Goal: Task Accomplishment & Management: Complete application form

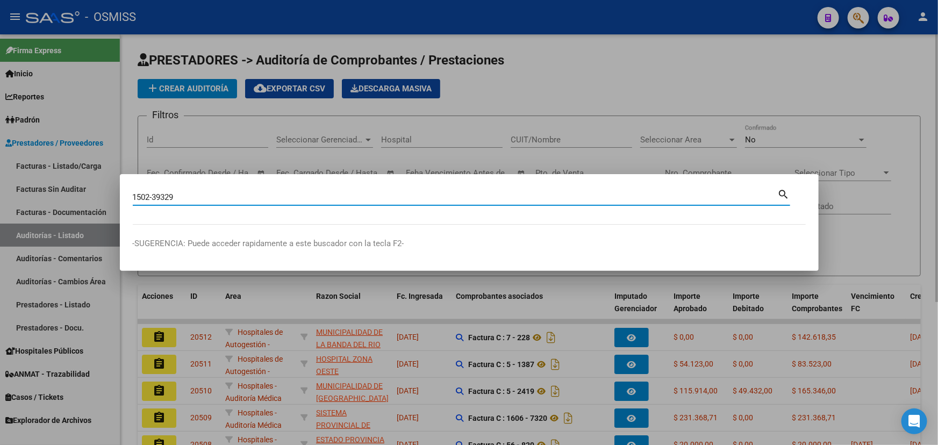
type input "1502-39329"
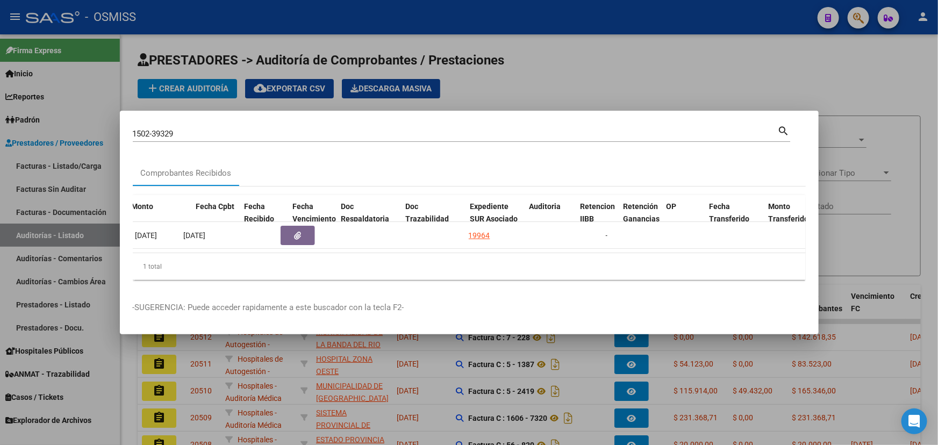
scroll to position [0, 513]
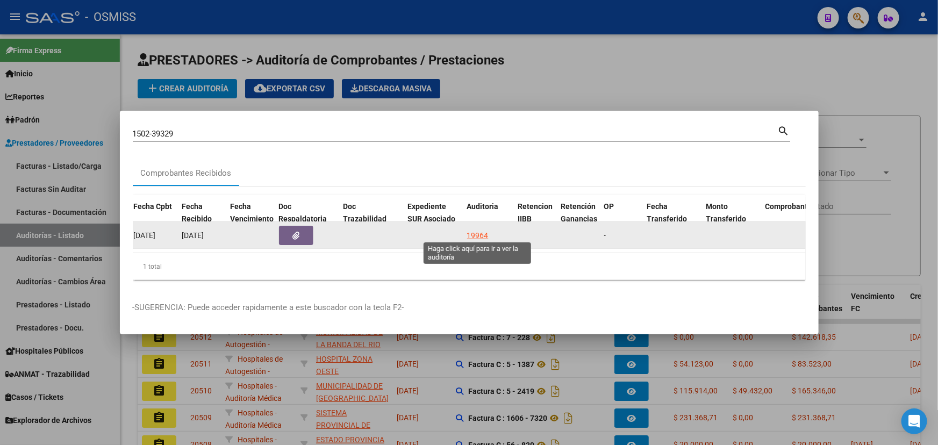
click at [476, 231] on div "19964" at bounding box center [477, 235] width 21 height 12
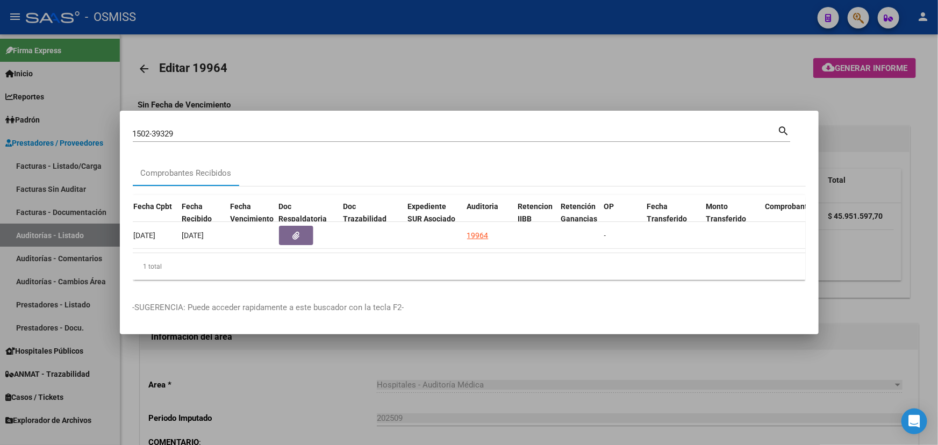
click at [336, 396] on div at bounding box center [469, 222] width 938 height 445
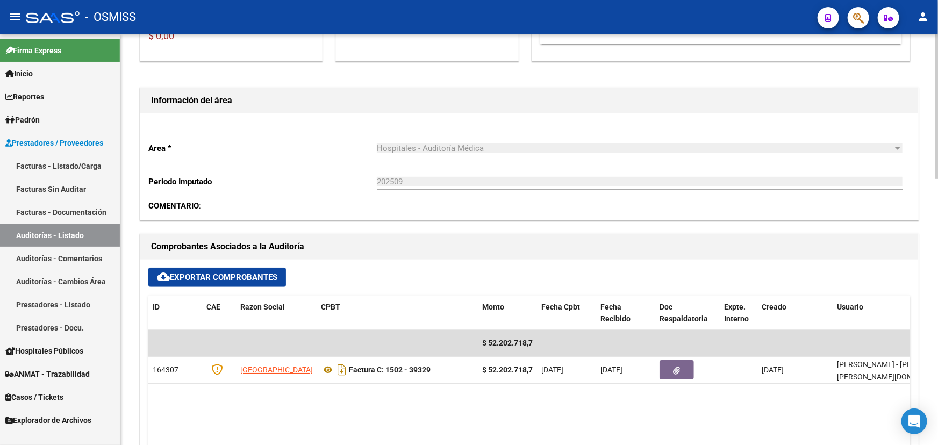
scroll to position [244, 0]
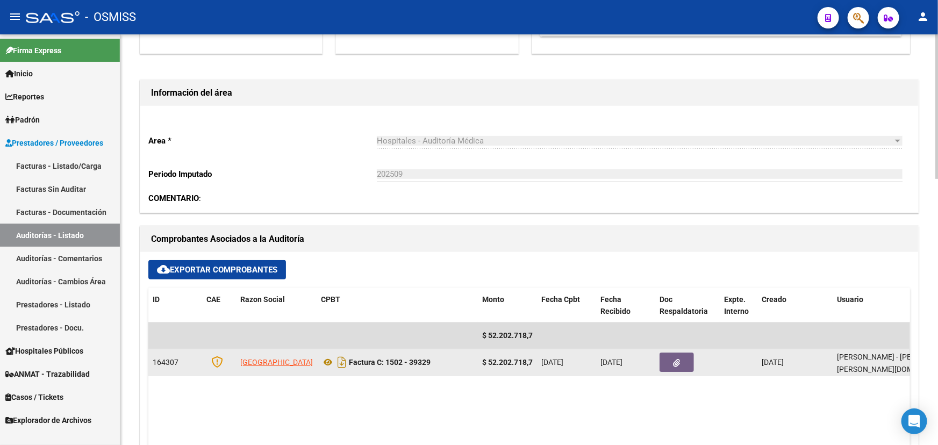
click at [671, 358] on button "button" at bounding box center [676, 362] width 34 height 19
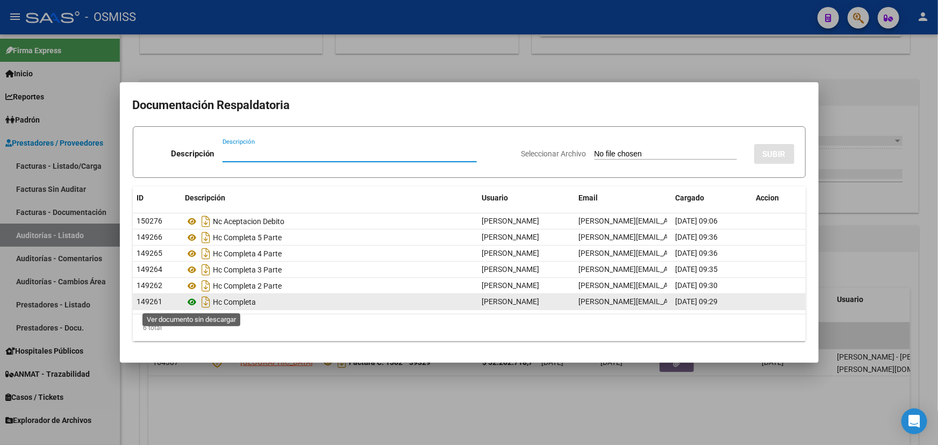
click at [192, 303] on icon at bounding box center [192, 302] width 14 height 13
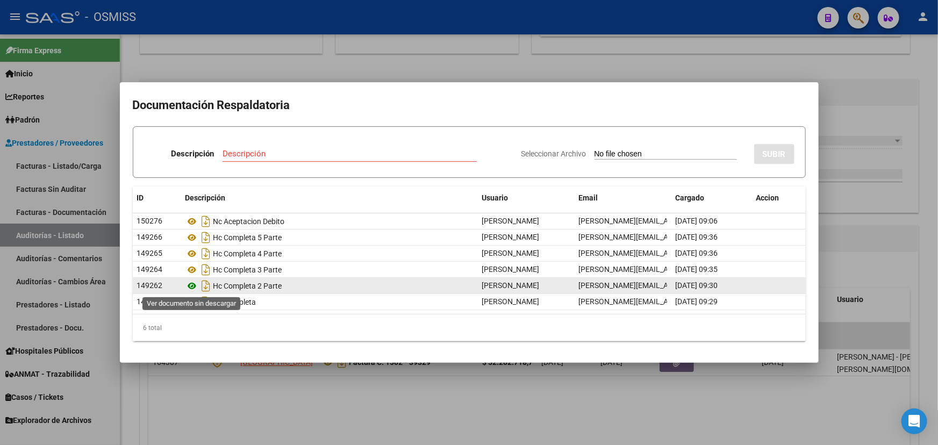
click at [193, 284] on icon at bounding box center [192, 285] width 14 height 13
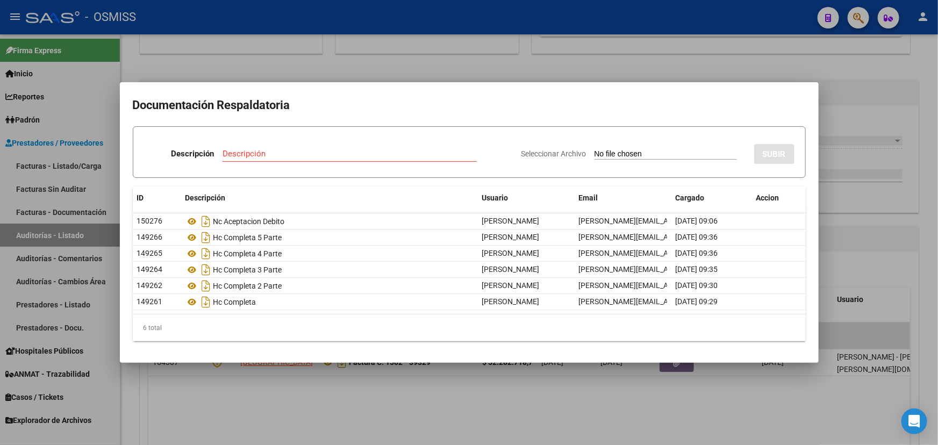
click at [847, 80] on div at bounding box center [469, 222] width 938 height 445
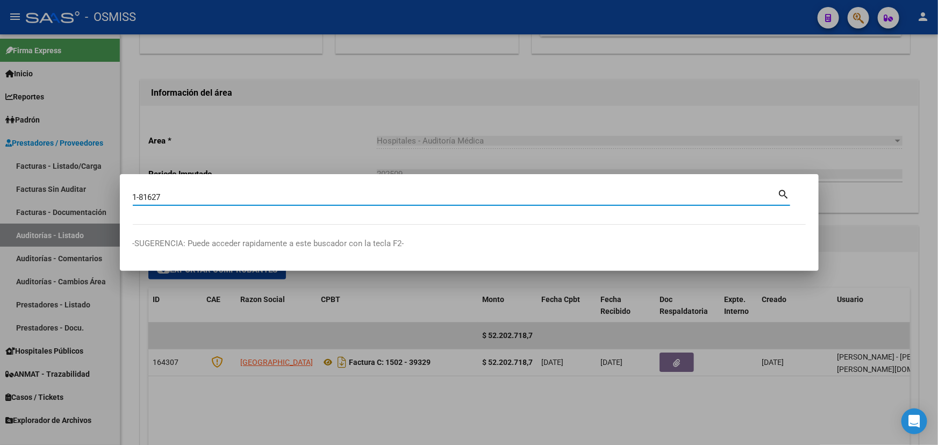
type input "1-81627"
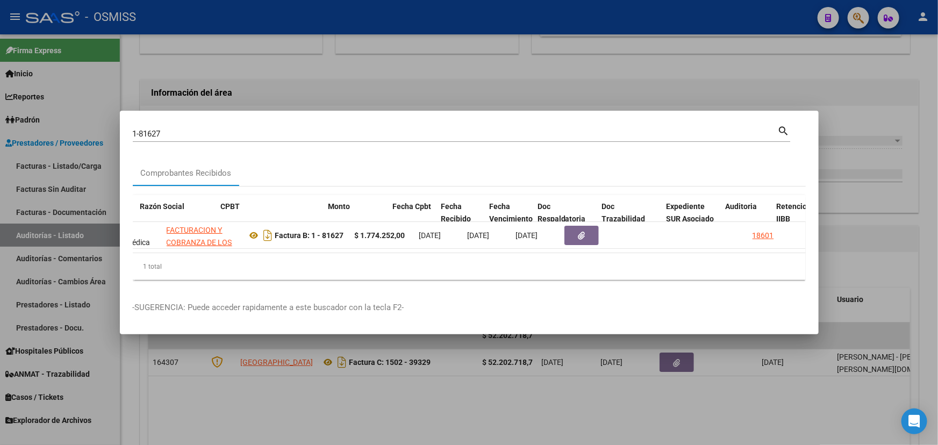
scroll to position [0, 254]
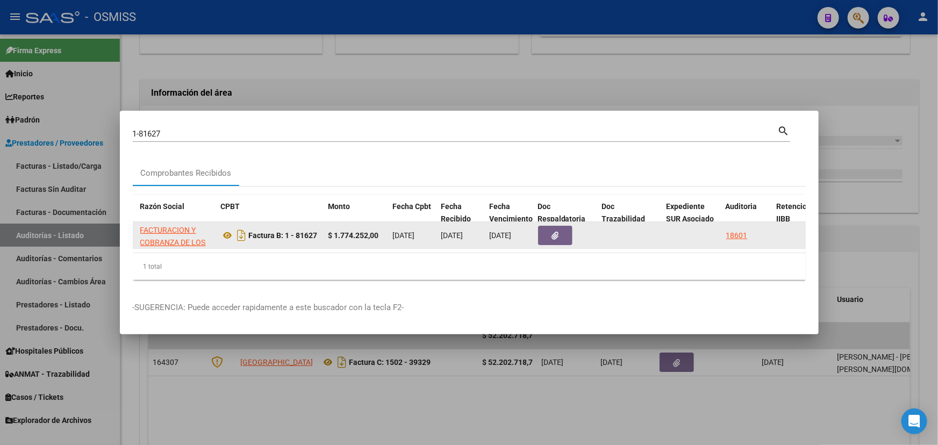
click at [541, 234] on button "button" at bounding box center [555, 235] width 34 height 19
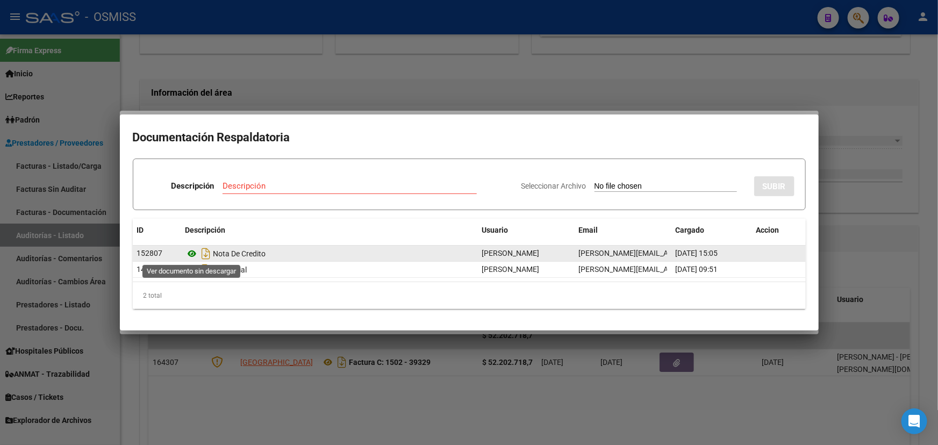
click at [192, 254] on icon at bounding box center [192, 253] width 14 height 13
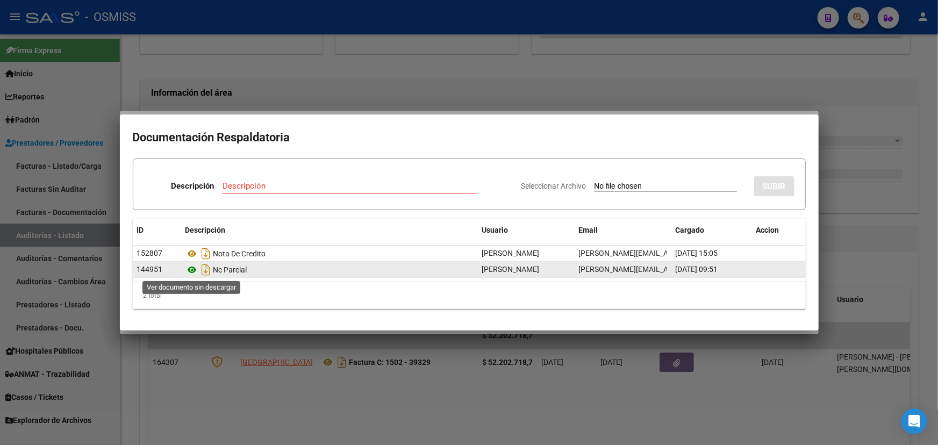
click at [193, 270] on icon at bounding box center [192, 269] width 14 height 13
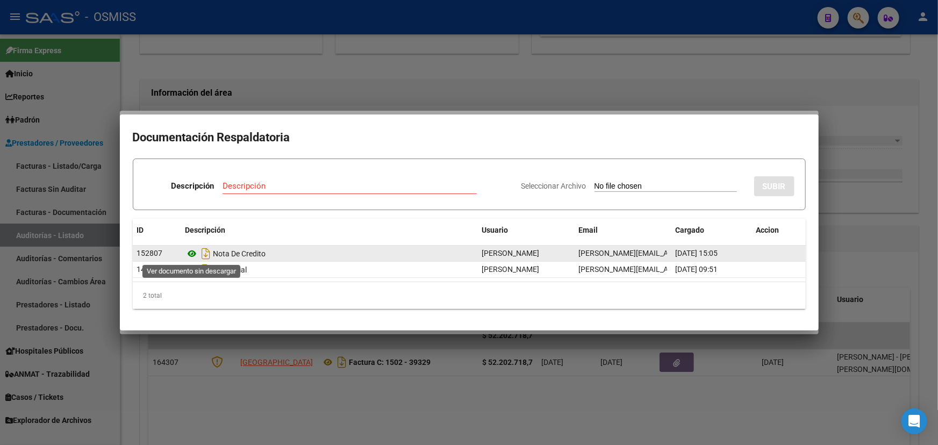
click at [194, 254] on icon at bounding box center [192, 253] width 14 height 13
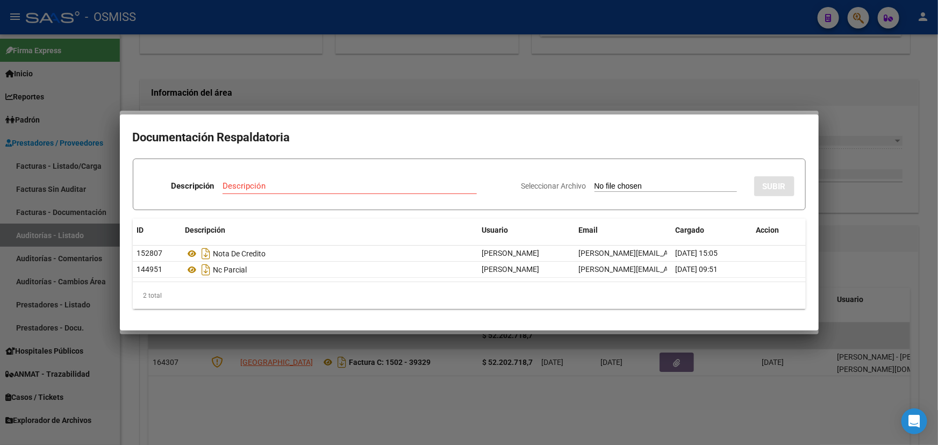
click at [609, 61] on div at bounding box center [469, 222] width 938 height 445
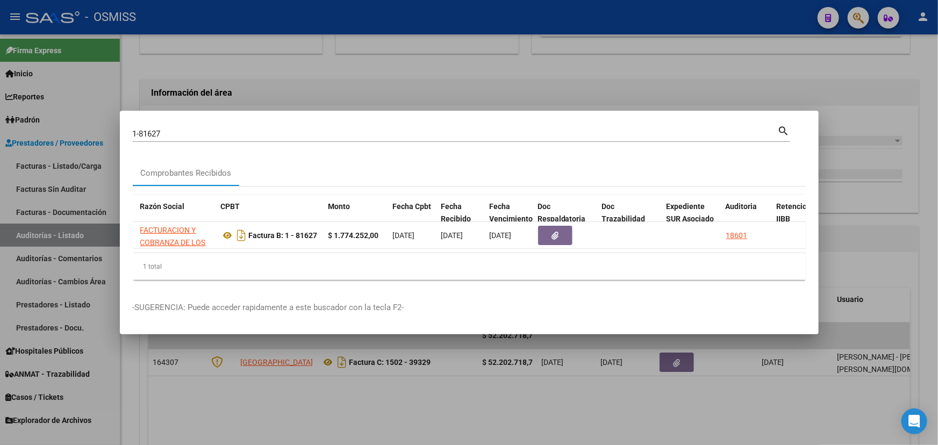
click at [365, 75] on div at bounding box center [469, 222] width 938 height 445
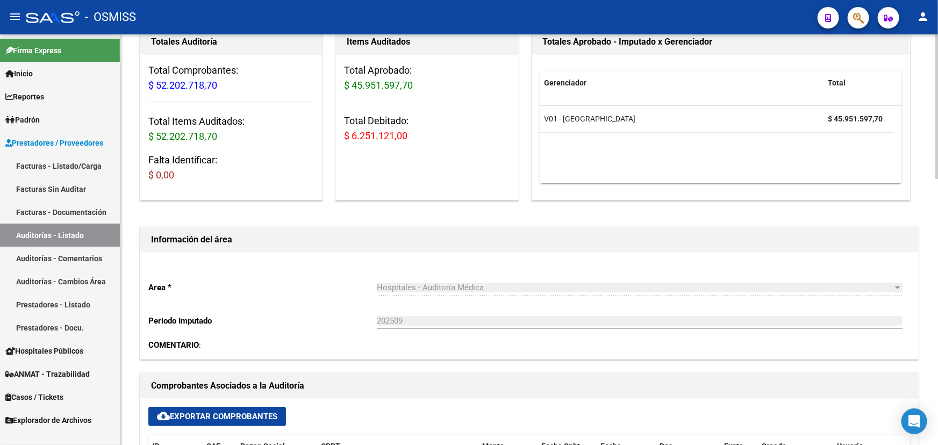
scroll to position [0, 0]
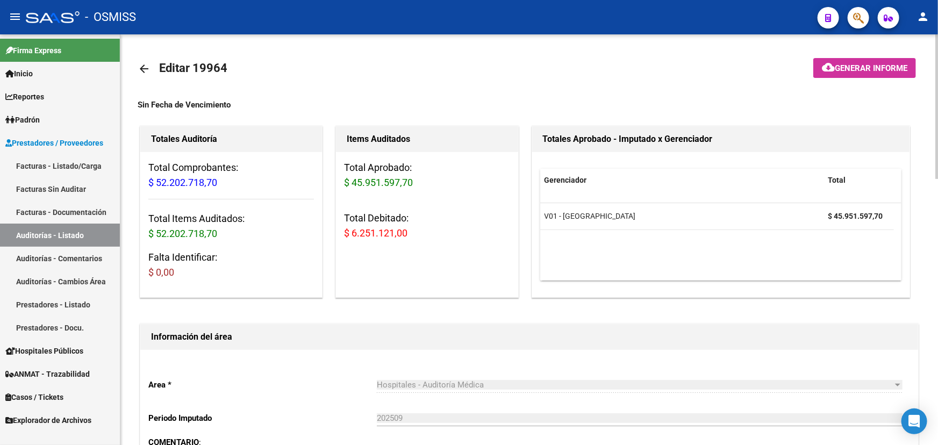
click at [146, 67] on mat-icon "arrow_back" at bounding box center [144, 68] width 13 height 13
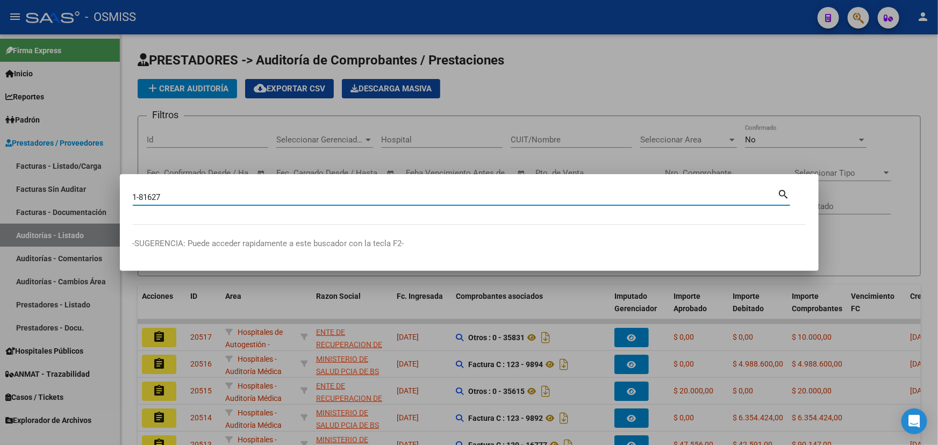
type input "1-81627"
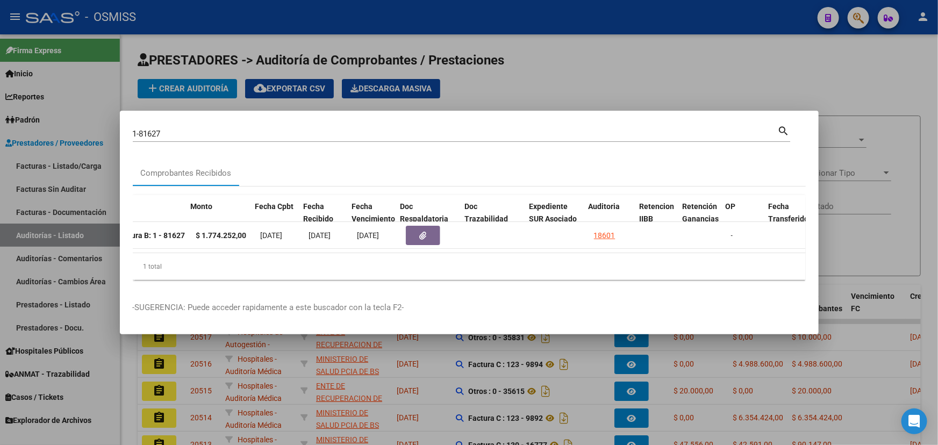
scroll to position [0, 393]
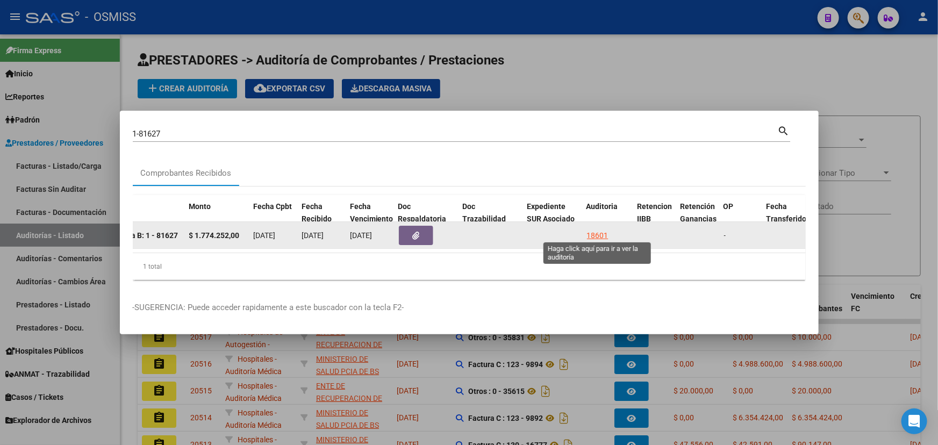
click at [594, 229] on div "18601" at bounding box center [597, 235] width 21 height 12
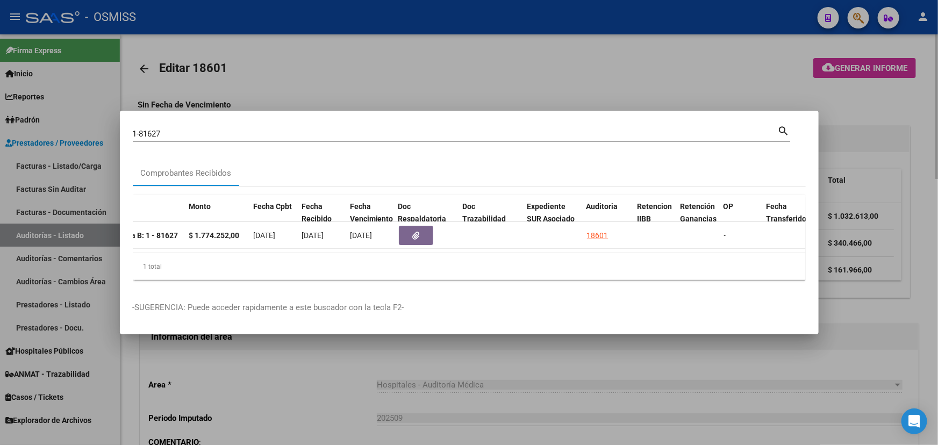
drag, startPoint x: 850, startPoint y: 92, endPoint x: 705, endPoint y: 87, distance: 145.2
click at [848, 94] on div at bounding box center [469, 222] width 938 height 445
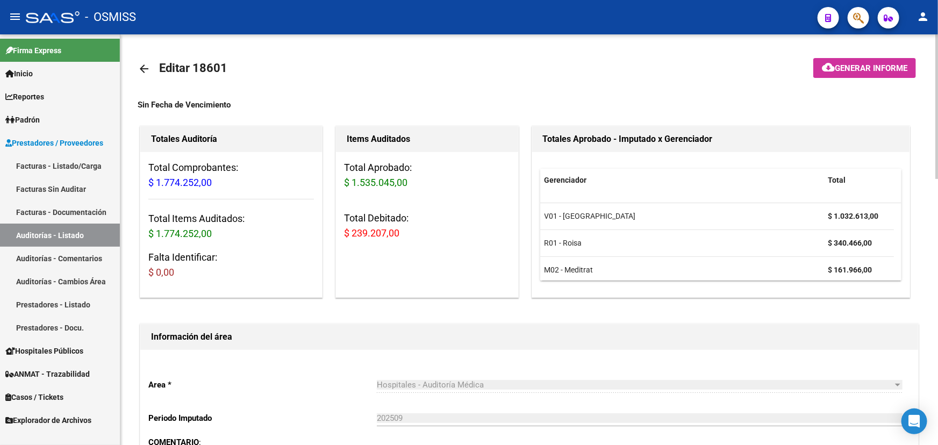
click at [143, 70] on mat-icon "arrow_back" at bounding box center [144, 68] width 13 height 13
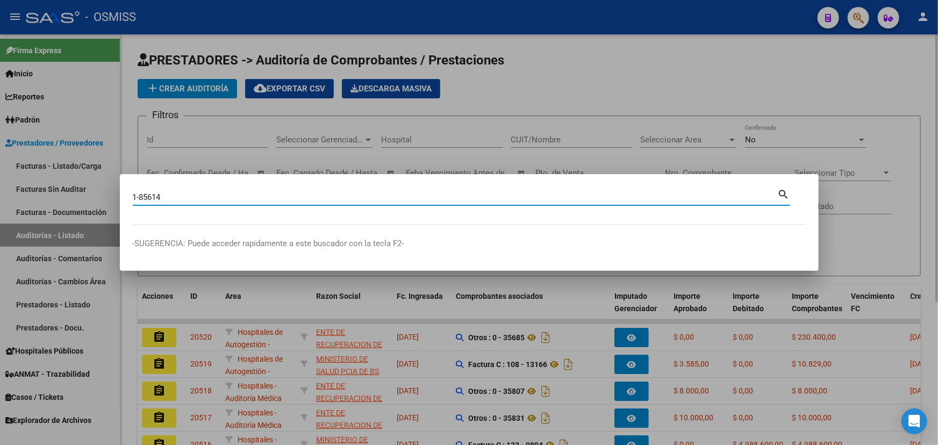
type input "1-85614"
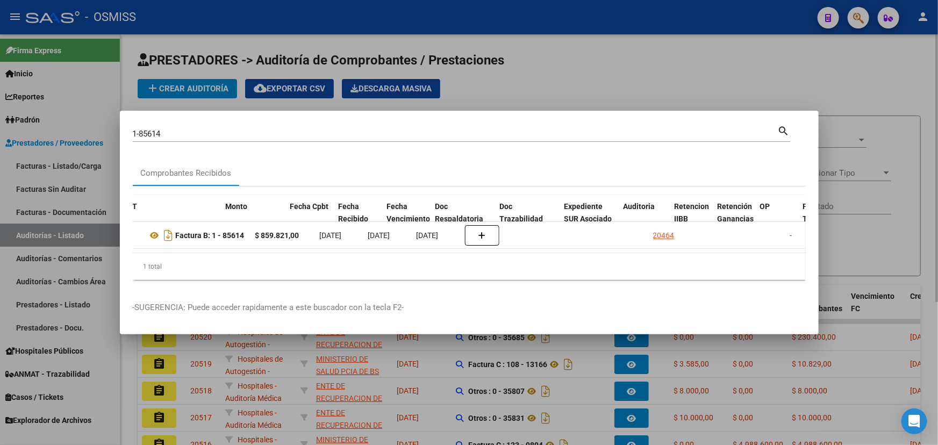
scroll to position [0, 360]
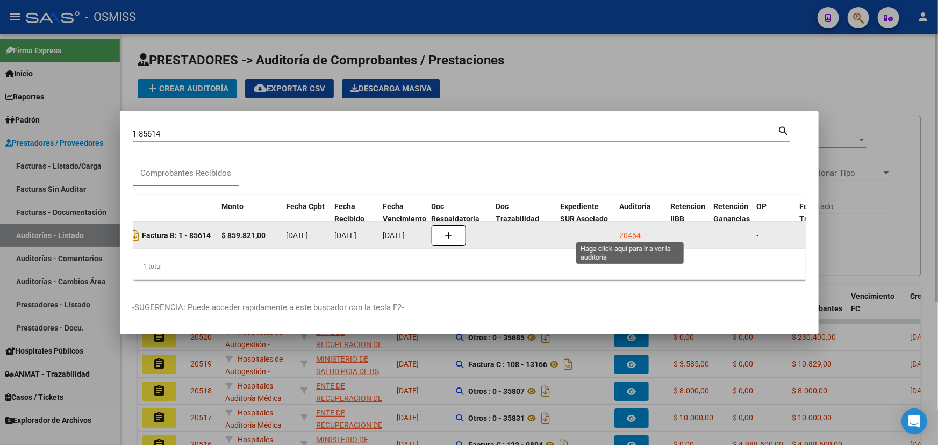
click at [637, 233] on div "20464" at bounding box center [630, 235] width 21 height 12
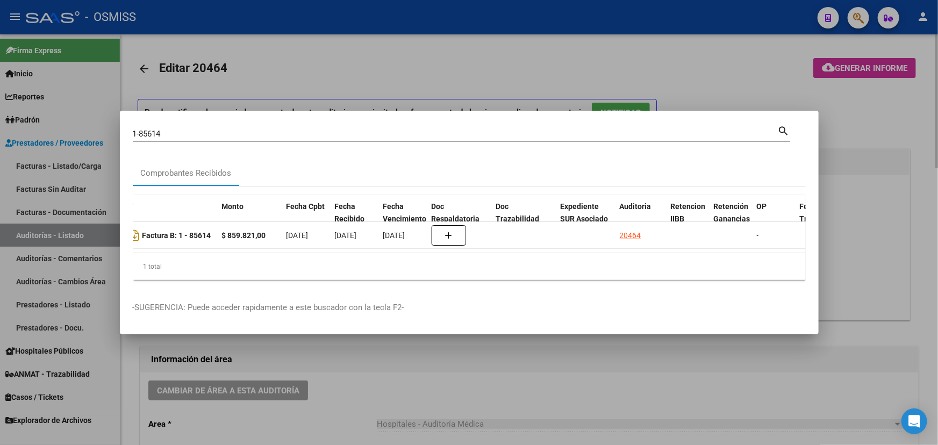
click at [397, 393] on div at bounding box center [469, 222] width 938 height 445
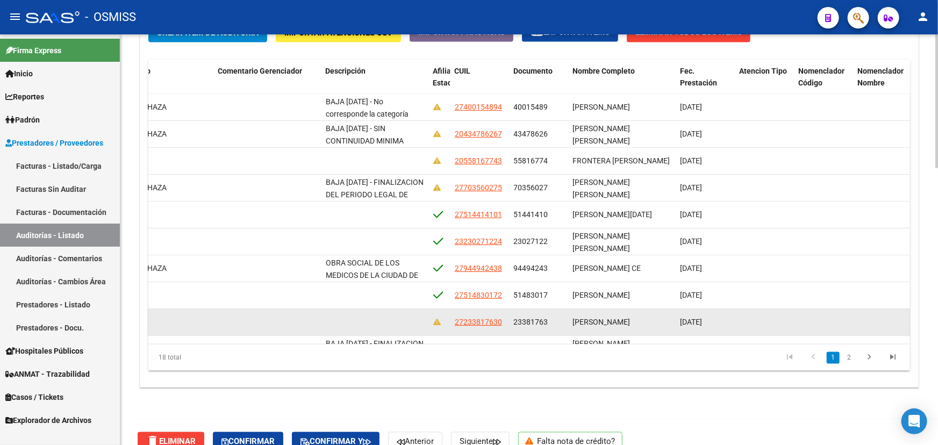
scroll to position [0, 676]
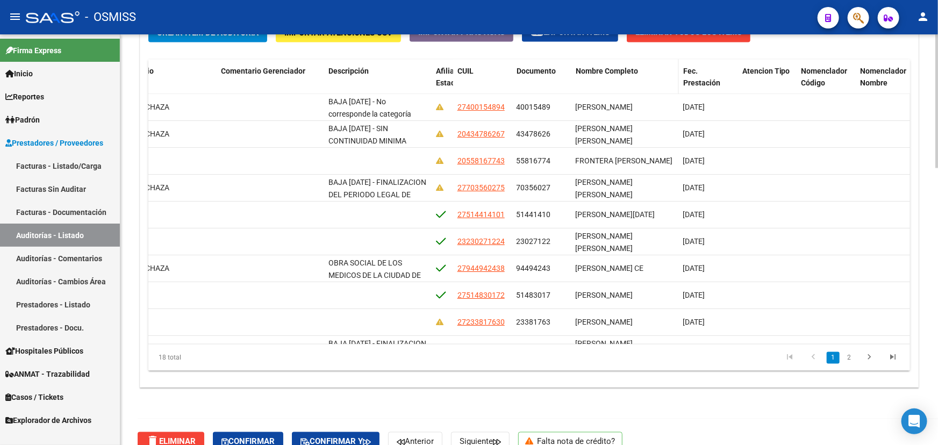
click at [604, 67] on span "Nombre Completo" at bounding box center [607, 71] width 62 height 9
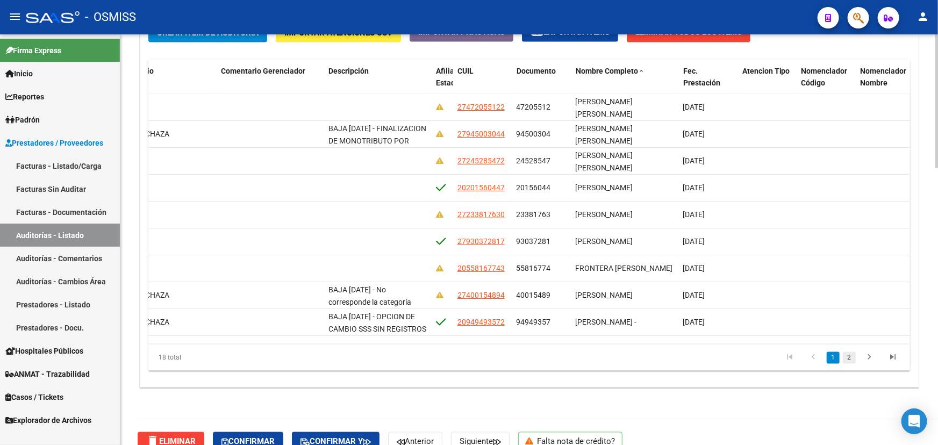
click at [848, 358] on link "2" at bounding box center [849, 358] width 13 height 12
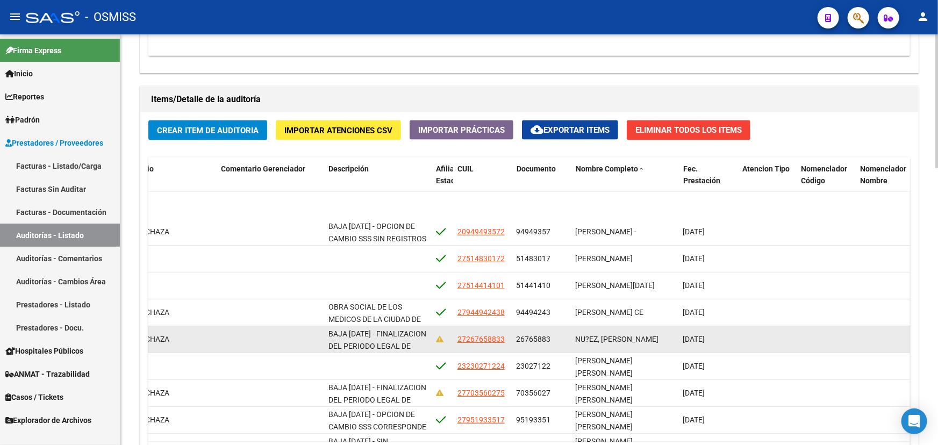
scroll to position [243, 676]
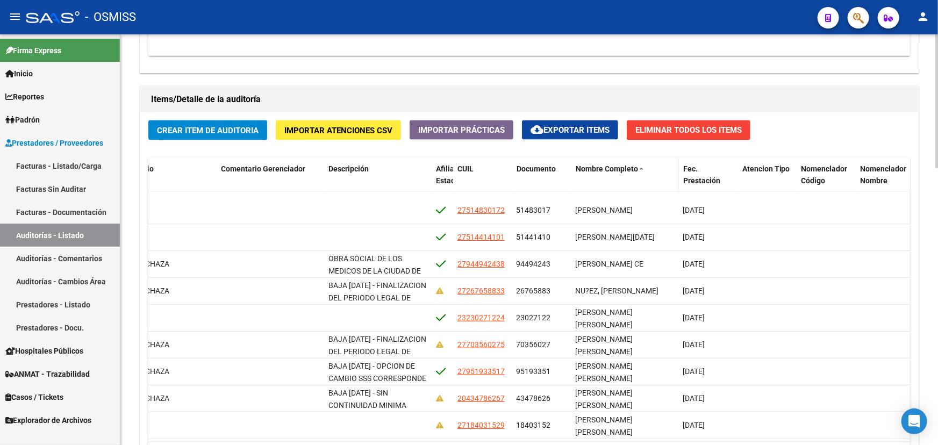
click at [595, 167] on span "Nombre Completo" at bounding box center [607, 168] width 62 height 9
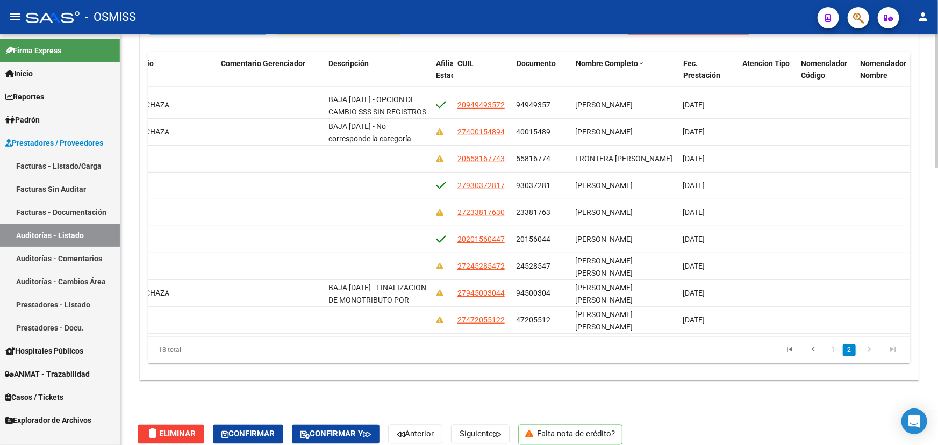
scroll to position [848, 0]
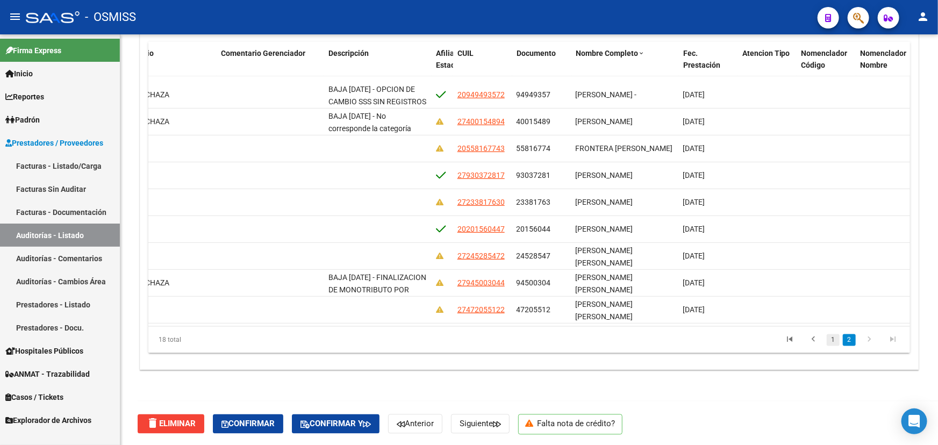
click at [833, 340] on link "1" at bounding box center [833, 340] width 13 height 12
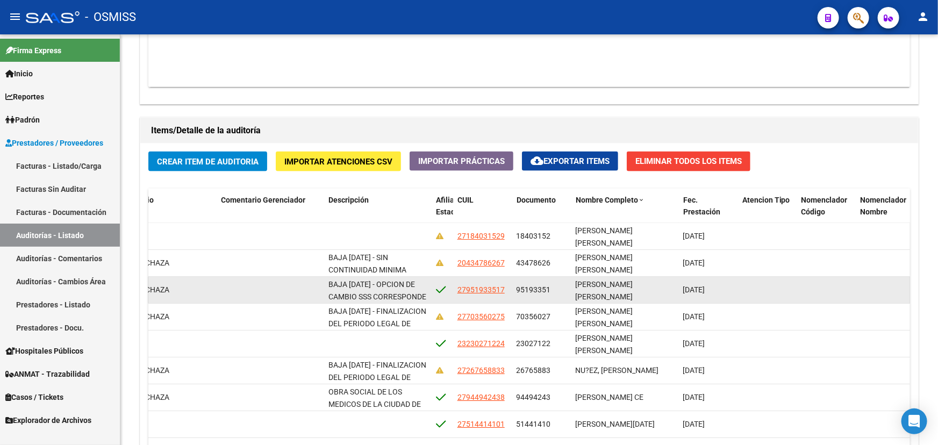
scroll to position [2, 0]
drag, startPoint x: 575, startPoint y: 282, endPoint x: 623, endPoint y: 296, distance: 50.2
click at [623, 296] on div "ROJAS MELGAREJO, EVA ESTHER" at bounding box center [625, 289] width 99 height 23
copy span "ROJAS MELGAREJO, EVA ESTHER"
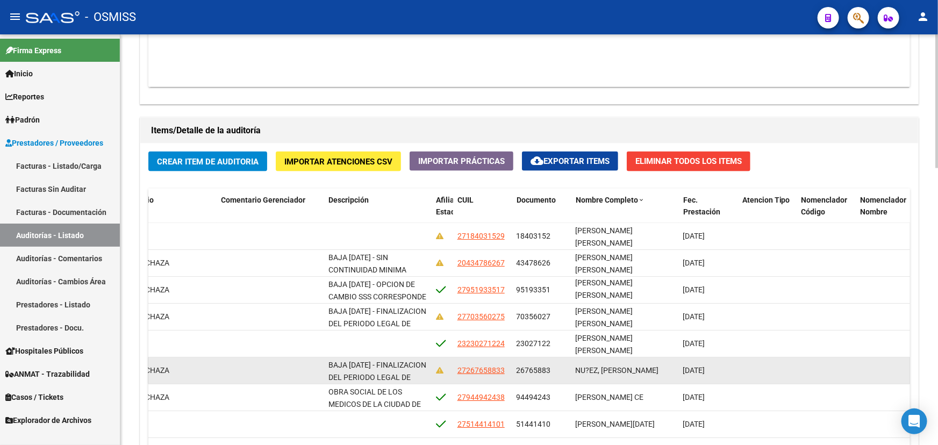
drag, startPoint x: 656, startPoint y: 368, endPoint x: 573, endPoint y: 366, distance: 82.8
click at [573, 366] on datatable-body-cell "NU?EZ, MARIA ROXANA" at bounding box center [624, 370] width 107 height 26
copy span "NU?EZ, MARIA ROXANA"
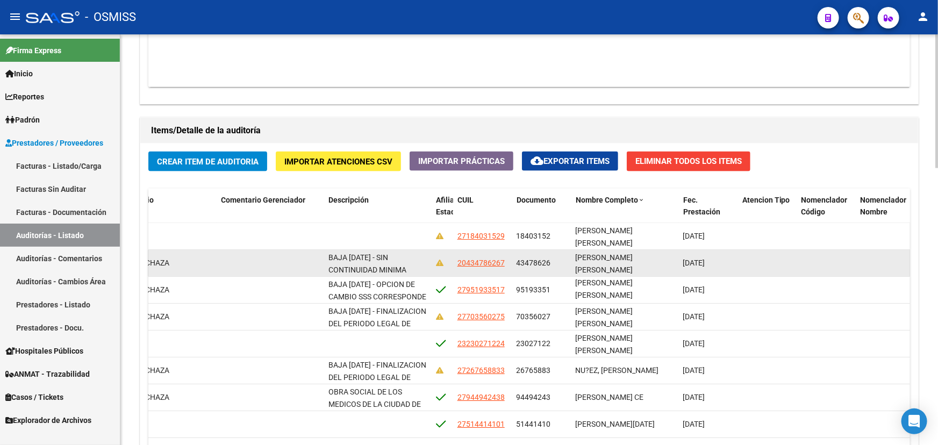
drag, startPoint x: 639, startPoint y: 263, endPoint x: 574, endPoint y: 262, distance: 64.5
click at [574, 262] on datatable-body-cell "SOSA JOSE DARIO" at bounding box center [624, 263] width 107 height 26
copy span "SOSA JOSE DARIO"
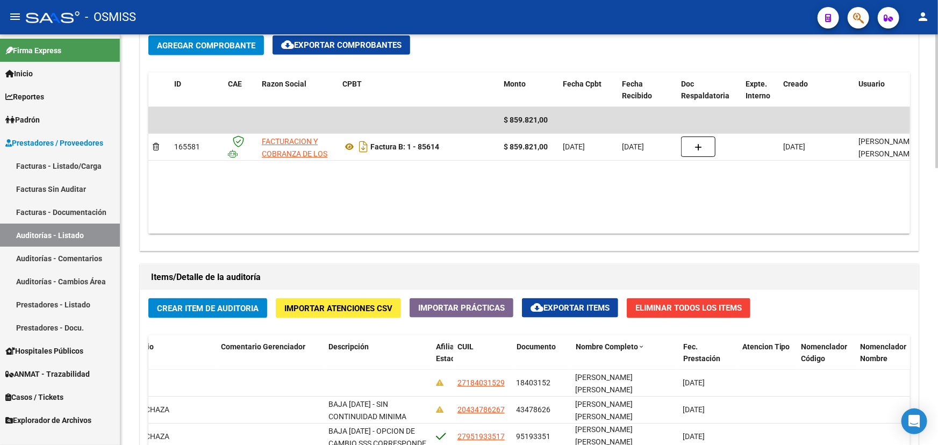
scroll to position [506, 0]
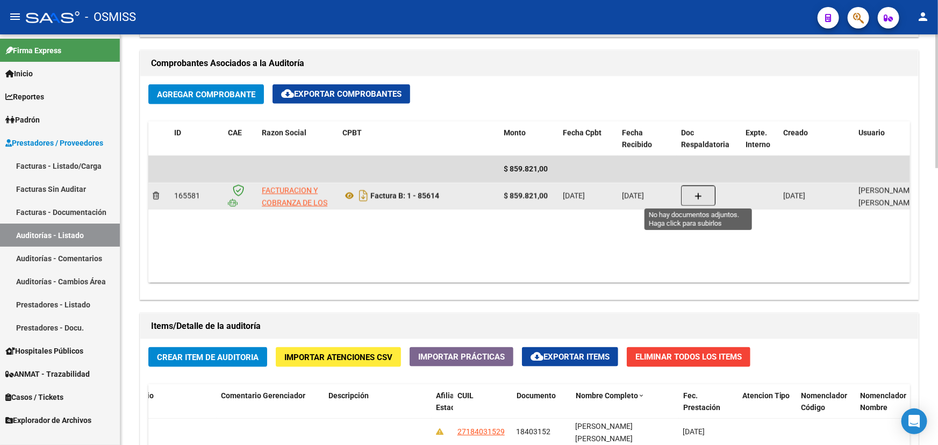
click at [693, 199] on button "button" at bounding box center [698, 195] width 34 height 20
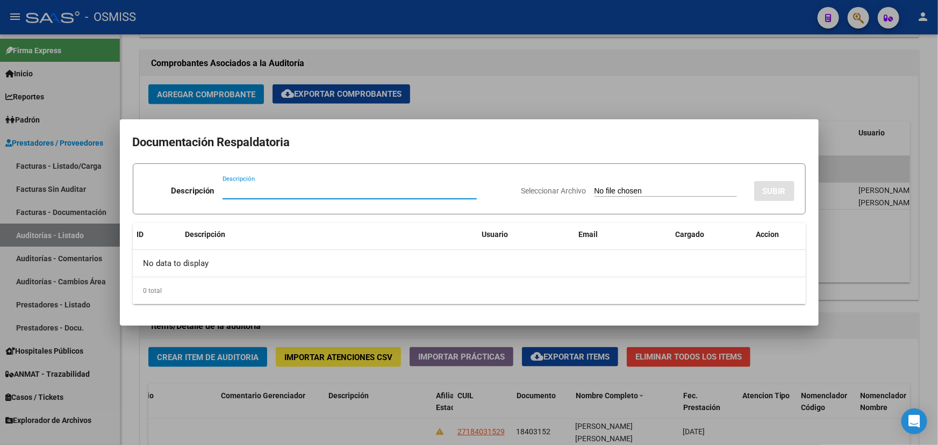
click at [223, 192] on input "Descripción" at bounding box center [349, 191] width 254 height 10
type input "NC Y DISCREPANCIAS"
click at [521, 186] on span "Seleccionar Archivo" at bounding box center [553, 190] width 65 height 9
click at [594, 186] on input "Seleccionar Archivo" at bounding box center [665, 191] width 142 height 10
type input "C:\fakepath\NC -DISCREPANCIAS FACOEP FC. 1-85614.pdf"
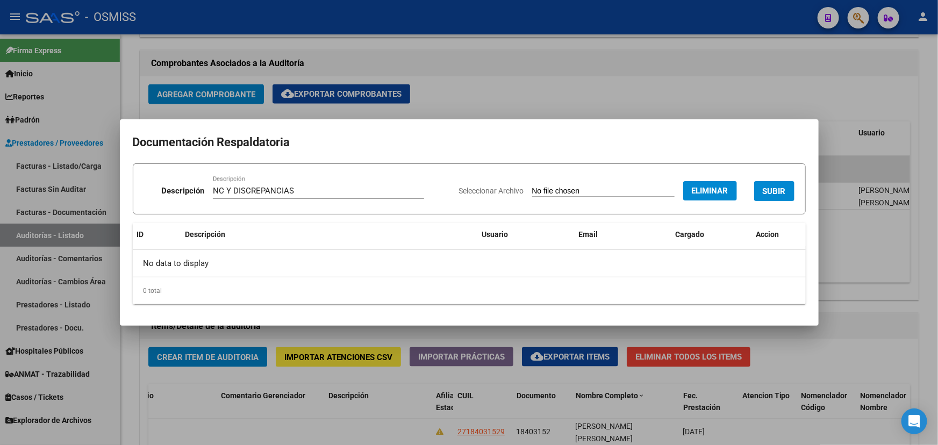
click at [760, 193] on button "SUBIR" at bounding box center [774, 191] width 40 height 20
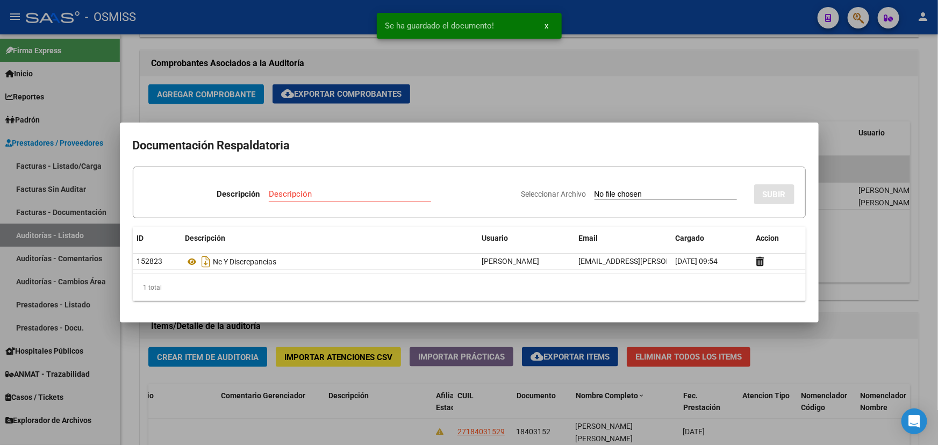
click at [522, 103] on div at bounding box center [469, 222] width 938 height 445
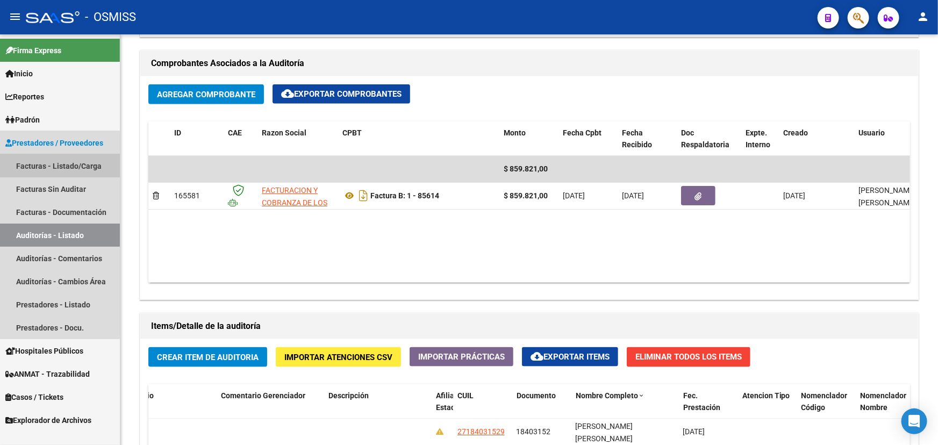
click at [59, 162] on link "Facturas - Listado/Carga" at bounding box center [60, 165] width 120 height 23
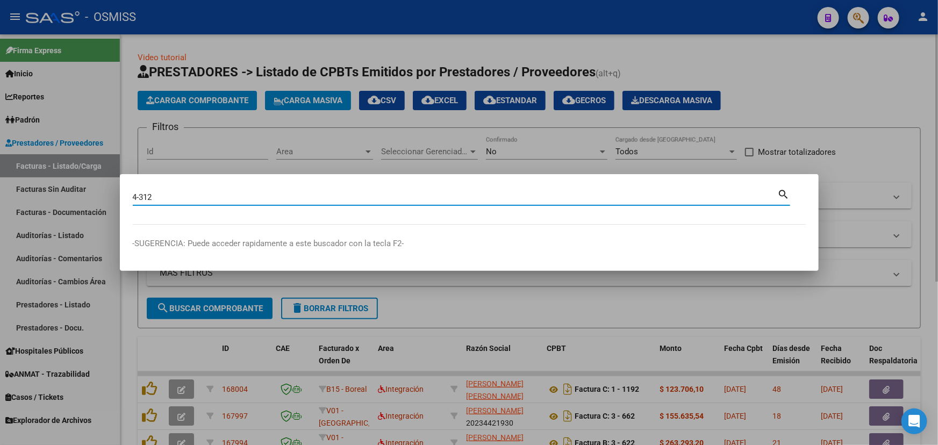
type input "4-312"
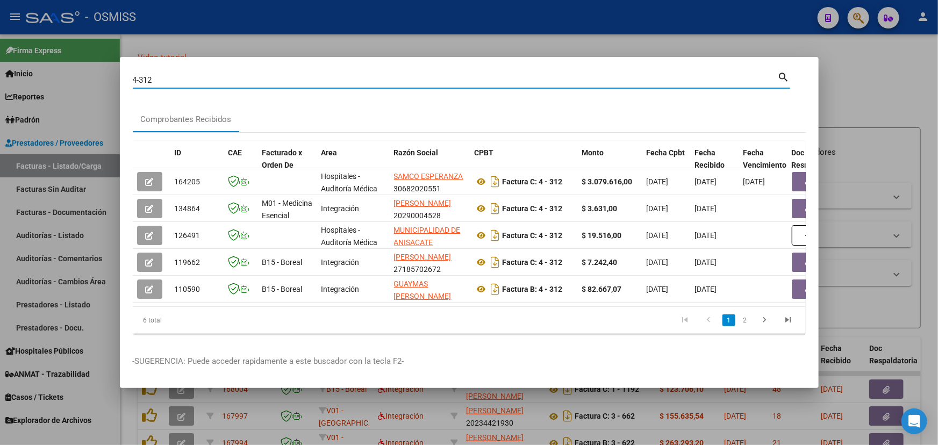
click at [855, 91] on div at bounding box center [469, 222] width 938 height 445
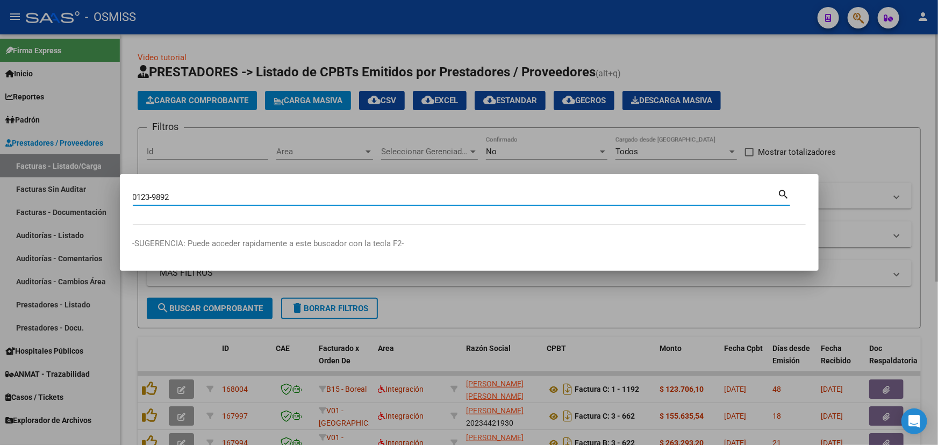
type input "0123-9892"
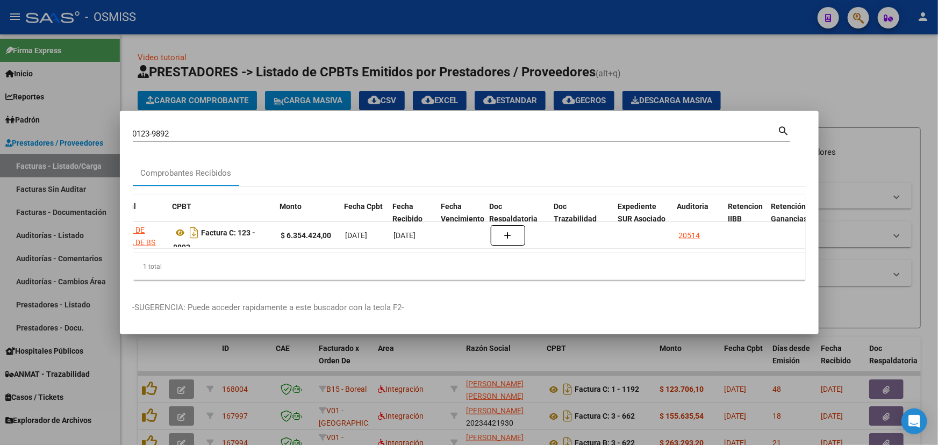
scroll to position [0, 302]
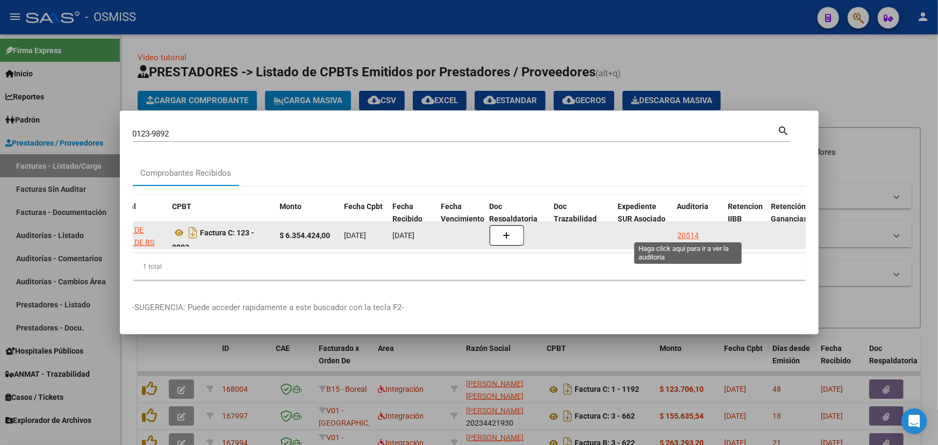
click at [684, 232] on div "20514" at bounding box center [688, 235] width 21 height 12
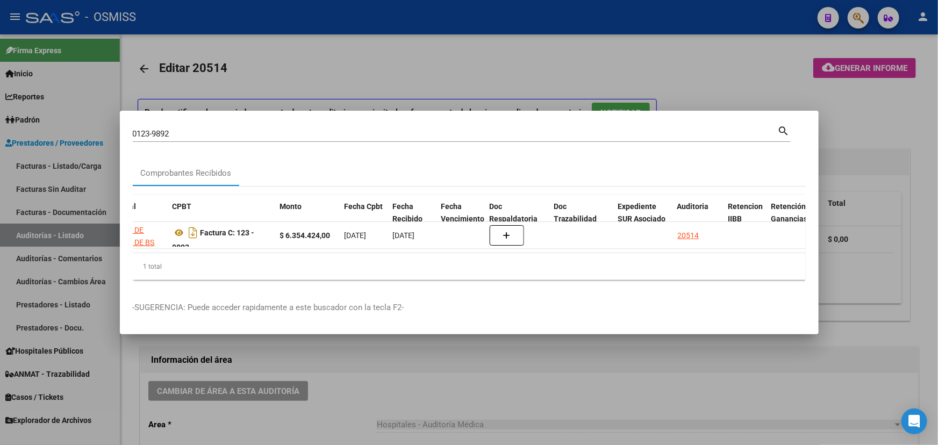
click at [385, 379] on div at bounding box center [469, 222] width 938 height 445
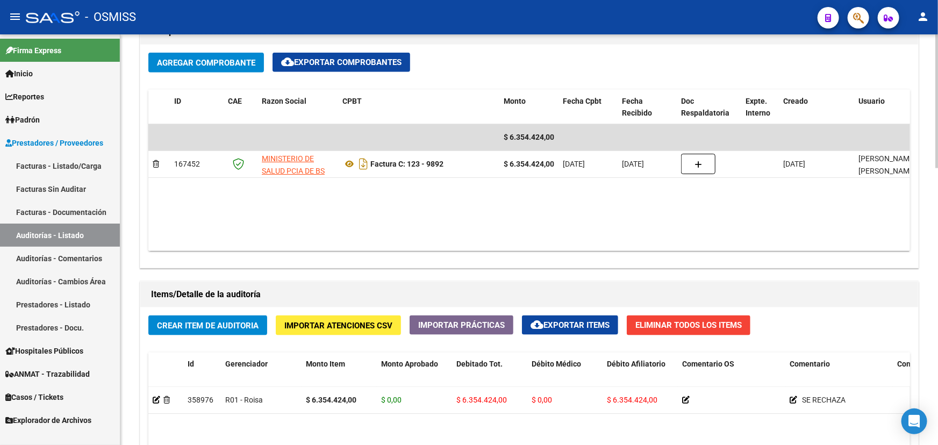
scroll to position [635, 0]
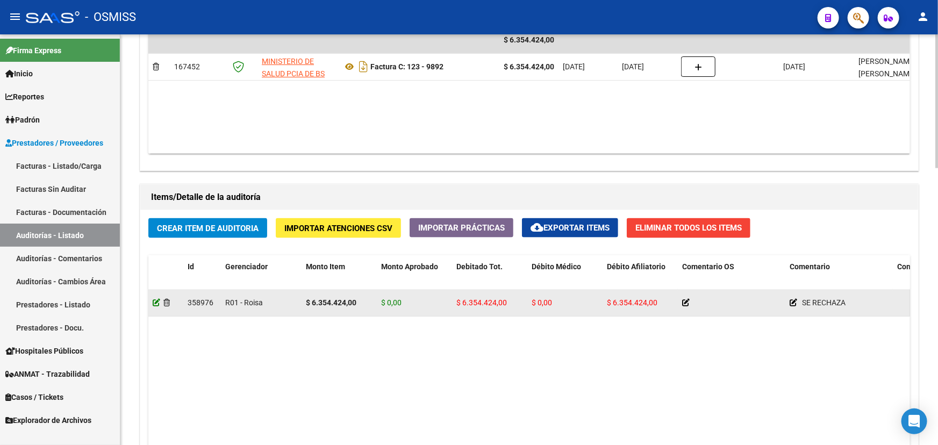
click at [156, 301] on icon at bounding box center [157, 303] width 8 height 8
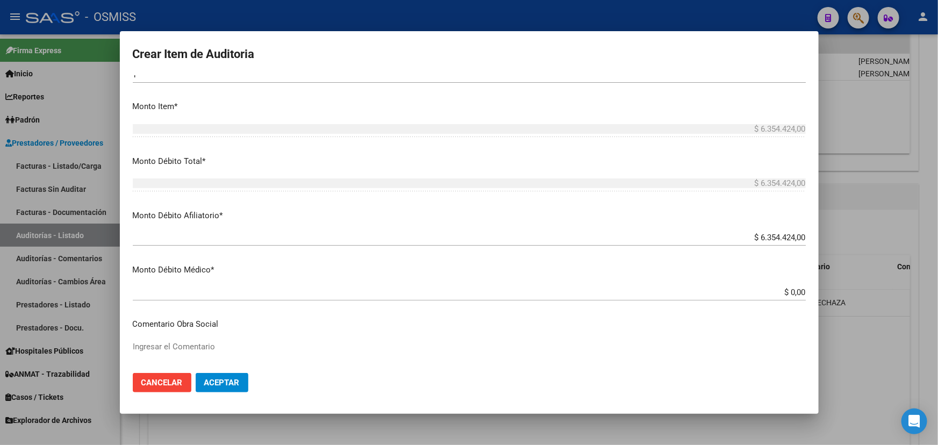
scroll to position [293, 0]
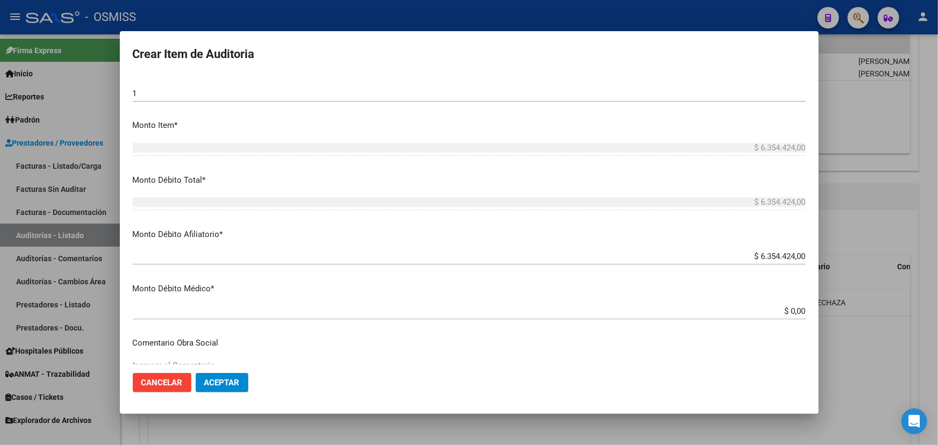
drag, startPoint x: 801, startPoint y: 253, endPoint x: 788, endPoint y: 257, distance: 13.6
click at [789, 257] on app-form-text-field "Monto Débito Afiliatorio * $ 6.354.424,00 Ingresar el monto Afiliatorio" at bounding box center [473, 244] width 681 height 33
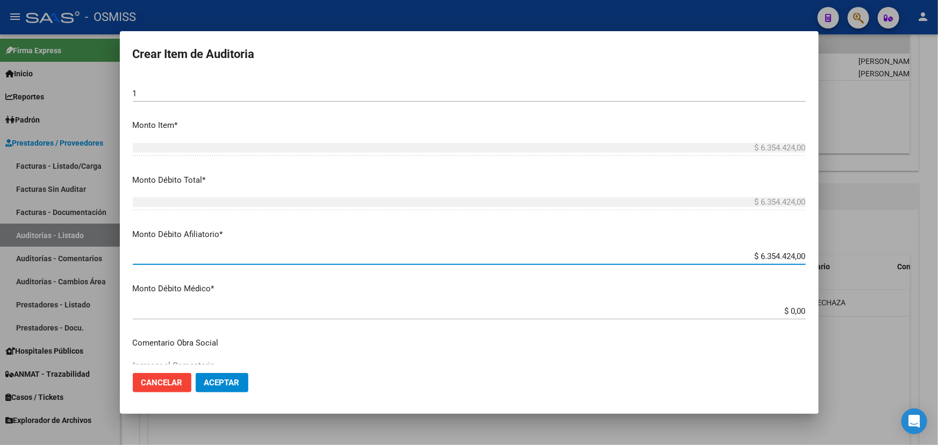
drag, startPoint x: 753, startPoint y: 257, endPoint x: 816, endPoint y: 263, distance: 63.7
click at [816, 263] on mat-dialog-content "22679109 Nro Documento 23226791094 CUIL CHAPA NORMA BEATRIZ Nombre Completo Fec…" at bounding box center [469, 219] width 699 height 289
type input "$ 0,00"
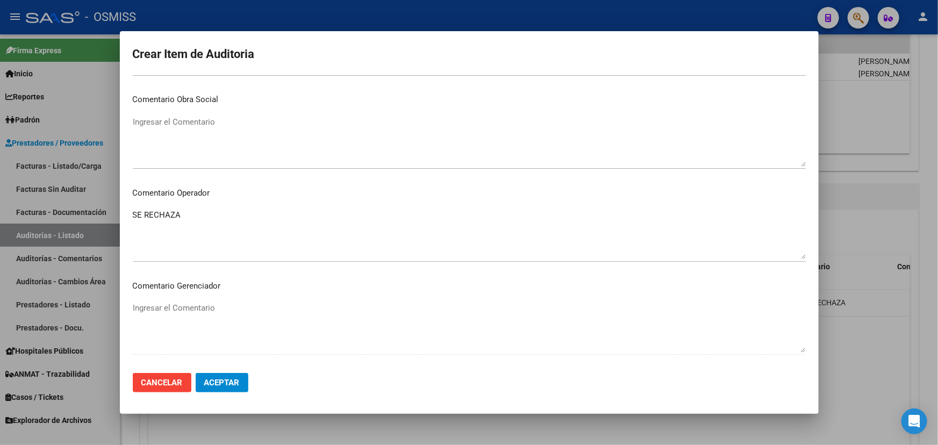
scroll to position [537, 0]
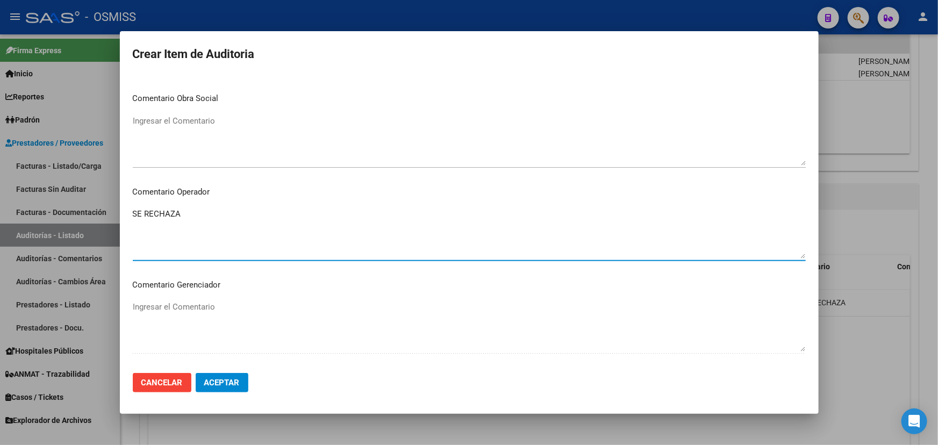
click at [200, 213] on textarea "SE RECHAZA" at bounding box center [469, 233] width 673 height 51
type textarea "SE RECHAZA - se revierte AUTORIZADO POR GERENTE Juan Babodo"
click at [222, 376] on button "Aceptar" at bounding box center [222, 382] width 53 height 19
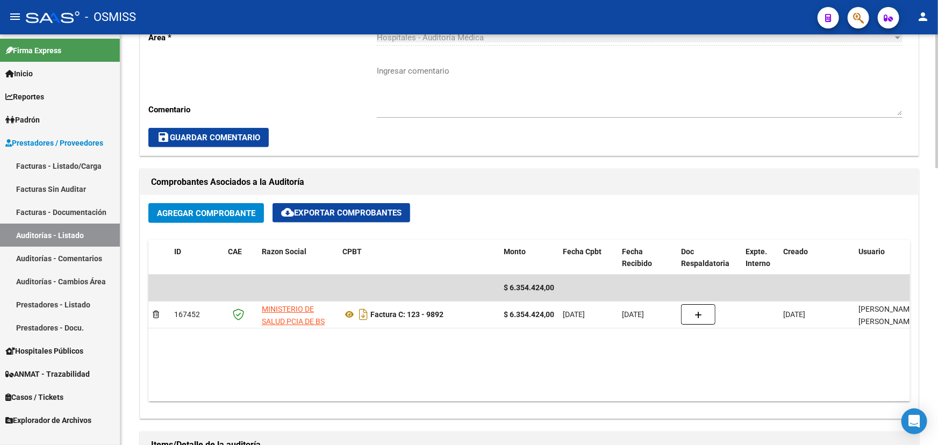
scroll to position [440, 0]
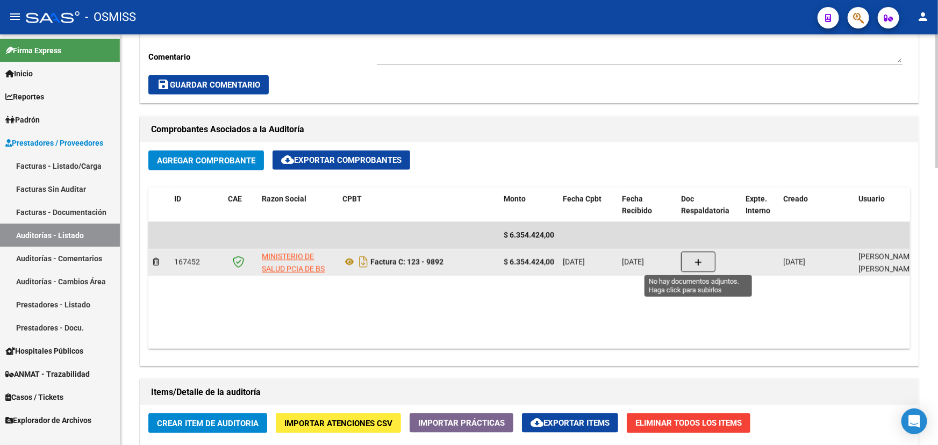
click at [699, 258] on icon "button" at bounding box center [698, 262] width 8 height 8
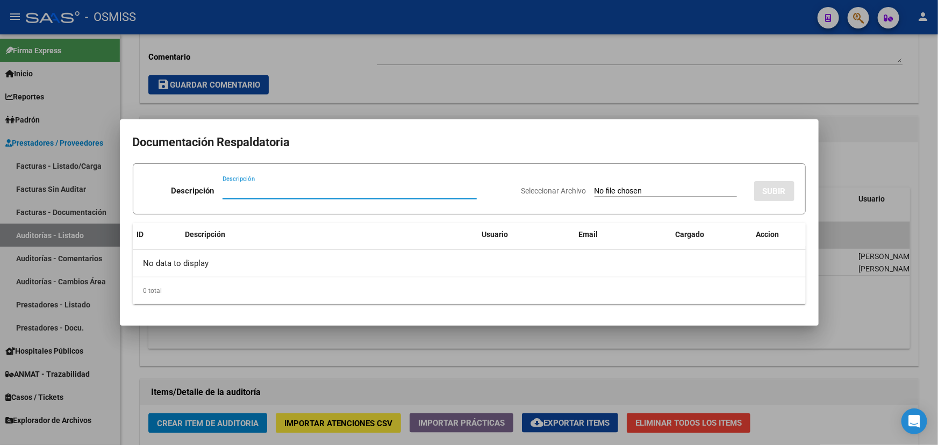
click at [232, 190] on input "Descripción" at bounding box center [349, 191] width 254 height 10
type input "r"
type input "R"
type input "d"
type input "M"
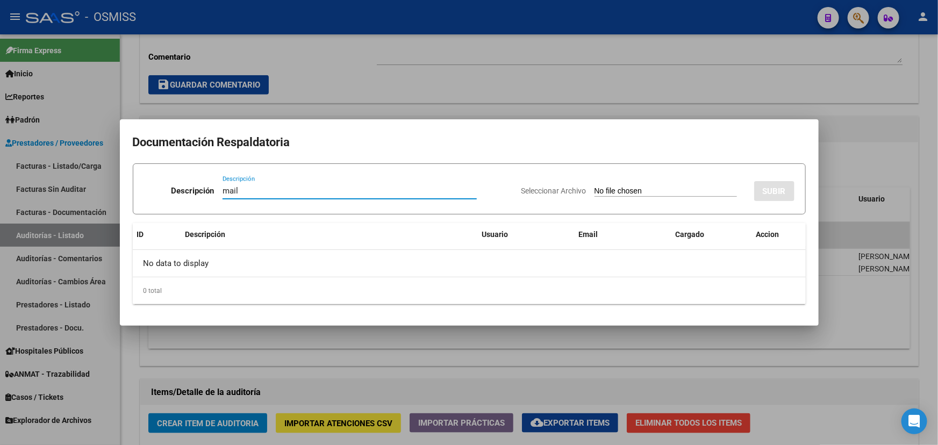
type input "mail"
click at [556, 192] on span "Seleccionar Archivo" at bounding box center [553, 190] width 65 height 9
click at [594, 192] on input "Seleccionar Archivo" at bounding box center [665, 191] width 142 height 10
type input "C:\fakepath\Captura de pantalla 2025-09-22 102247.jpg"
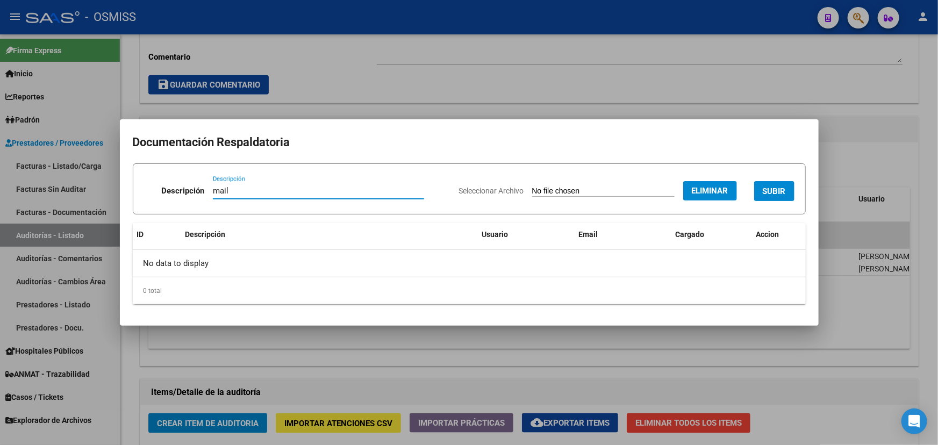
drag, startPoint x: 231, startPoint y: 190, endPoint x: 176, endPoint y: 179, distance: 55.4
click at [176, 179] on div "Descripción mail Descripción" at bounding box center [297, 193] width 306 height 32
type input "revertido"
click at [776, 190] on span "SUBIR" at bounding box center [774, 191] width 23 height 10
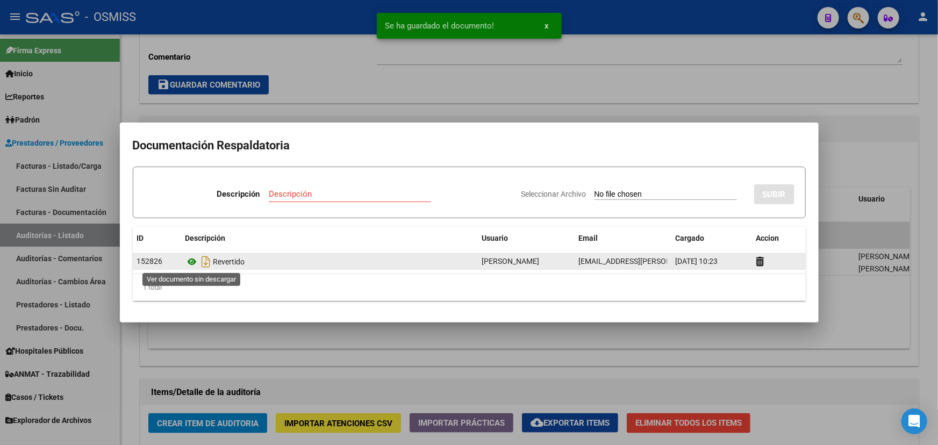
click at [192, 261] on icon at bounding box center [192, 261] width 14 height 13
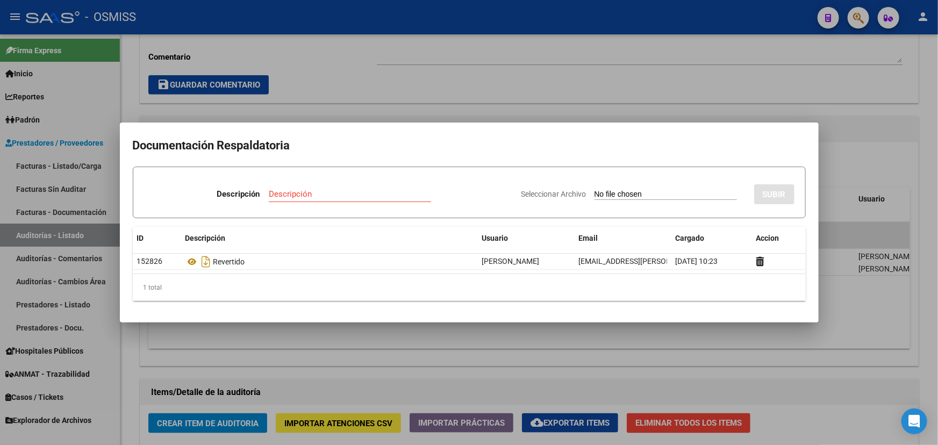
click at [305, 57] on div at bounding box center [469, 222] width 938 height 445
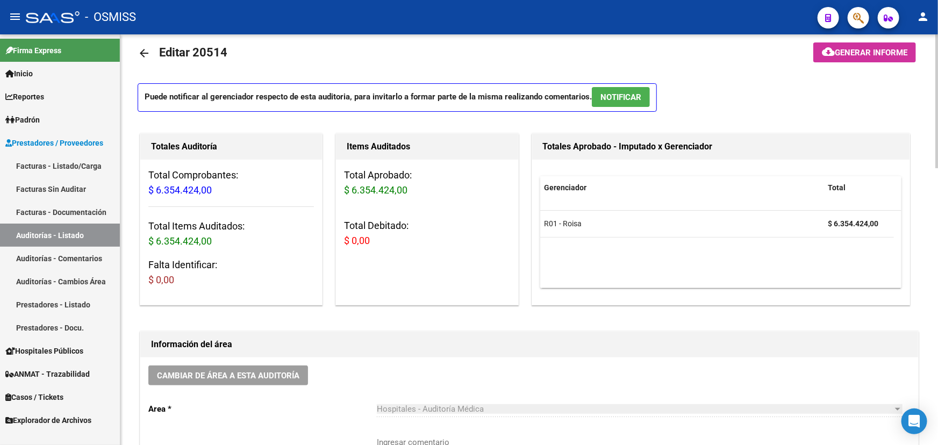
scroll to position [0, 0]
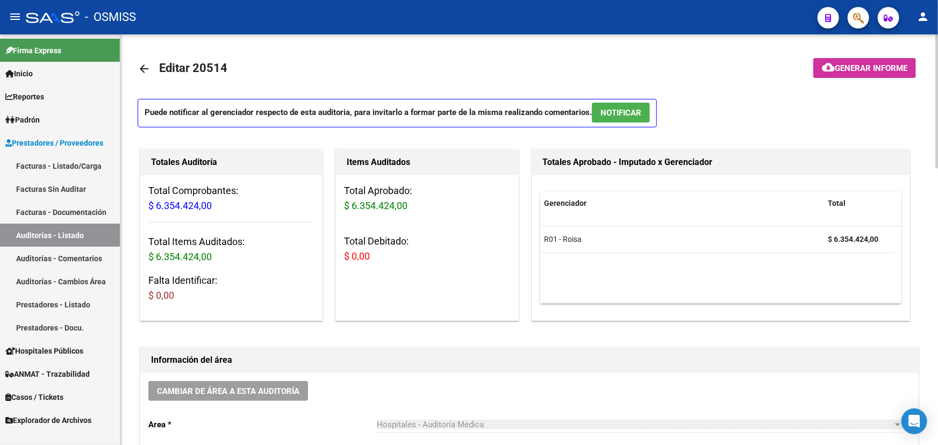
click at [141, 66] on mat-icon "arrow_back" at bounding box center [144, 68] width 13 height 13
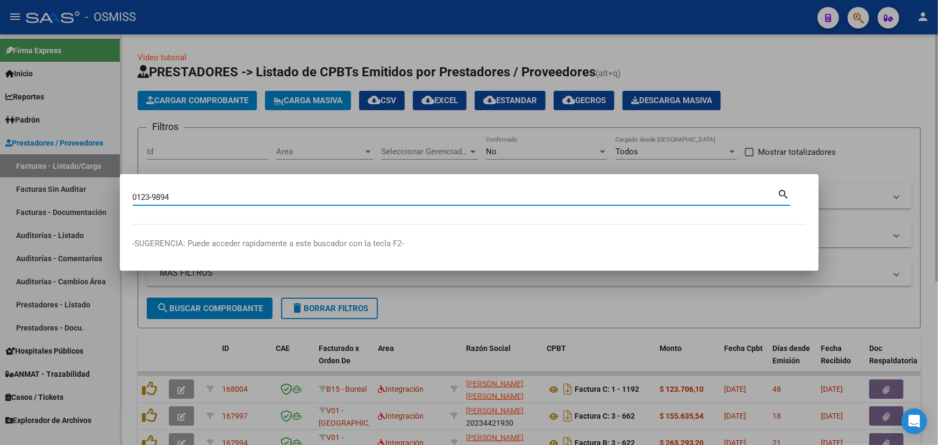
type input "0123-9894"
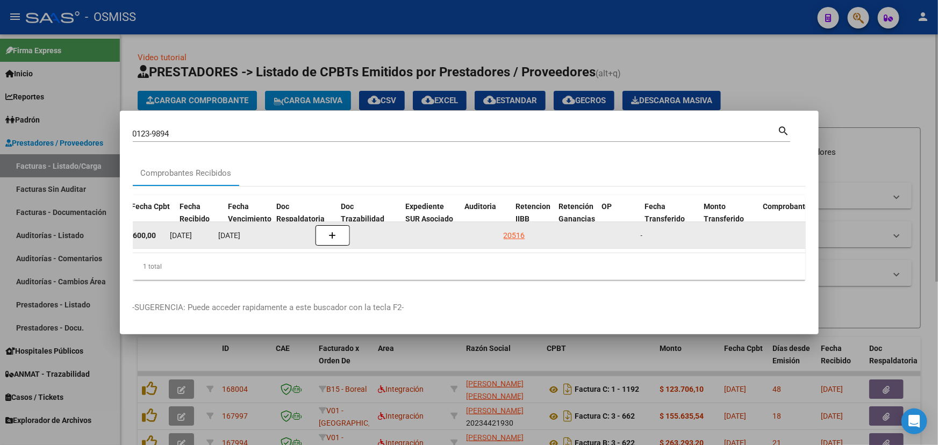
scroll to position [0, 515]
click at [476, 229] on div "20516" at bounding box center [475, 235] width 21 height 12
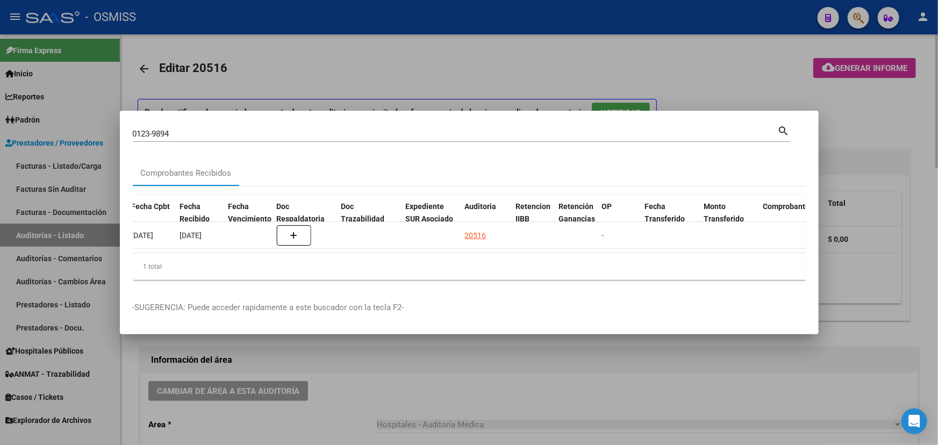
click at [356, 398] on div at bounding box center [469, 222] width 938 height 445
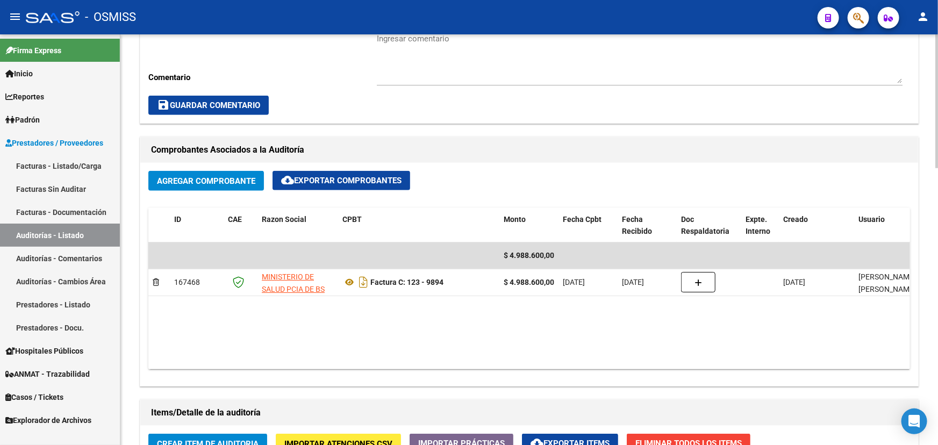
scroll to position [440, 0]
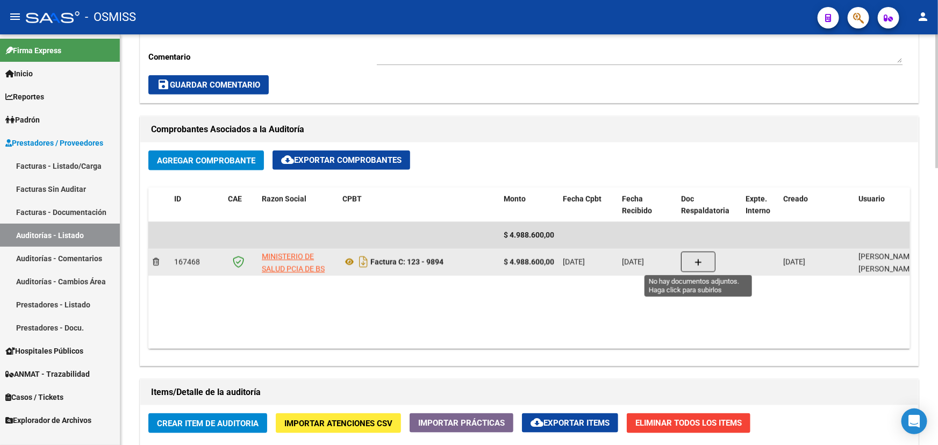
click at [691, 257] on button "button" at bounding box center [698, 261] width 34 height 20
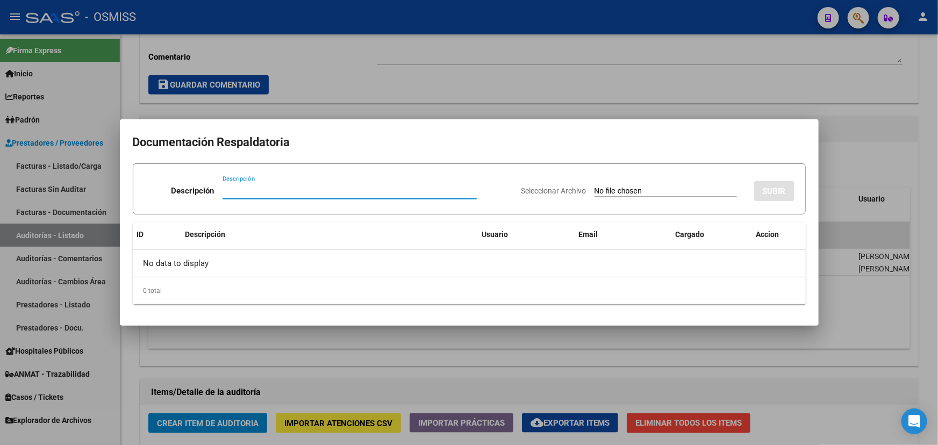
click at [227, 192] on input "Descripción" at bounding box center [349, 191] width 254 height 10
type input "revertido"
click at [550, 191] on span "Seleccionar Archivo" at bounding box center [553, 190] width 65 height 9
click at [594, 191] on input "Seleccionar Archivo" at bounding box center [665, 191] width 142 height 10
type input "C:\fakepath\Captura de pantalla 2025-09-22 102247.jpg"
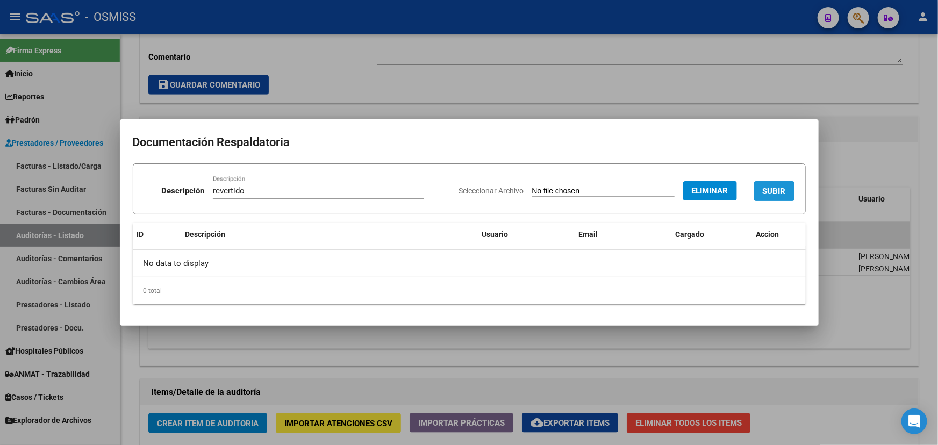
click at [779, 190] on span "SUBIR" at bounding box center [774, 191] width 23 height 10
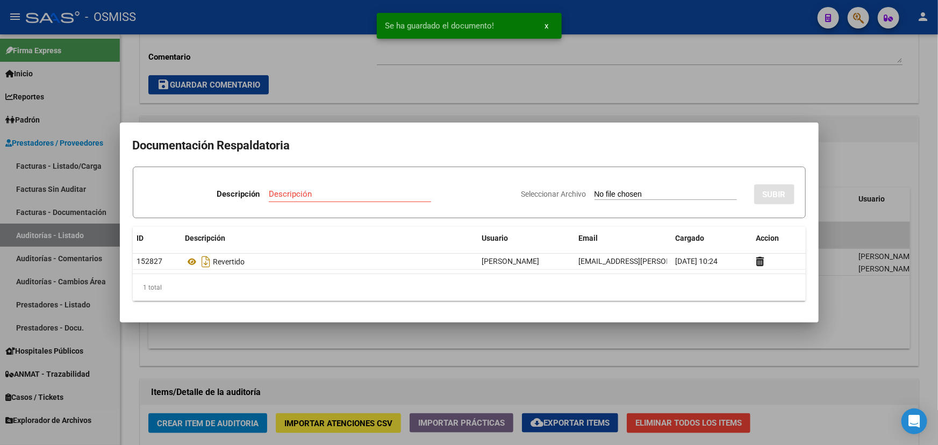
click at [739, 376] on div at bounding box center [469, 222] width 938 height 445
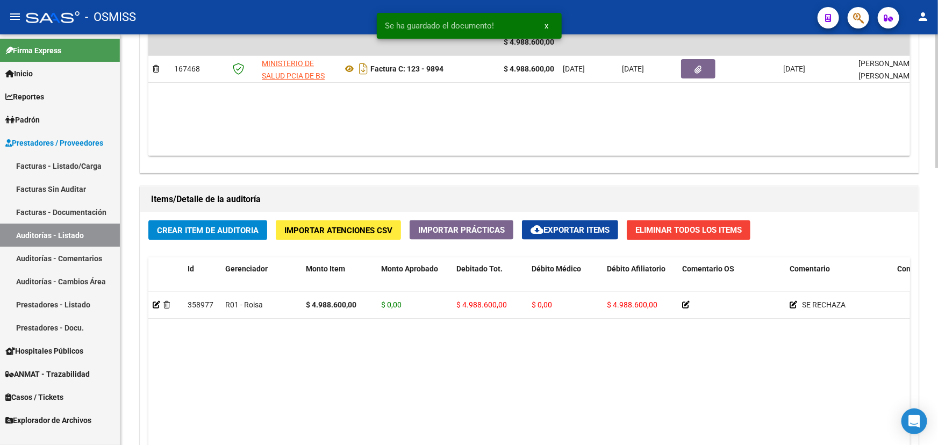
scroll to position [732, 0]
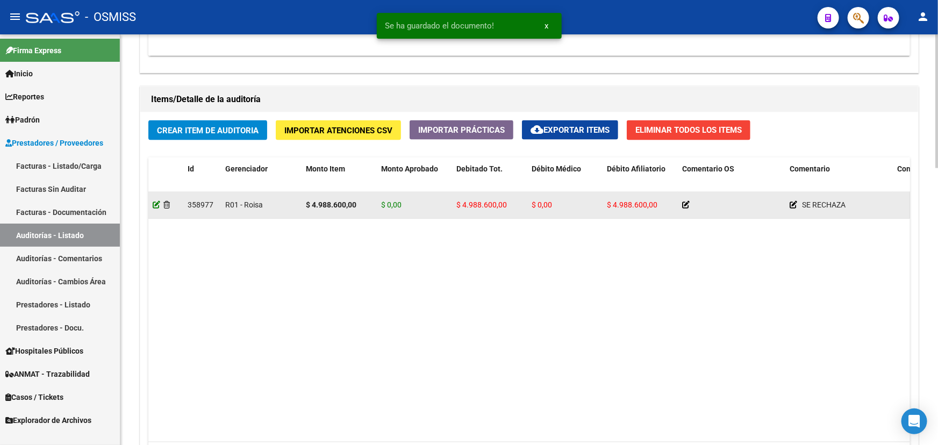
click at [153, 202] on icon at bounding box center [157, 205] width 8 height 8
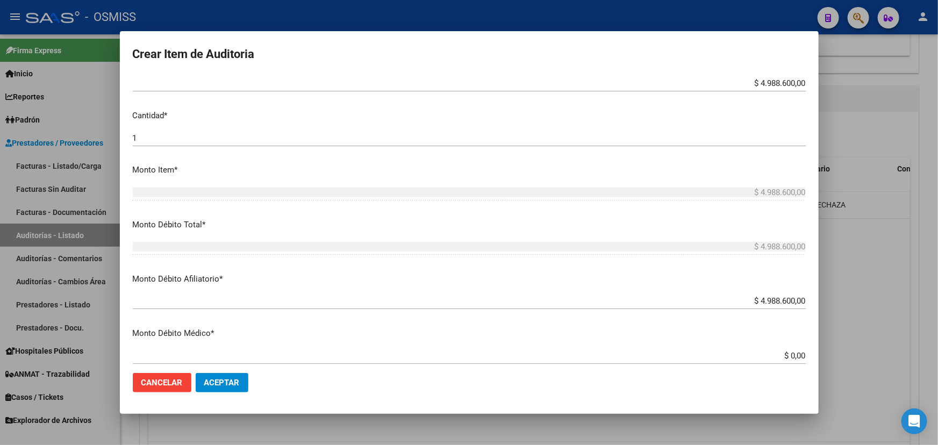
scroll to position [293, 0]
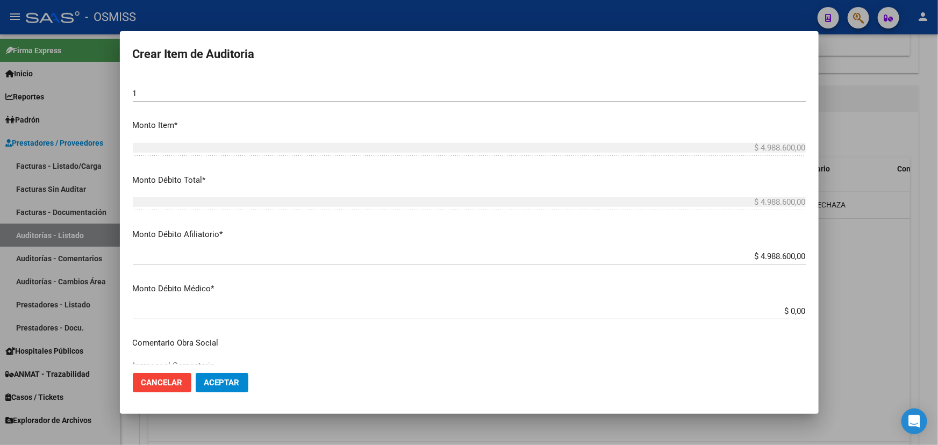
drag, startPoint x: 802, startPoint y: 254, endPoint x: 755, endPoint y: 256, distance: 46.8
click at [759, 256] on app-form-text-field "Monto Débito Afiliatorio * $ 4.988.600,00 Ingresar el monto Afiliatorio" at bounding box center [473, 244] width 681 height 33
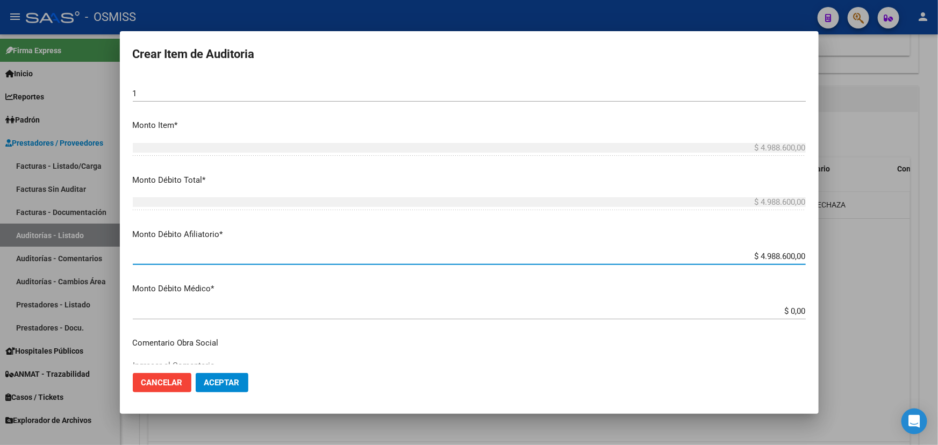
drag, startPoint x: 752, startPoint y: 256, endPoint x: 808, endPoint y: 255, distance: 55.4
click at [808, 255] on mat-dialog-content "22679109 Nro Documento 23226791094 CUIL CHAPA NORMA BEATRIZ Nombre Completo Fec…" at bounding box center [469, 219] width 699 height 289
type input "$ 0,00"
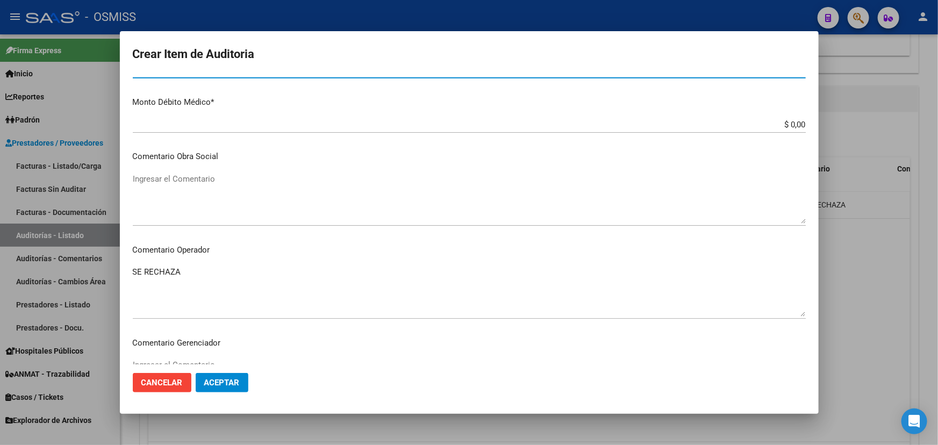
scroll to position [488, 0]
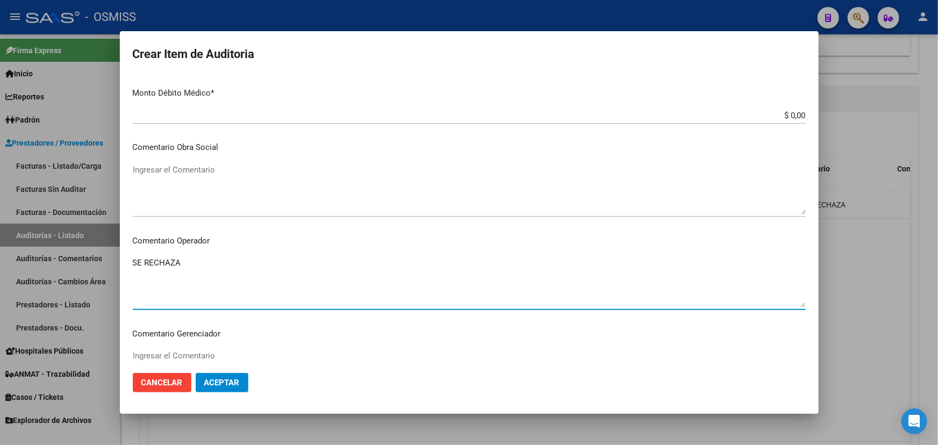
click at [193, 265] on textarea "SE RECHAZA" at bounding box center [469, 282] width 673 height 51
type textarea "SE RECHAZA- debito revertido AUTORIZADO GERENTE Juan Babodo"
click at [207, 383] on span "Aceptar" at bounding box center [221, 383] width 35 height 10
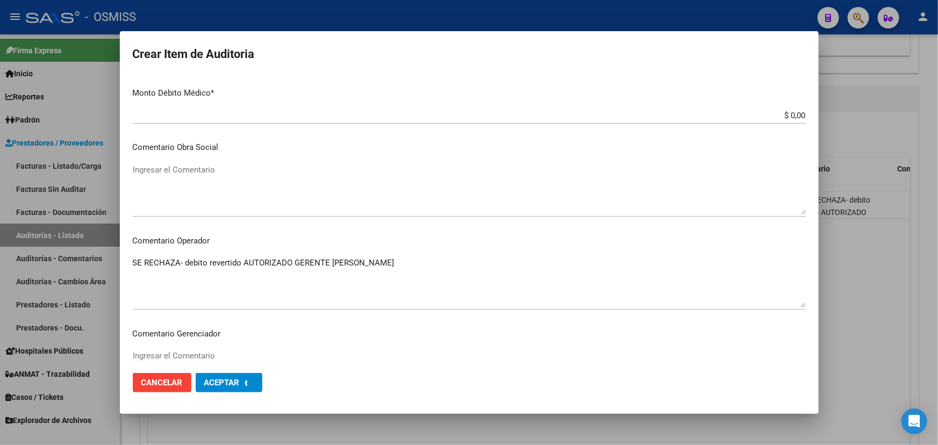
scroll to position [0, 0]
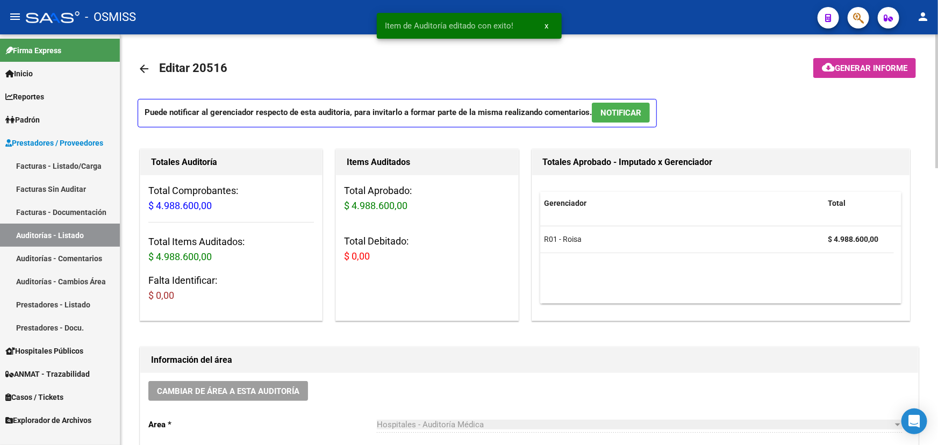
click at [143, 69] on mat-icon "arrow_back" at bounding box center [144, 68] width 13 height 13
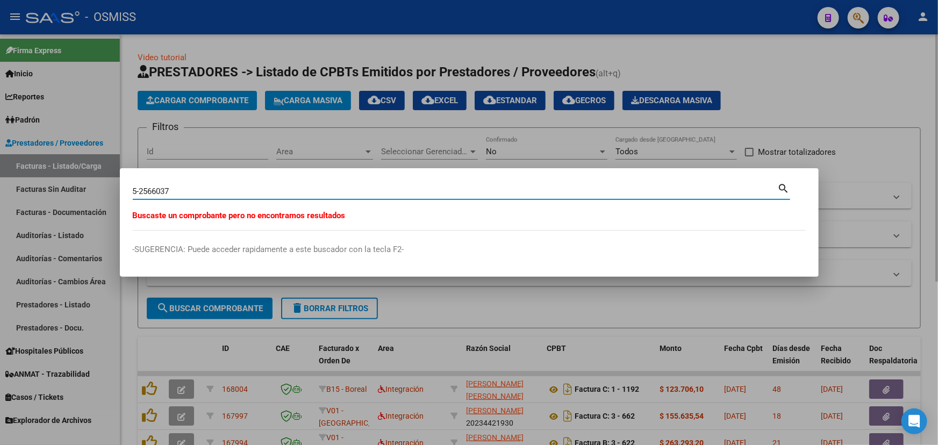
type input "5-2566037"
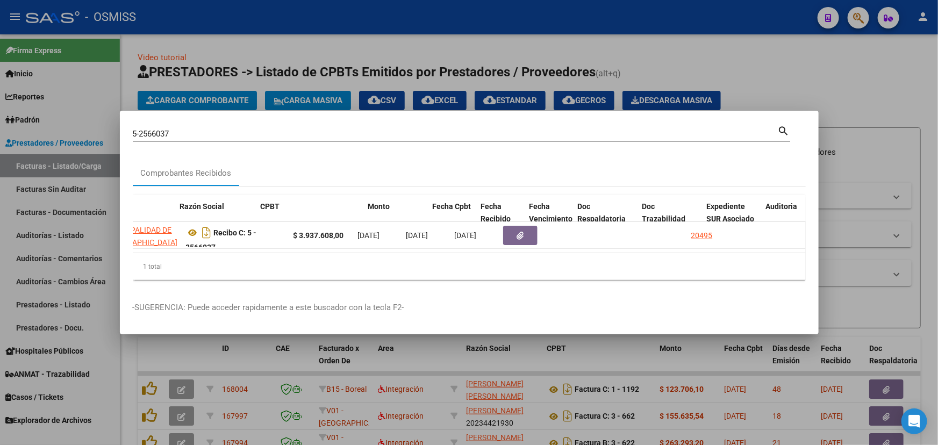
scroll to position [0, 307]
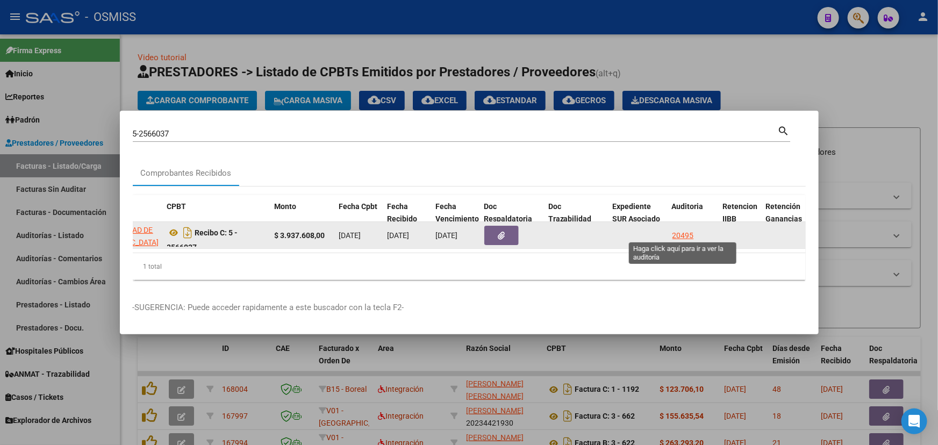
click at [679, 229] on div "20495" at bounding box center [682, 235] width 21 height 12
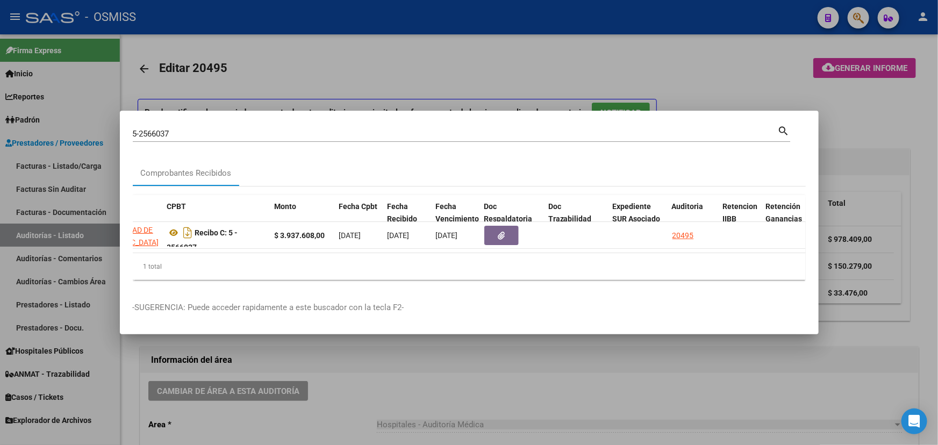
click at [839, 119] on div at bounding box center [469, 222] width 938 height 445
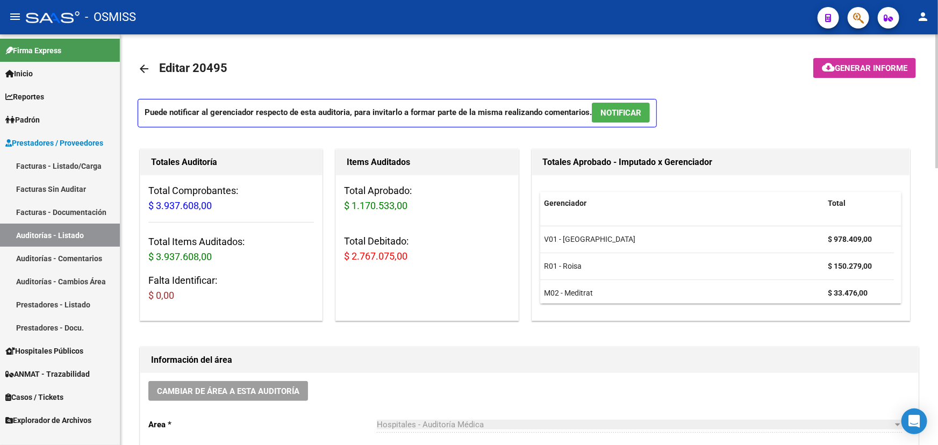
click at [140, 70] on mat-icon "arrow_back" at bounding box center [144, 68] width 13 height 13
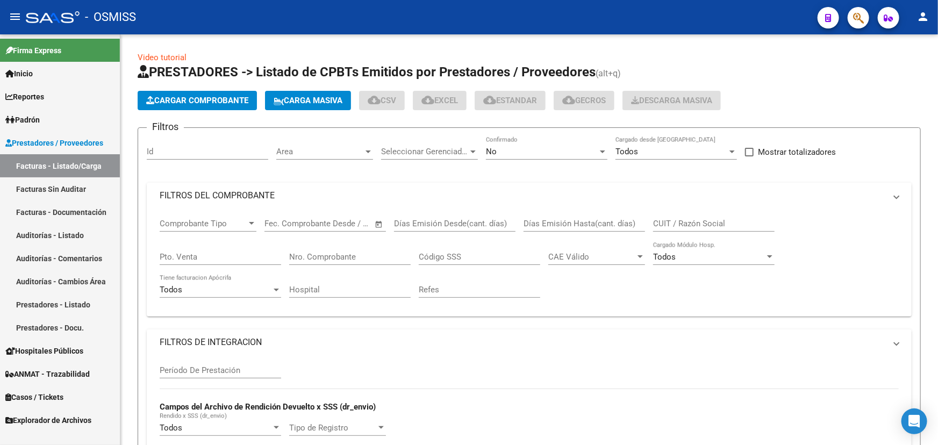
click at [140, 70] on icon at bounding box center [143, 71] width 11 height 13
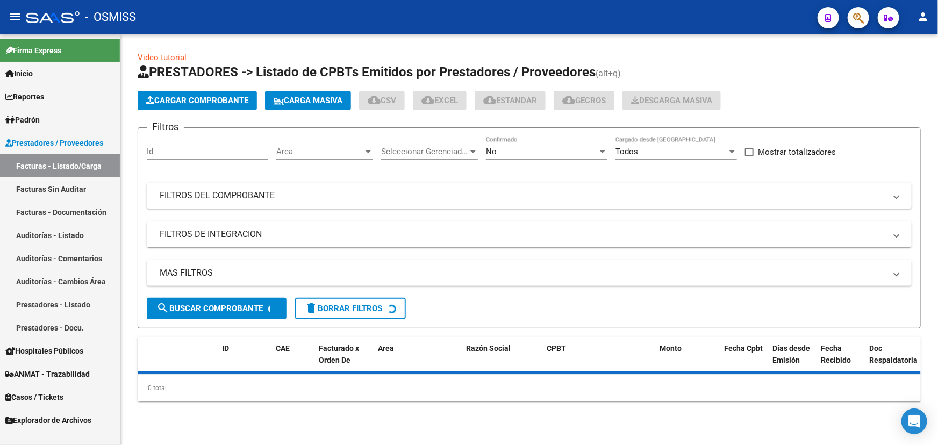
click at [140, 70] on icon at bounding box center [143, 71] width 11 height 13
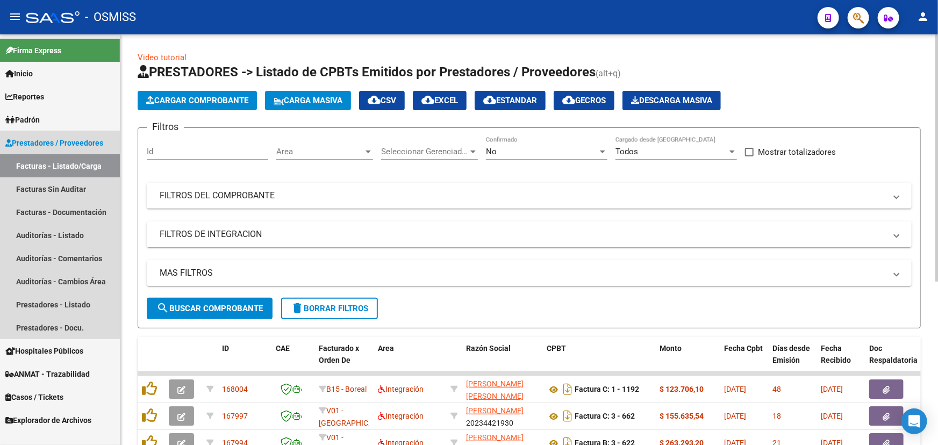
click at [54, 144] on span "Prestadores / Proveedores" at bounding box center [54, 143] width 98 height 12
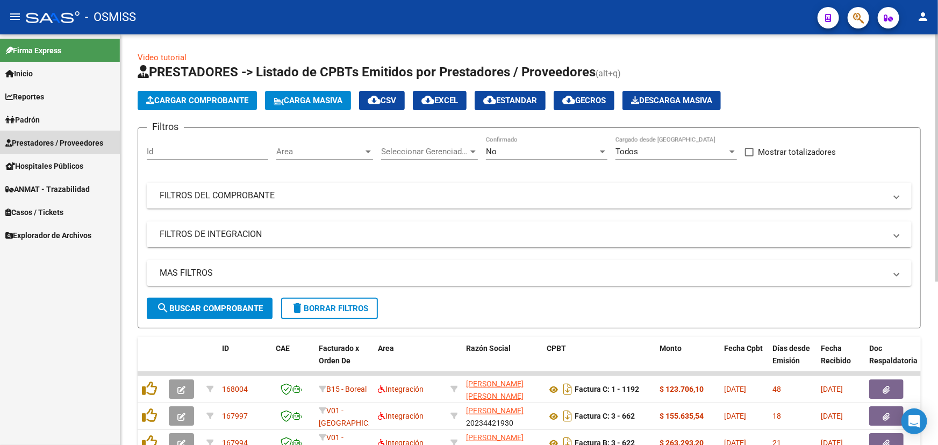
click at [40, 140] on span "Prestadores / Proveedores" at bounding box center [54, 143] width 98 height 12
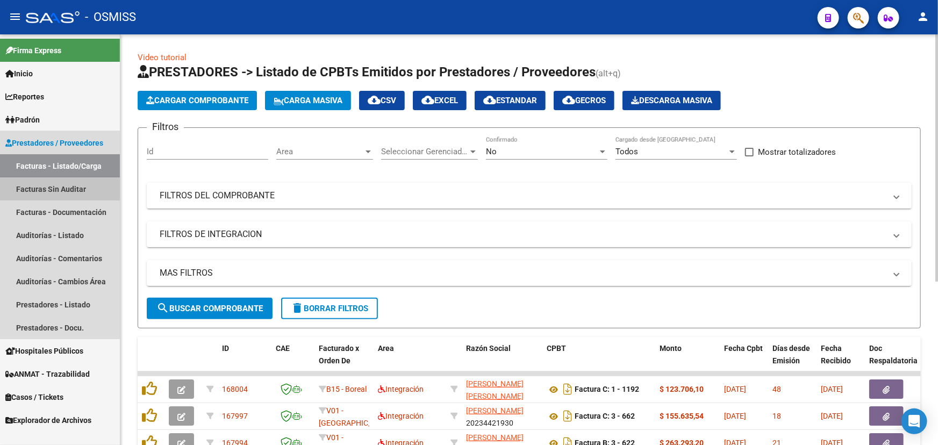
click at [41, 189] on link "Facturas Sin Auditar" at bounding box center [60, 188] width 120 height 23
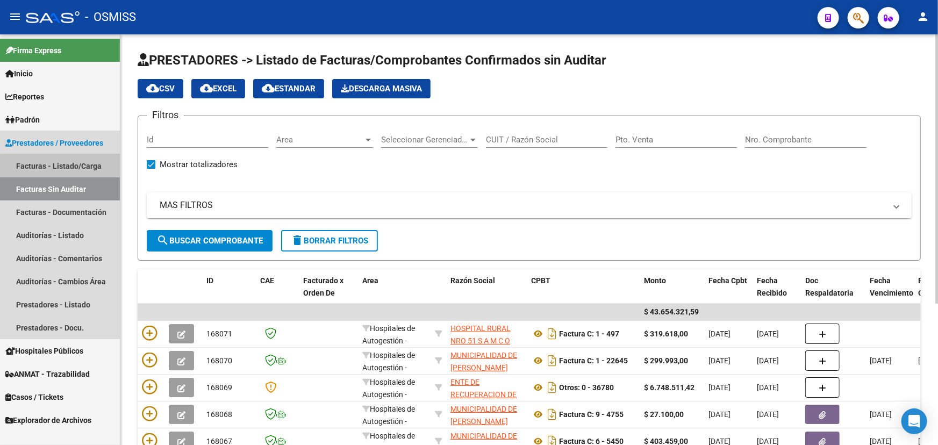
click at [73, 170] on link "Facturas - Listado/Carga" at bounding box center [60, 165] width 120 height 23
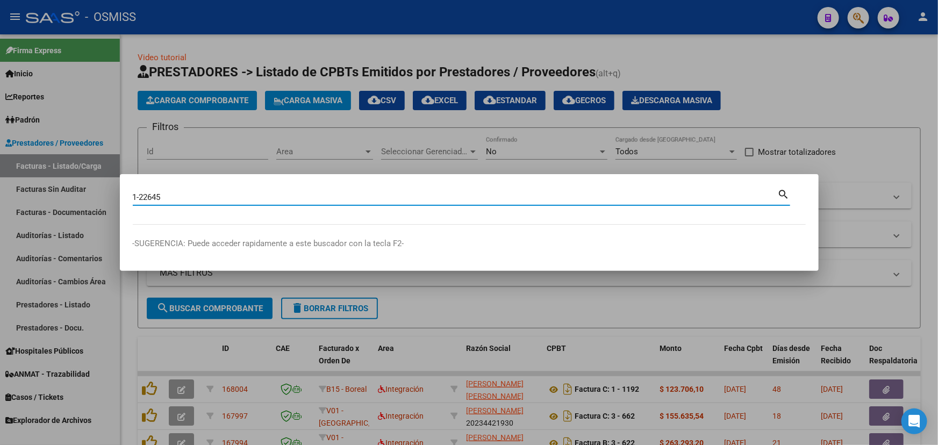
type input "1-22645"
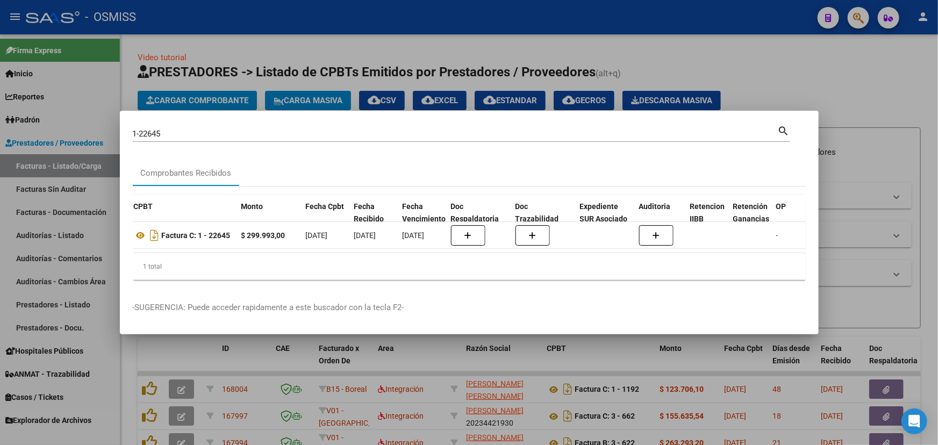
scroll to position [0, 348]
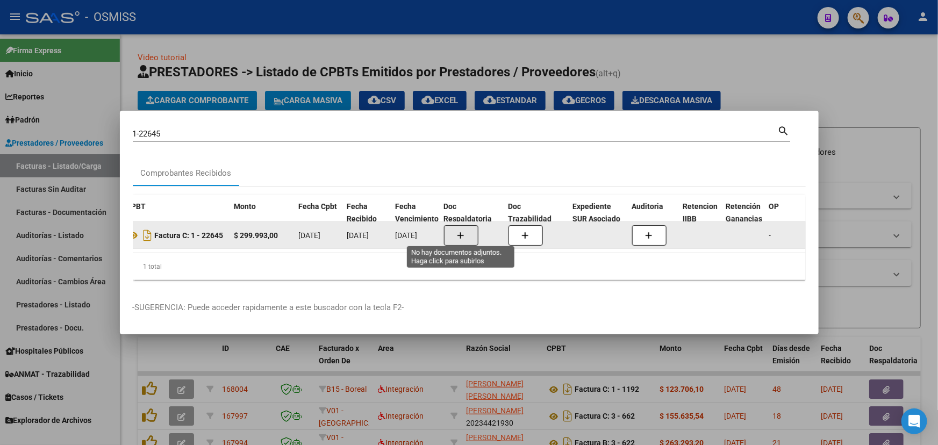
click at [466, 232] on button "button" at bounding box center [461, 235] width 34 height 20
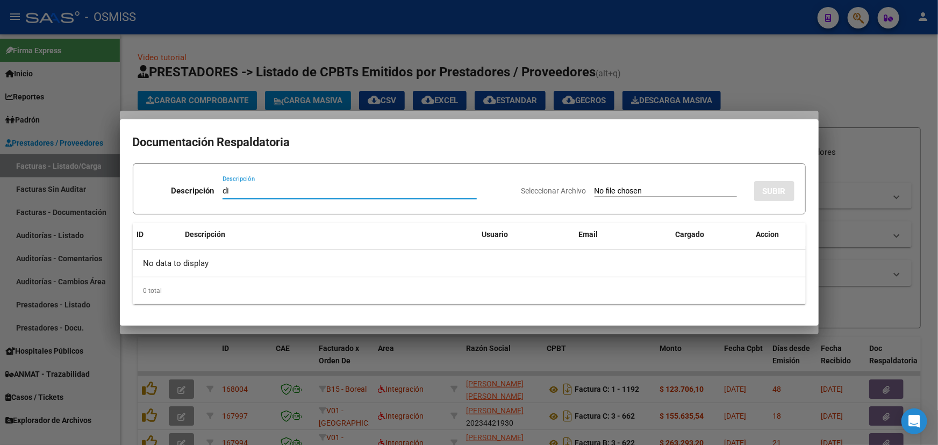
type input "d"
type input "DOC"
click at [535, 190] on span "Seleccionar Archivo" at bounding box center [553, 190] width 65 height 9
click at [594, 190] on input "Seleccionar Archivo" at bounding box center [665, 191] width 142 height 10
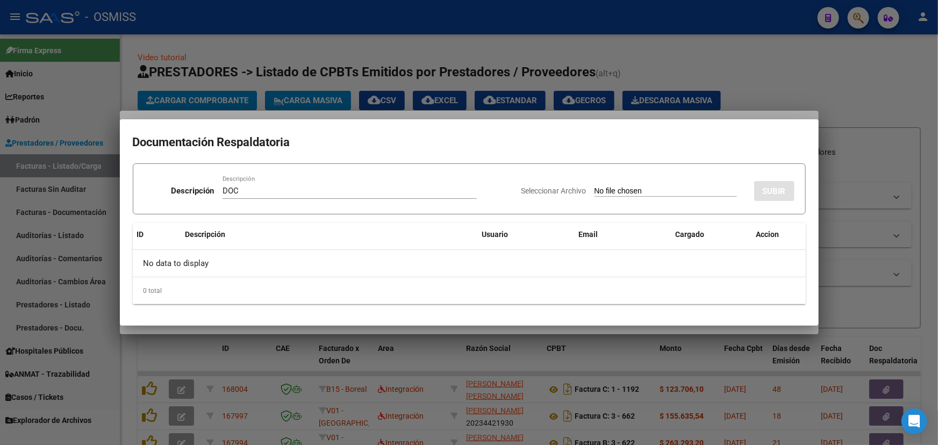
type input "C:\fakepath\MUNICIPALIDAD DE JOSE C PAZ FC. 00001-00022645 F DOC RESP.SAAS_comp…"
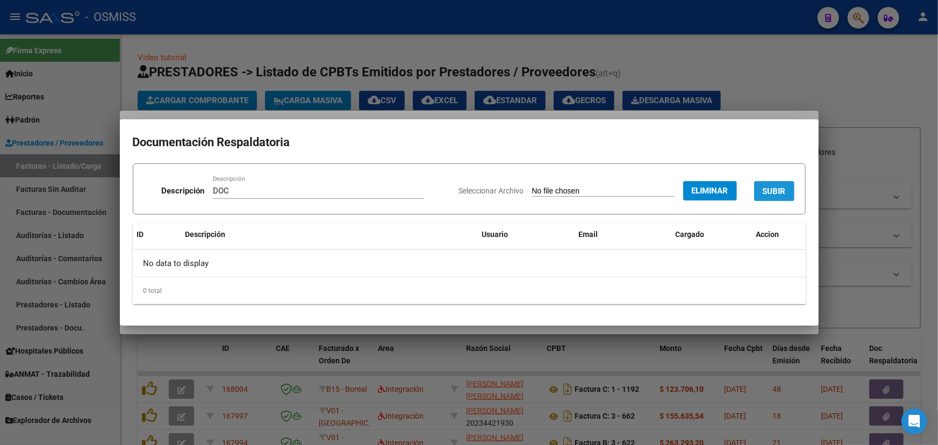
click at [779, 190] on span "SUBIR" at bounding box center [774, 191] width 23 height 10
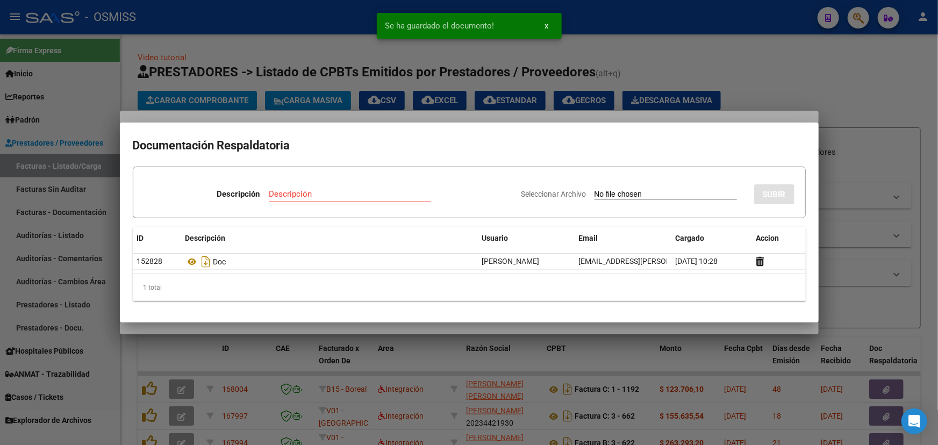
click at [796, 63] on div at bounding box center [469, 222] width 938 height 445
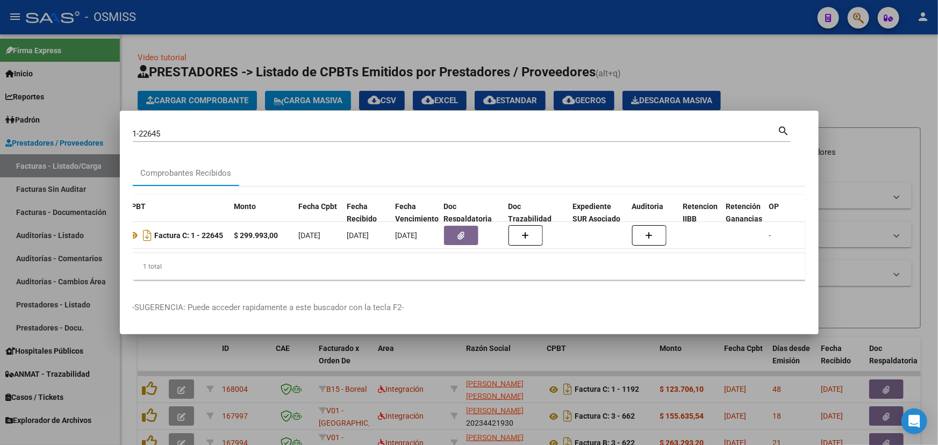
click at [796, 82] on div at bounding box center [469, 222] width 938 height 445
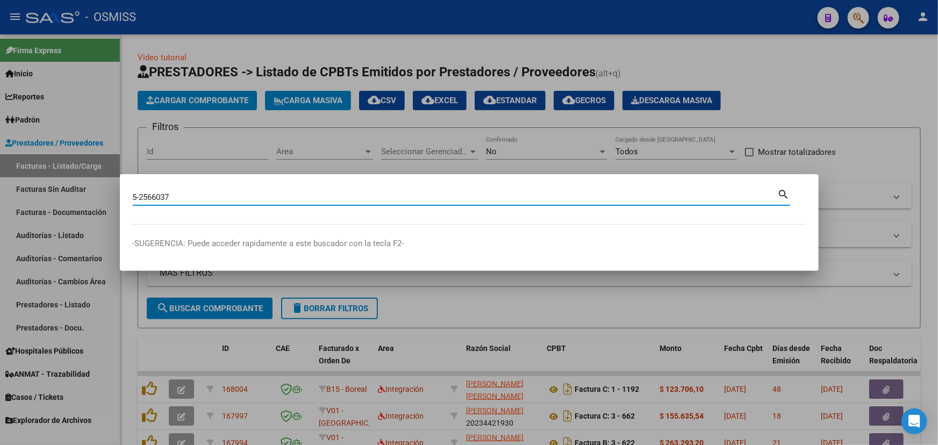
type input "5-2566037"
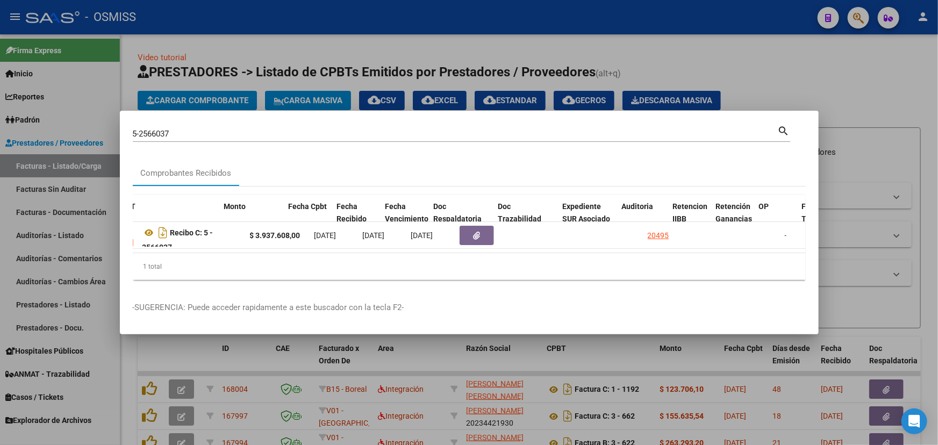
scroll to position [0, 358]
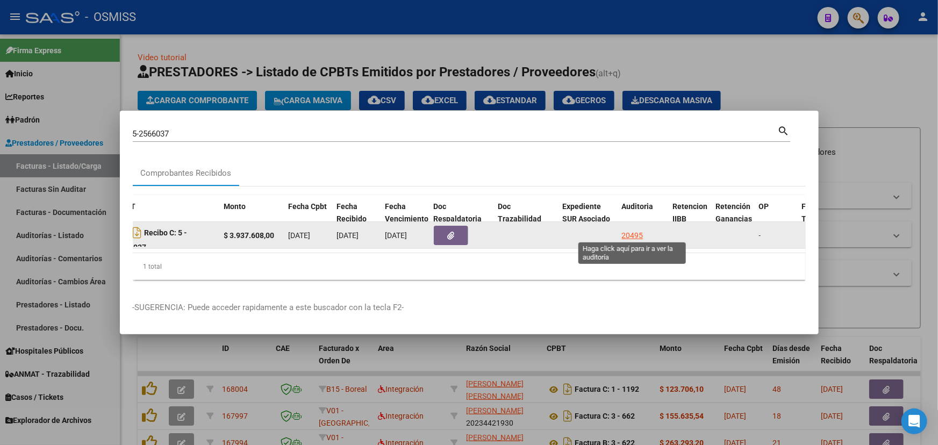
click at [626, 231] on div "20495" at bounding box center [632, 235] width 21 height 12
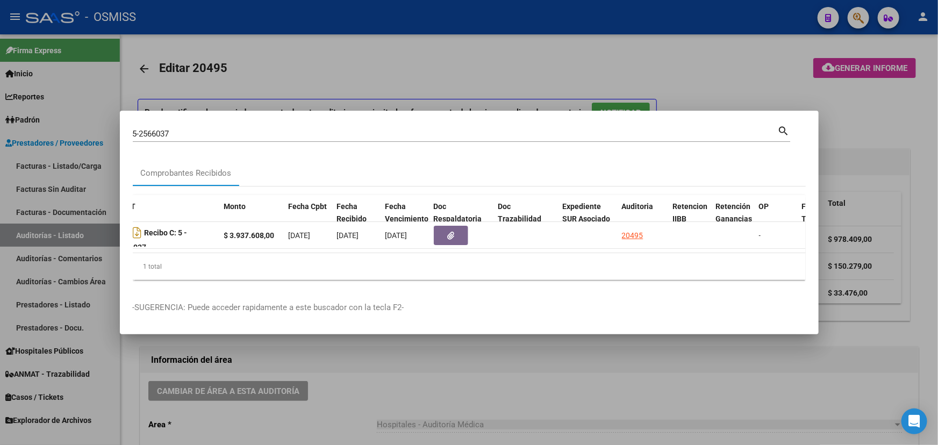
click at [368, 382] on div at bounding box center [469, 222] width 938 height 445
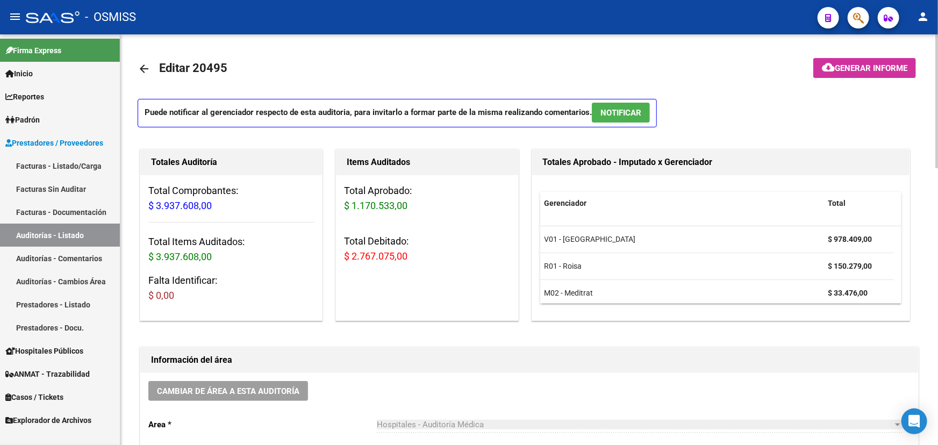
click at [830, 70] on mat-icon "cloud_download" at bounding box center [828, 67] width 13 height 13
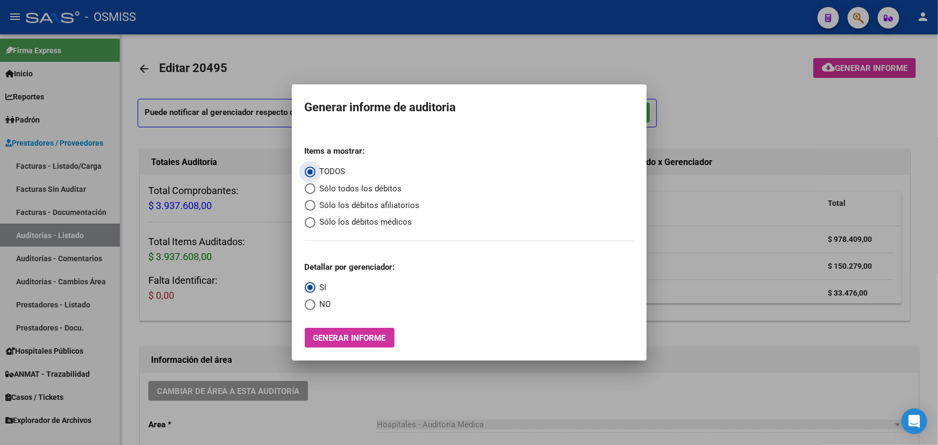
click at [311, 189] on span "Select an option" at bounding box center [310, 188] width 11 height 11
click at [311, 189] on input "Sólo todos los débitos" at bounding box center [310, 188] width 11 height 11
radio input "true"
click at [308, 306] on span "Select an option" at bounding box center [310, 304] width 11 height 11
click at [308, 306] on input "NO" at bounding box center [310, 304] width 11 height 11
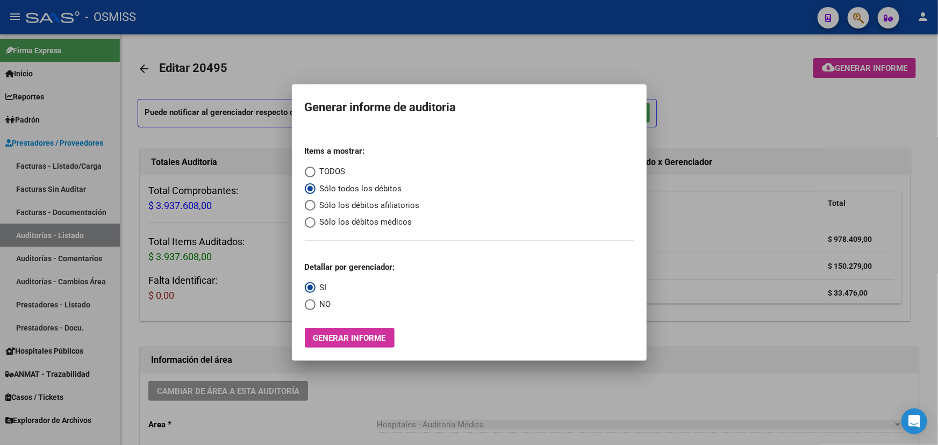
radio input "true"
click at [335, 340] on span "Generar informe" at bounding box center [349, 338] width 73 height 10
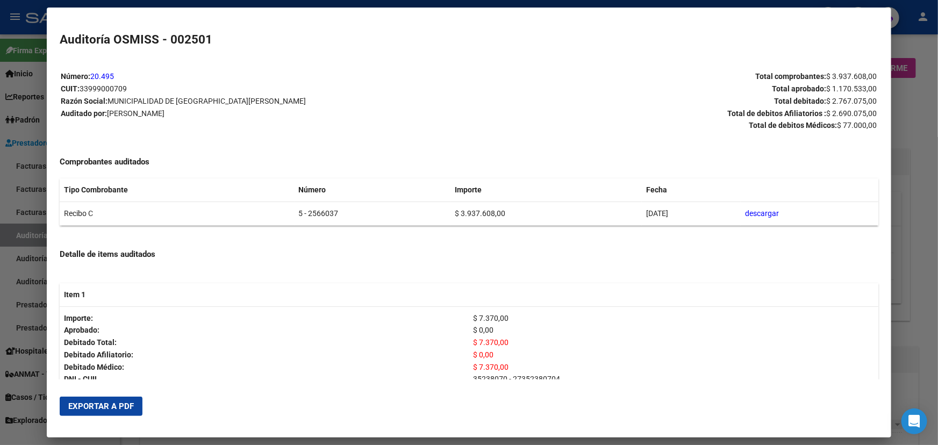
click at [84, 409] on span "Exportar a PDF" at bounding box center [101, 406] width 66 height 10
click at [922, 124] on div at bounding box center [469, 222] width 938 height 445
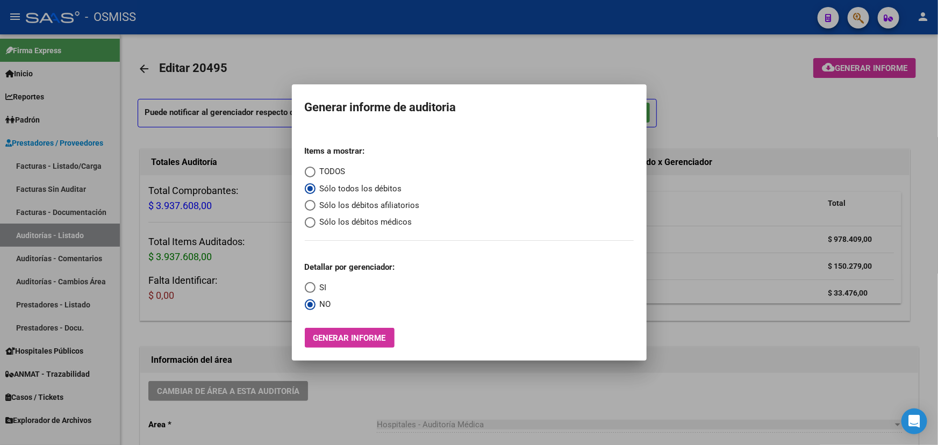
click at [922, 124] on div at bounding box center [469, 222] width 938 height 445
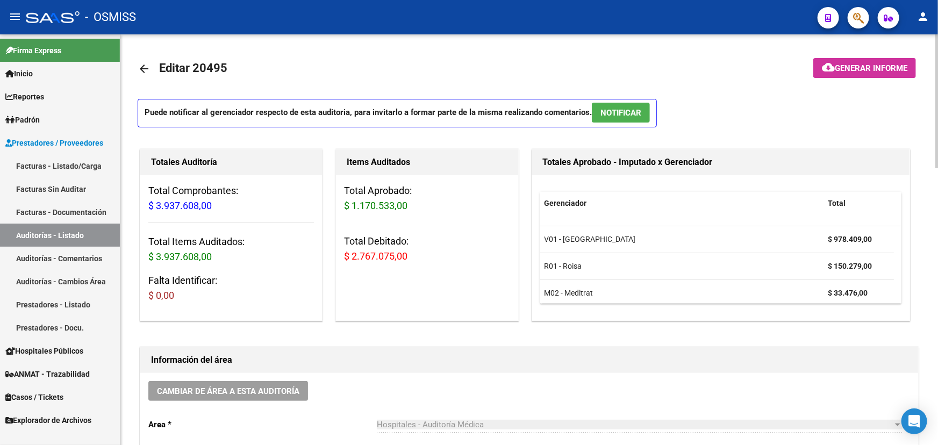
click at [268, 78] on mat-toolbar-row "arrow_back Editar 20495" at bounding box center [443, 69] width 610 height 34
click at [142, 69] on mat-icon "arrow_back" at bounding box center [144, 68] width 13 height 13
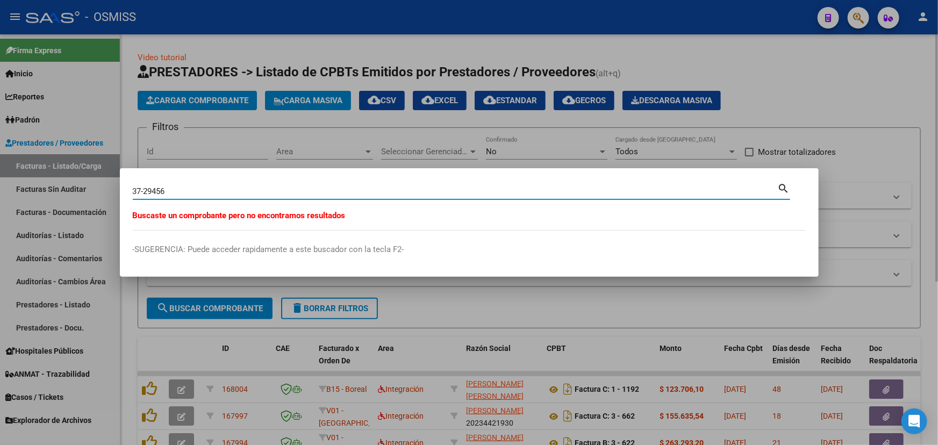
type input "37-29456"
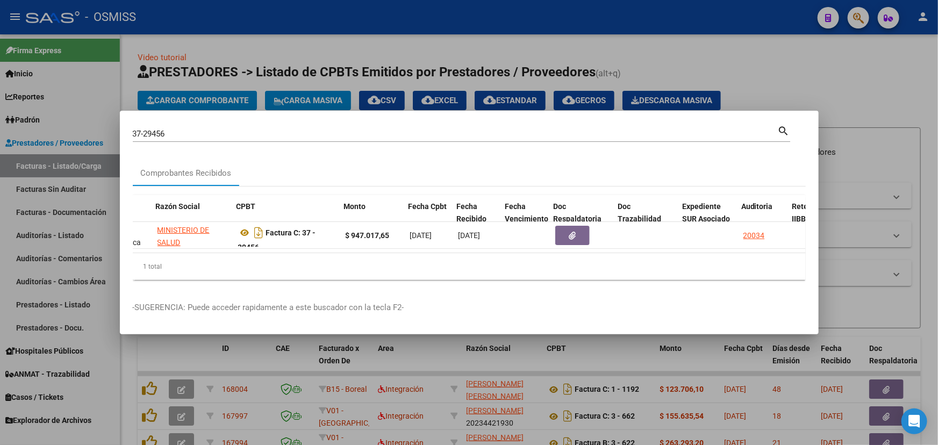
scroll to position [0, 318]
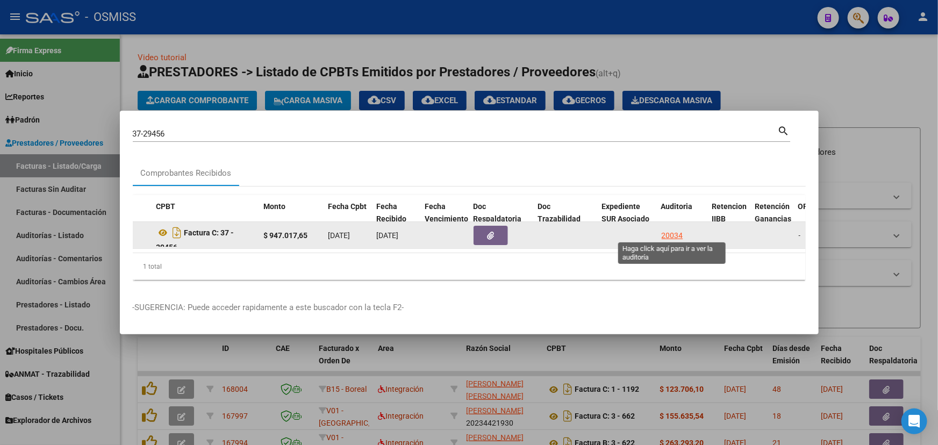
click at [672, 233] on div "20034" at bounding box center [672, 235] width 21 height 12
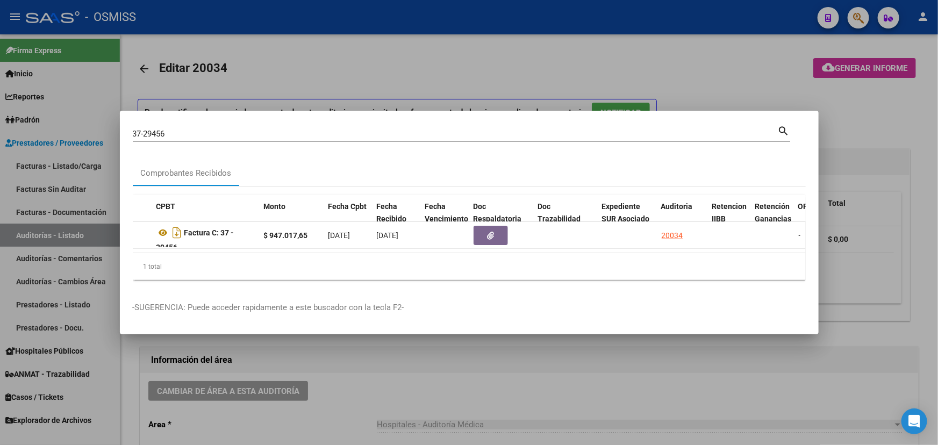
click at [866, 107] on div at bounding box center [469, 222] width 938 height 445
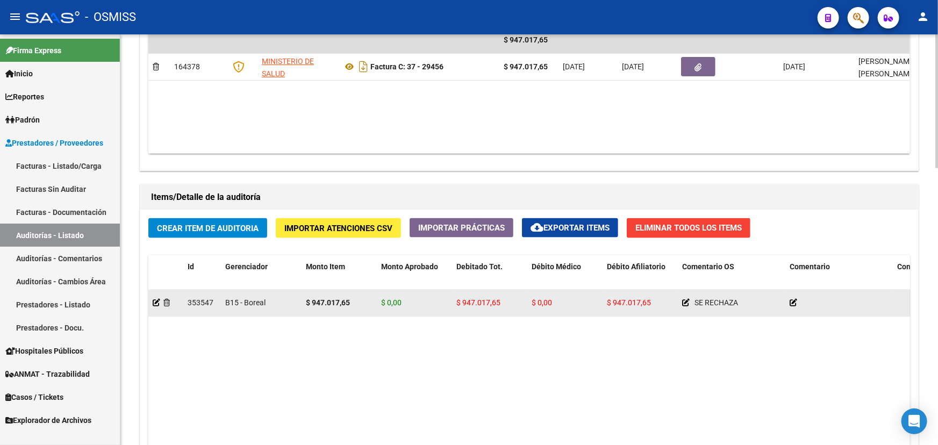
scroll to position [781, 0]
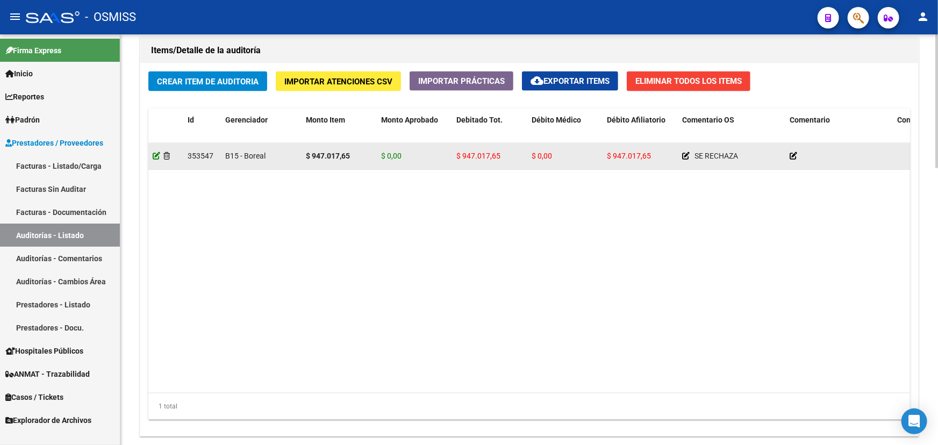
click at [153, 154] on icon at bounding box center [157, 156] width 8 height 8
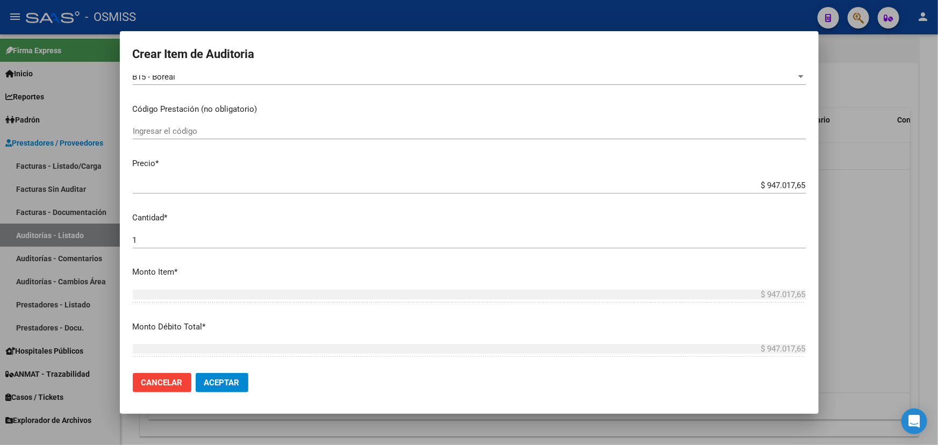
scroll to position [244, 0]
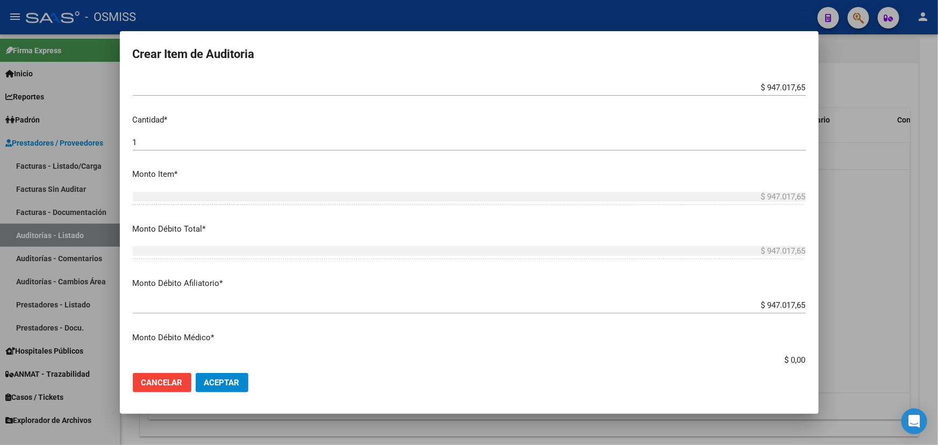
drag, startPoint x: 801, startPoint y: 305, endPoint x: 760, endPoint y: 305, distance: 41.4
click at [760, 305] on app-form-text-field "Monto Débito Afiliatorio * $ 947.017,65 Ingresar el monto Afiliatorio" at bounding box center [473, 293] width 681 height 33
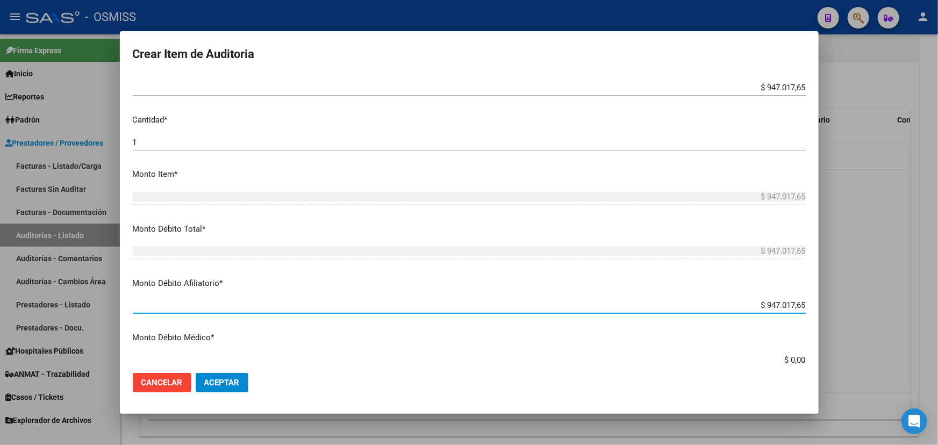
drag, startPoint x: 760, startPoint y: 305, endPoint x: 811, endPoint y: 301, distance: 51.8
click at [811, 301] on mat-dialog-content "41087878 Nro Documento 20410878780 CUIL HALAZA BRIAN NICOLAS (RN) Nombre Comple…" at bounding box center [469, 219] width 699 height 289
type input "$ 0,00"
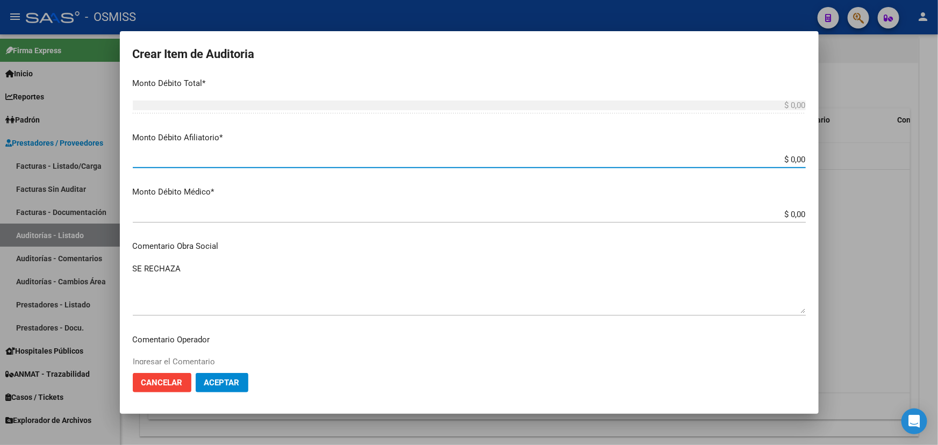
scroll to position [391, 0]
click at [207, 262] on textarea "SE RECHAZA" at bounding box center [469, 287] width 673 height 51
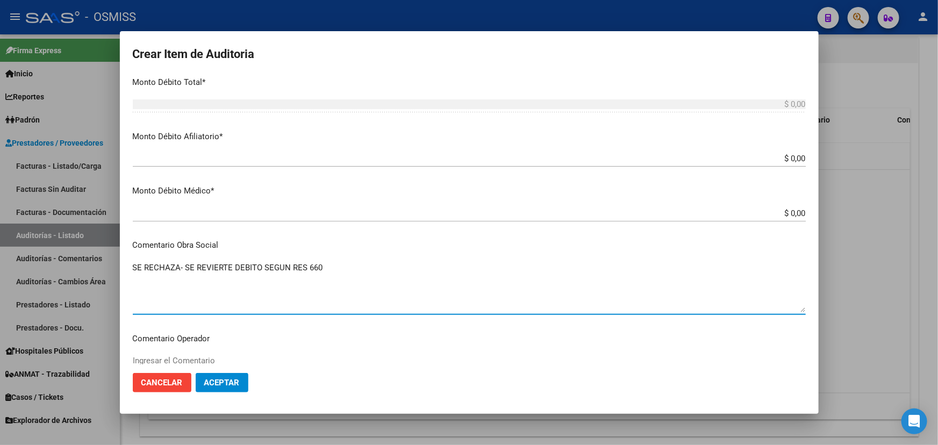
type textarea "SE RECHAZA- SE REVIERTE DEBITO SEGUN RES 660"
click at [230, 379] on span "Aceptar" at bounding box center [221, 383] width 35 height 10
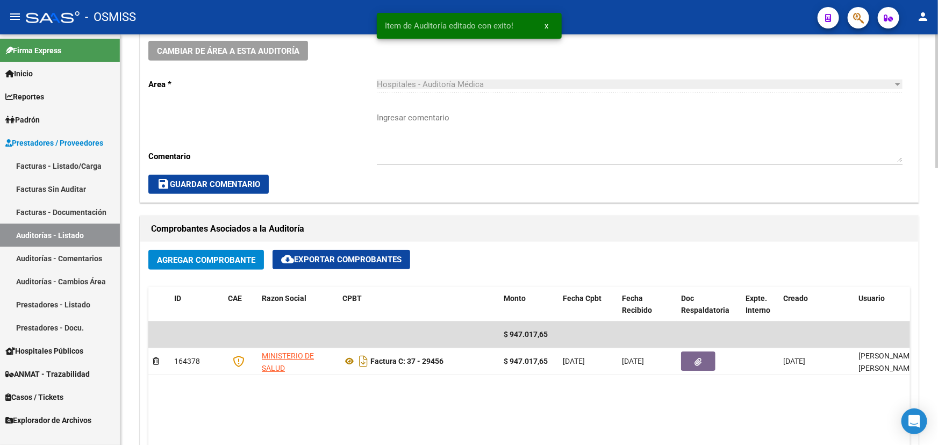
scroll to position [440, 0]
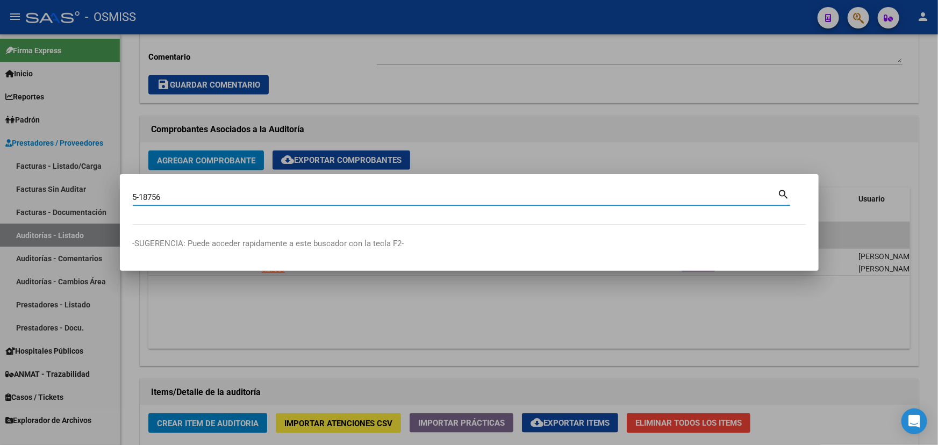
type input "5-18756"
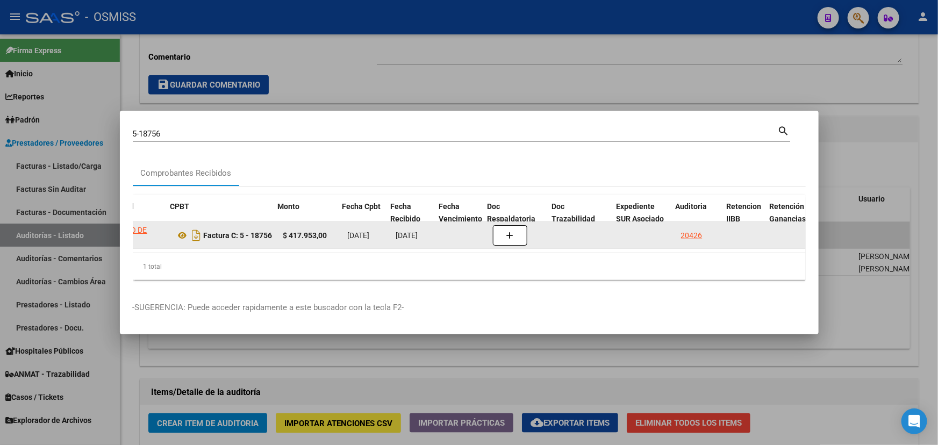
scroll to position [0, 304]
click at [678, 233] on div "20426" at bounding box center [686, 235] width 21 height 12
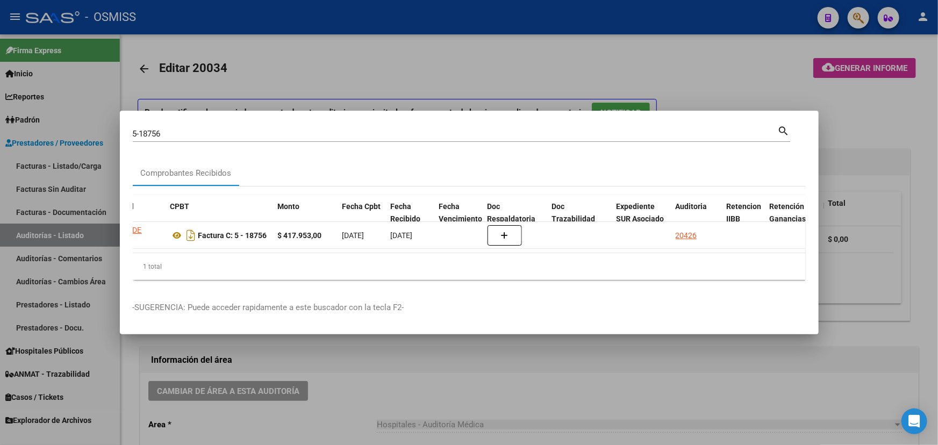
click at [476, 383] on div at bounding box center [469, 222] width 938 height 445
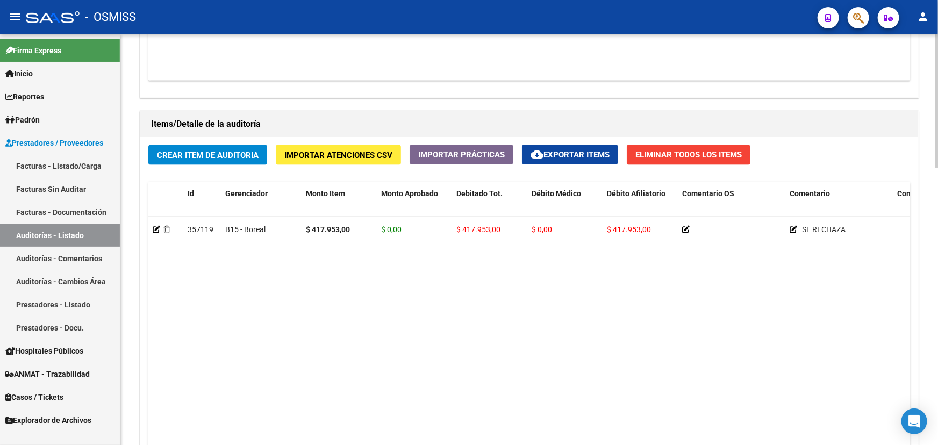
scroll to position [732, 0]
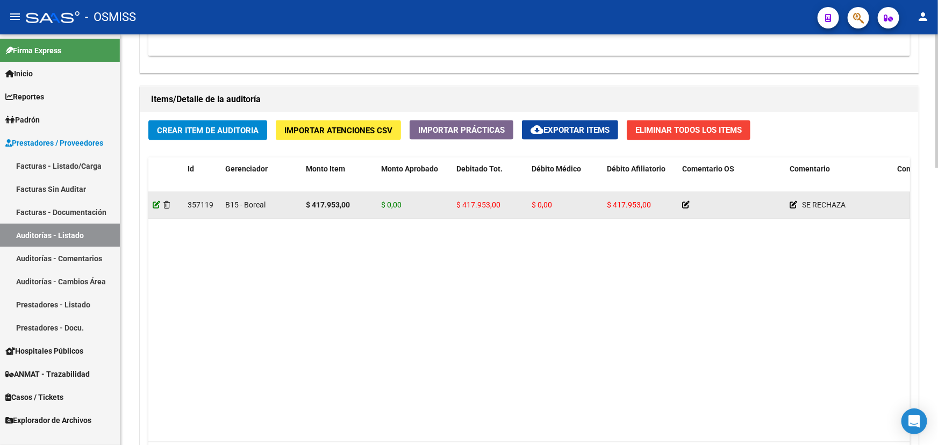
click at [154, 205] on icon at bounding box center [157, 205] width 8 height 8
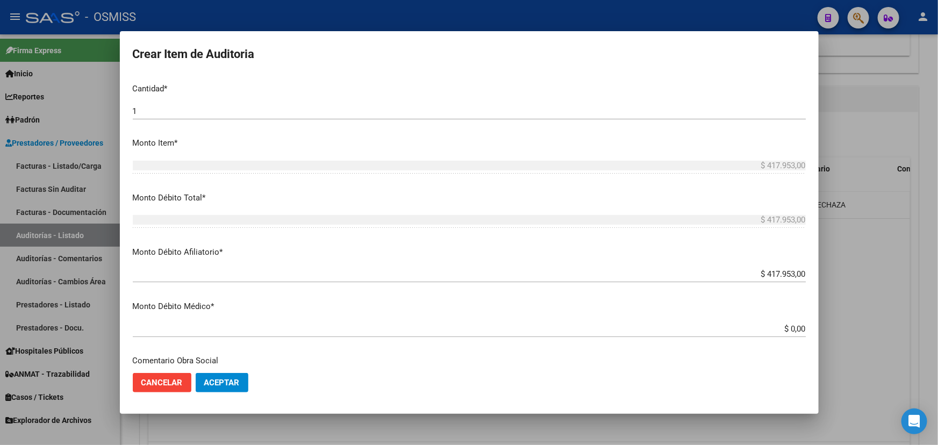
scroll to position [293, 0]
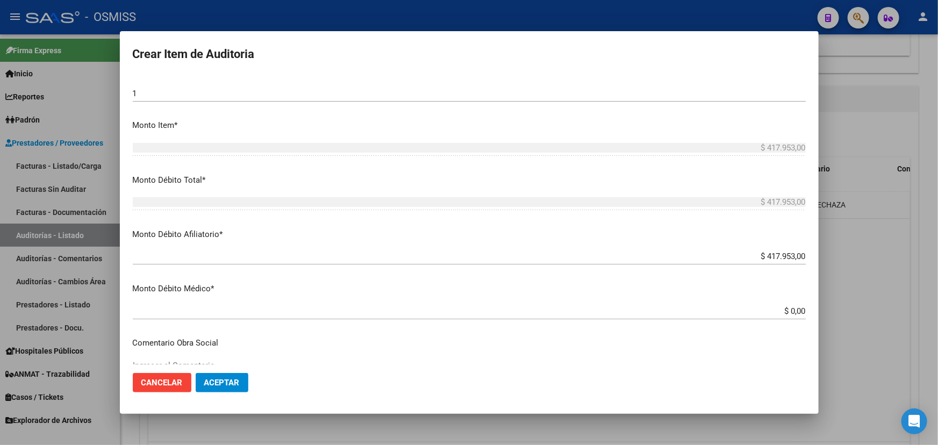
drag, startPoint x: 801, startPoint y: 254, endPoint x: 757, endPoint y: 255, distance: 44.1
click at [757, 255] on app-form-text-field "Monto Débito Afiliatorio * $ 417.953,00 Ingresar el monto Afiliatorio" at bounding box center [473, 244] width 681 height 33
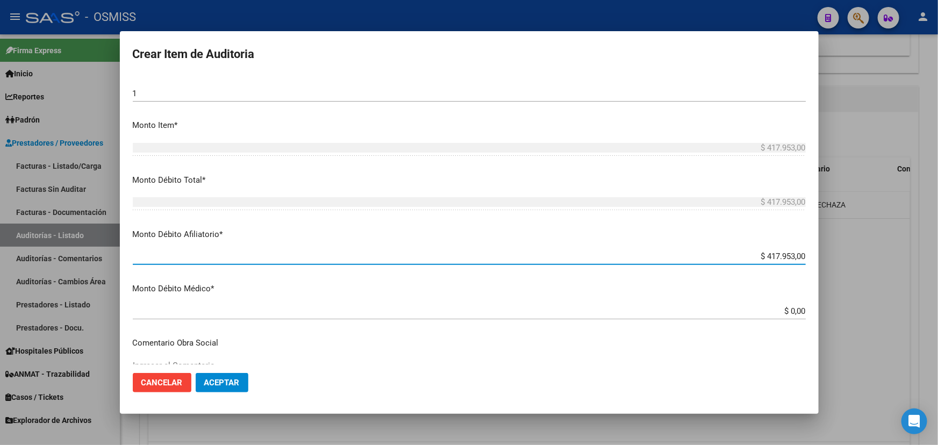
drag, startPoint x: 755, startPoint y: 256, endPoint x: 810, endPoint y: 255, distance: 54.8
click at [810, 255] on mat-dialog-content "40246676 Nro Documento 27402466761 CUIL FERREYRA FLAVIA VANESA Nombre Completo …" at bounding box center [469, 219] width 699 height 289
type input "$ 0,00"
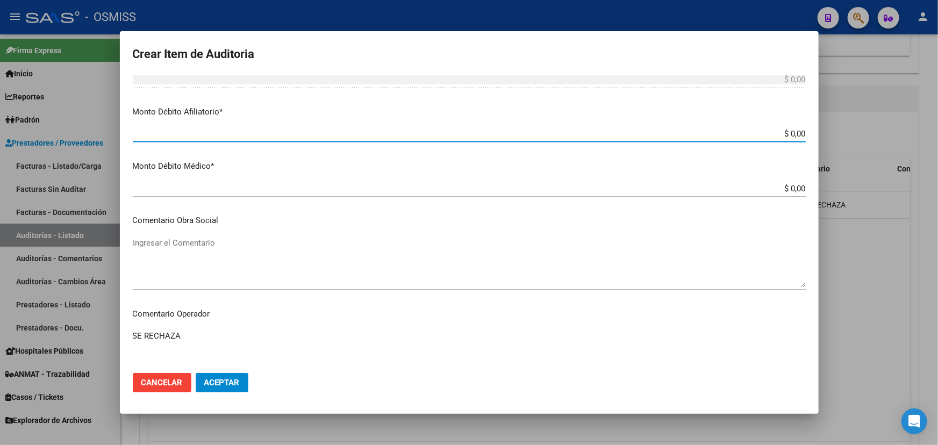
scroll to position [440, 0]
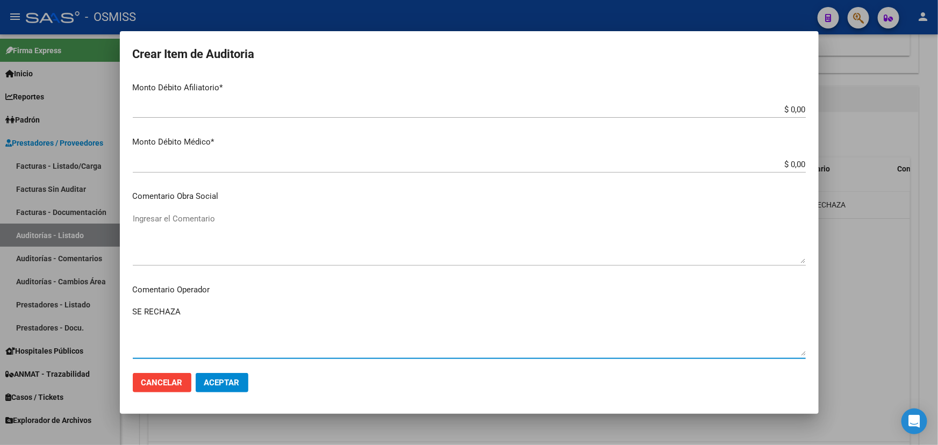
click at [196, 317] on textarea "SE RECHAZA" at bounding box center [469, 331] width 673 height 51
type textarea "SE RECHAZA- DEBITO REVERTIDO SEGUN RES 660"
click at [224, 383] on span "Aceptar" at bounding box center [221, 383] width 35 height 10
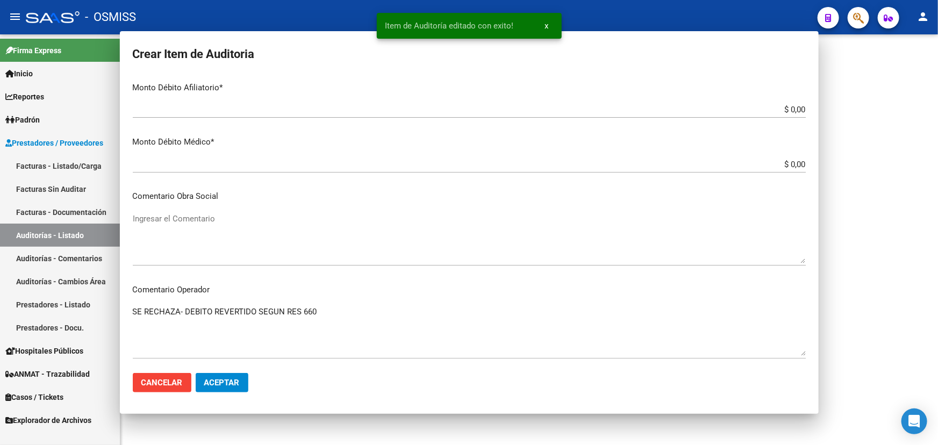
scroll to position [0, 0]
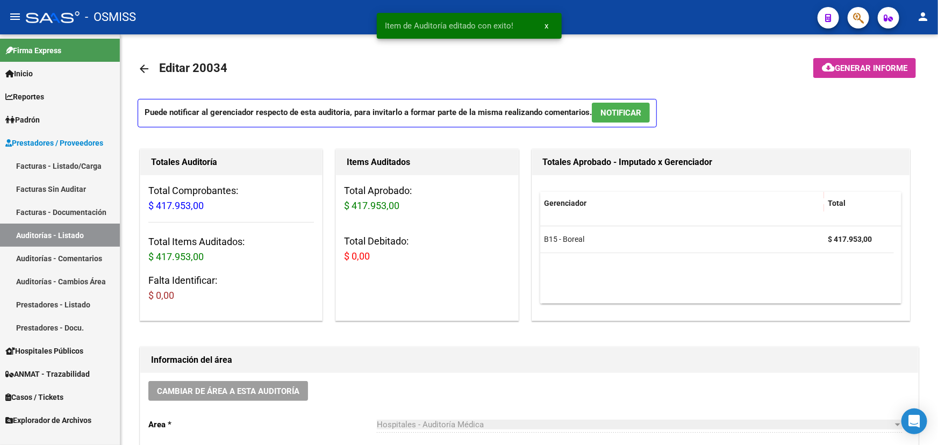
click at [63, 165] on link "Facturas - Listado/Carga" at bounding box center [60, 165] width 120 height 23
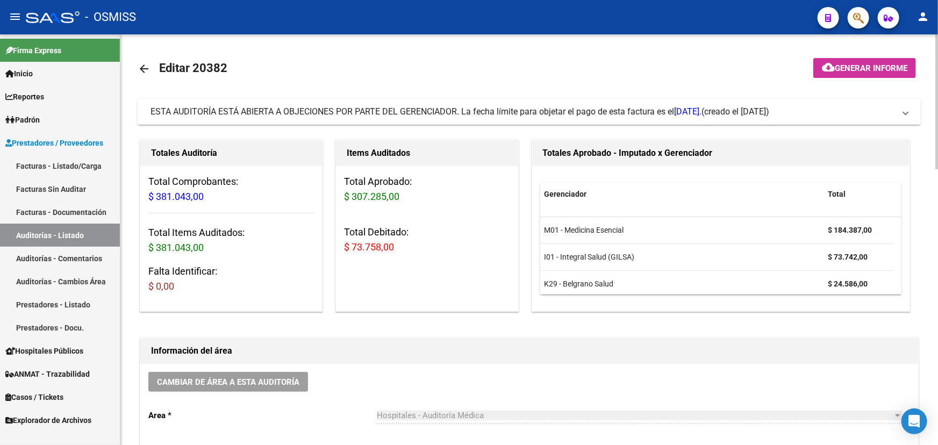
click at [899, 114] on span "ESTA AUDITORÍA ESTÁ ABIERTA A OBJECIONES POR PARTE DEL GERENCIADOR. La fecha lí…" at bounding box center [526, 112] width 753 height 12
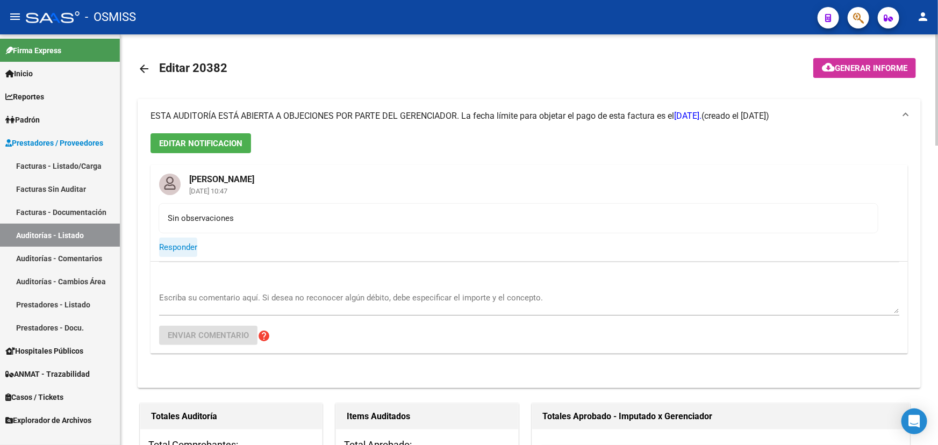
click at [192, 246] on span "Responder" at bounding box center [178, 247] width 38 height 10
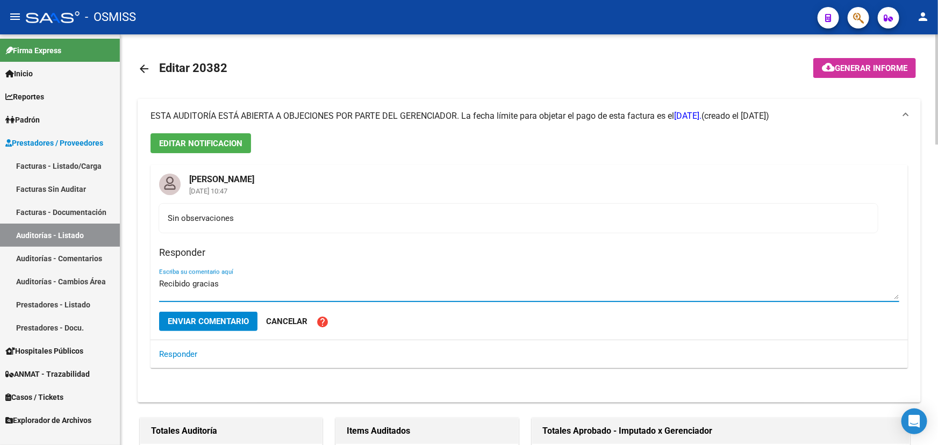
type textarea "Recibido gracias"
click at [227, 320] on span "Enviar comentario" at bounding box center [208, 322] width 81 height 10
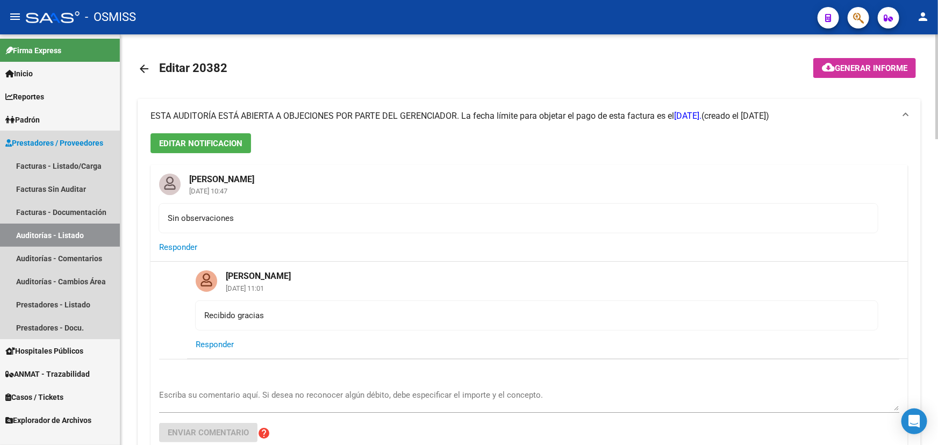
click at [53, 140] on span "Prestadores / Proveedores" at bounding box center [54, 143] width 98 height 12
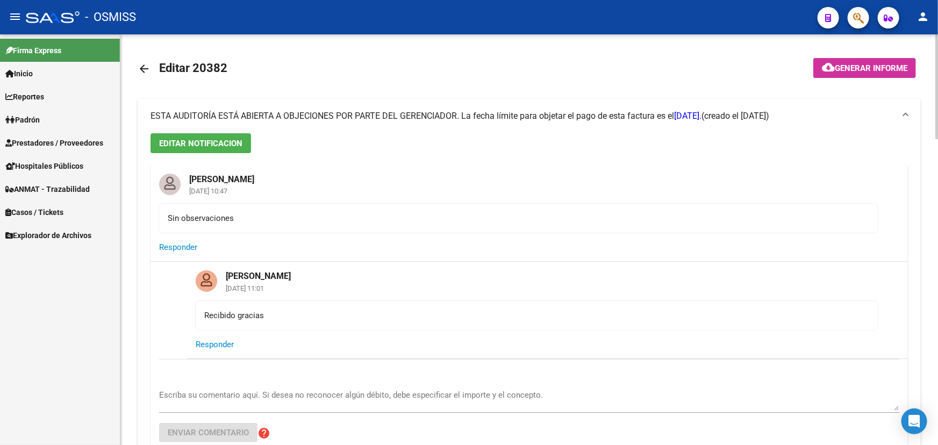
click at [49, 144] on span "Prestadores / Proveedores" at bounding box center [54, 143] width 98 height 12
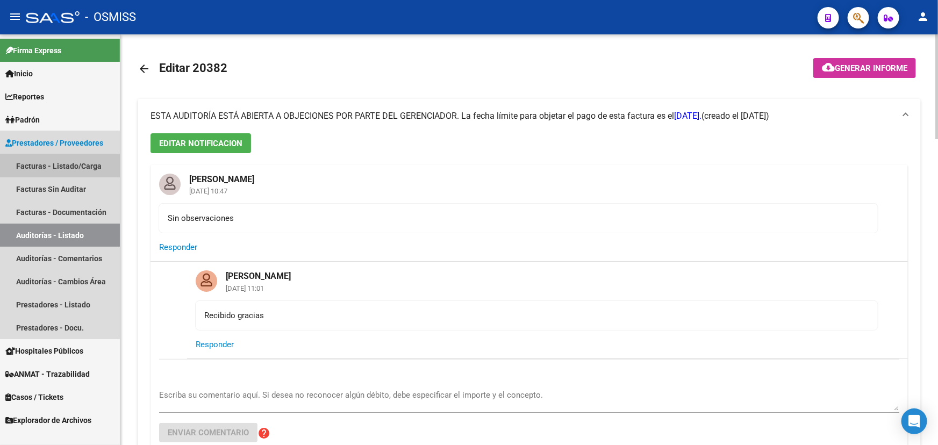
click at [44, 167] on link "Facturas - Listado/Carga" at bounding box center [60, 165] width 120 height 23
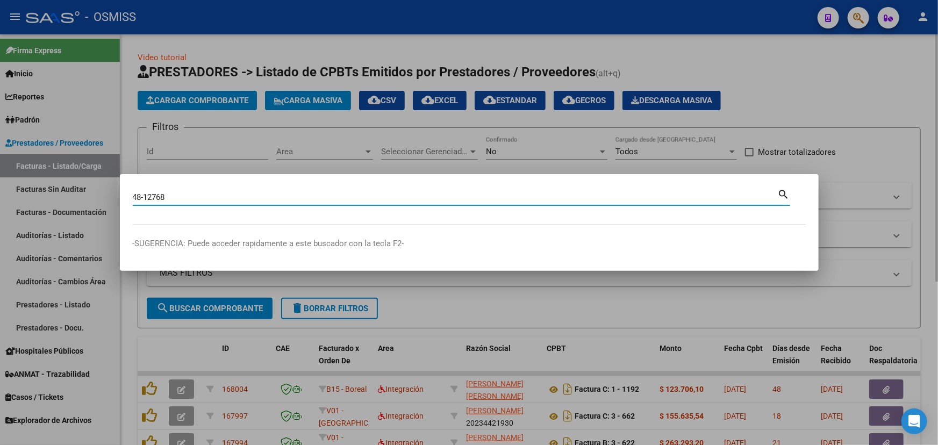
type input "48-12768"
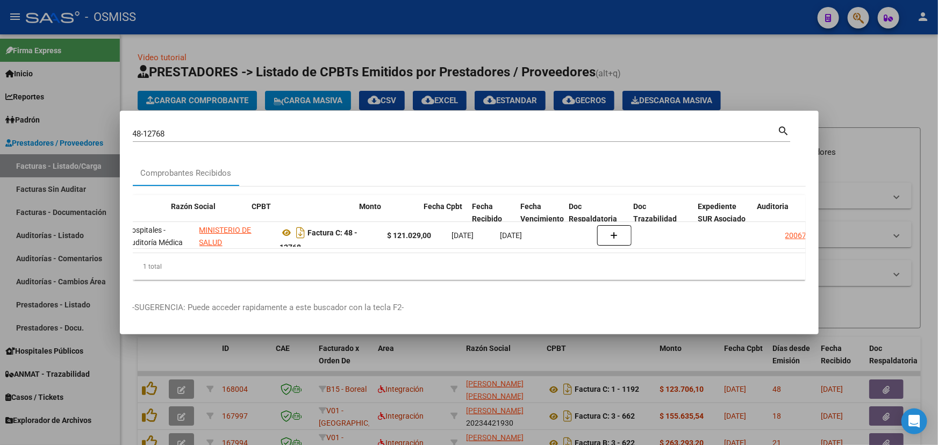
scroll to position [0, 282]
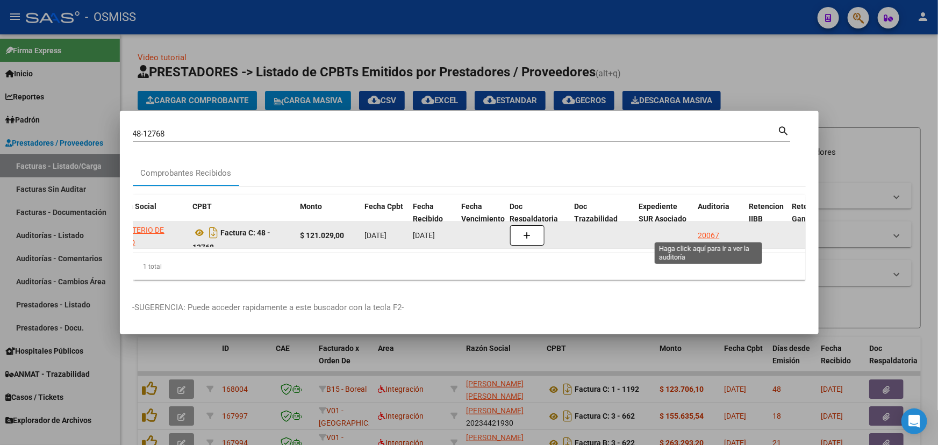
click at [701, 229] on div "20067" at bounding box center [708, 235] width 21 height 12
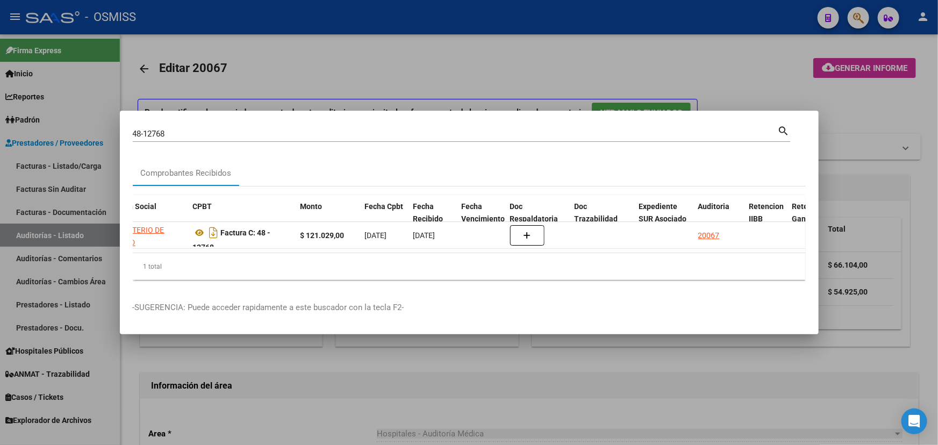
click at [476, 361] on div at bounding box center [469, 222] width 938 height 445
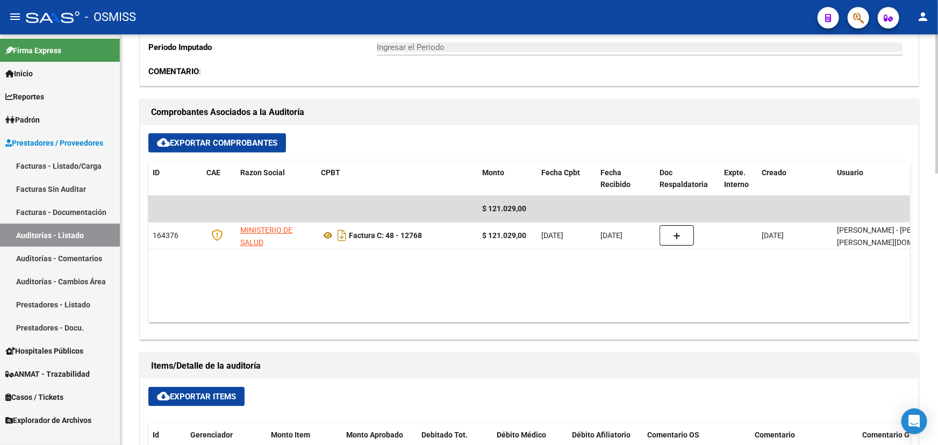
scroll to position [411, 0]
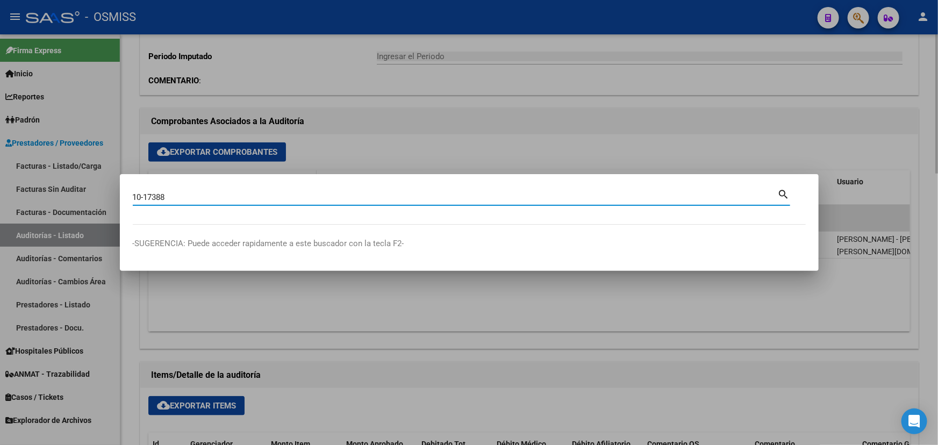
type input "10-17388"
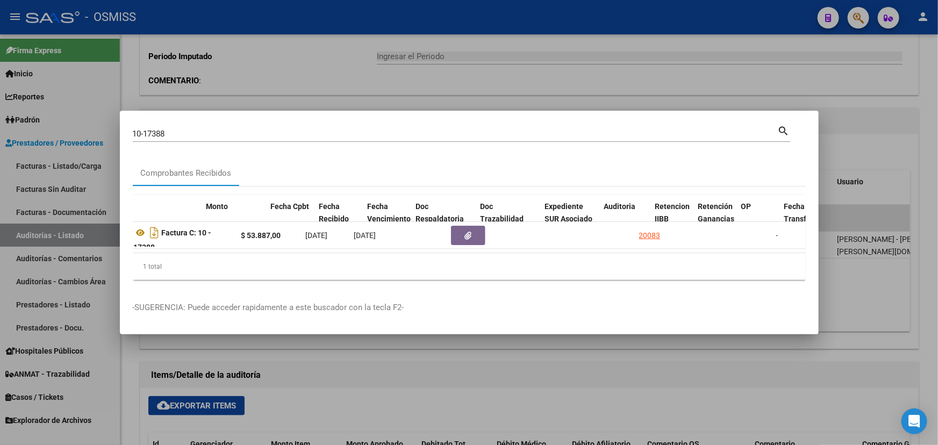
scroll to position [0, 376]
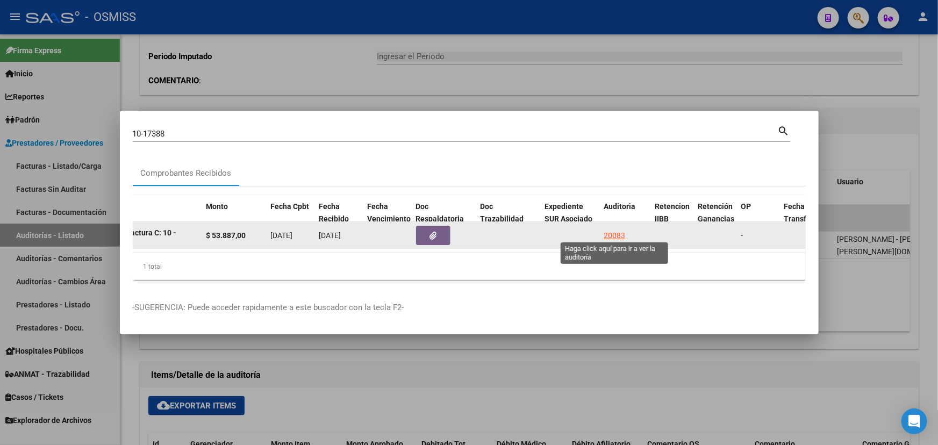
click at [611, 232] on div "20083" at bounding box center [614, 235] width 21 height 12
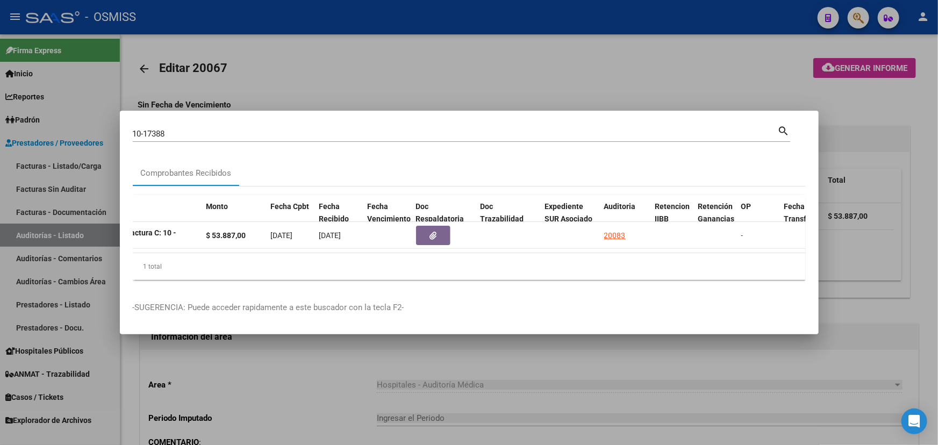
click at [344, 369] on div at bounding box center [469, 222] width 938 height 445
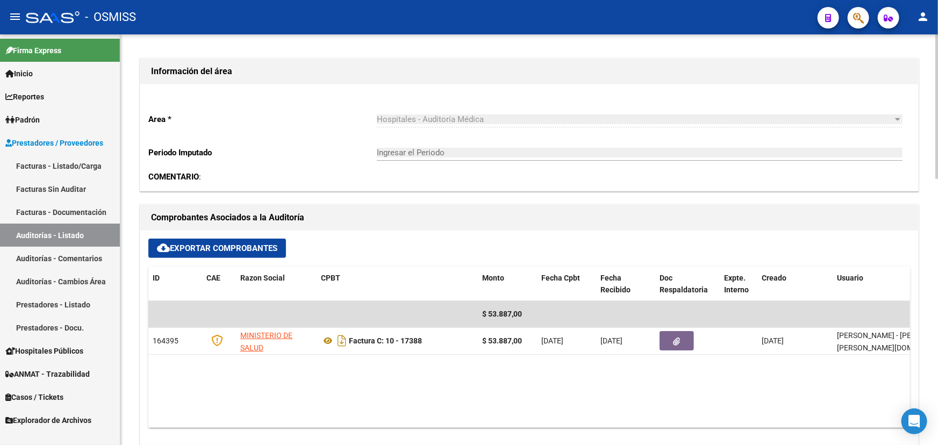
scroll to position [264, 0]
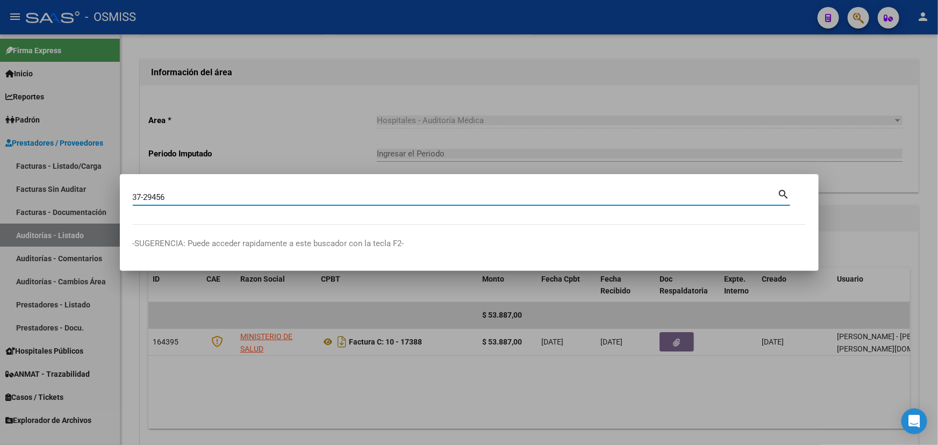
type input "37-29456"
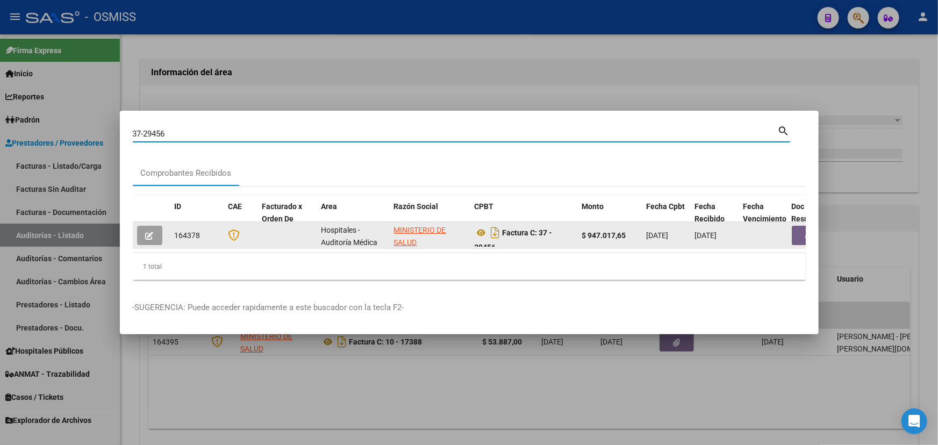
click at [801, 234] on button "button" at bounding box center [809, 235] width 34 height 19
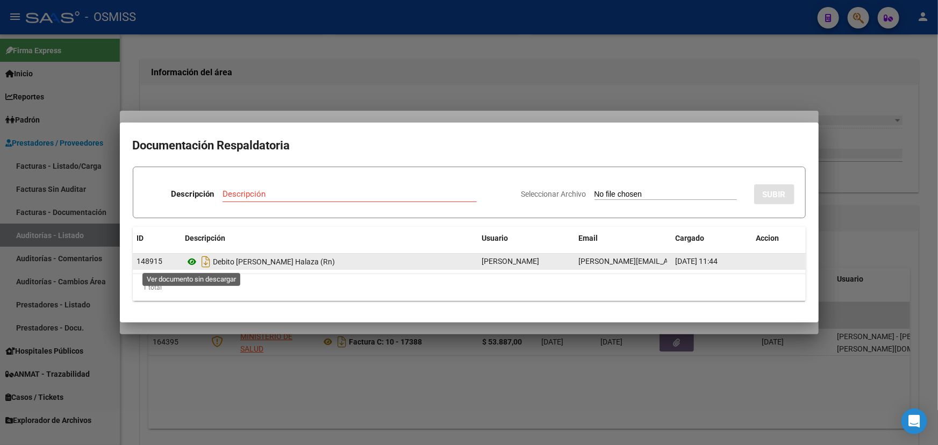
click at [191, 263] on icon at bounding box center [192, 261] width 14 height 13
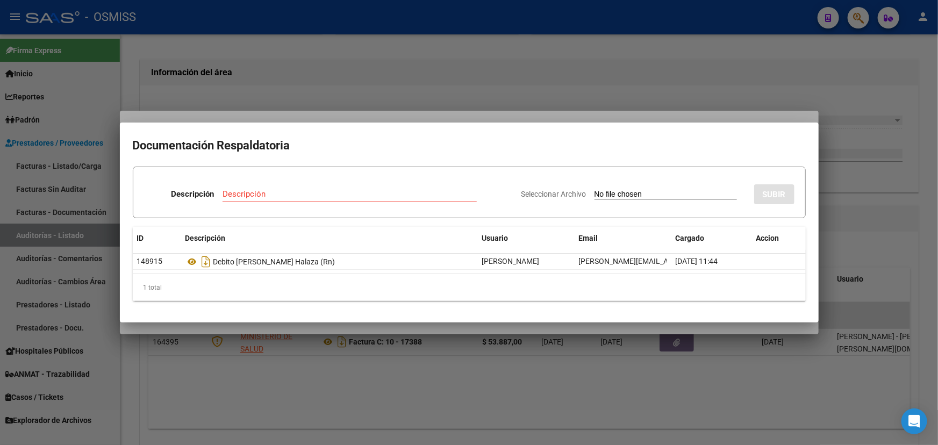
click at [269, 192] on input "Descripción" at bounding box center [349, 194] width 254 height 10
type input "r"
type input "Debito revertido"
click at [541, 193] on span "Seleccionar Archivo" at bounding box center [553, 194] width 65 height 9
click at [594, 193] on input "Seleccionar Archivo" at bounding box center [665, 195] width 142 height 10
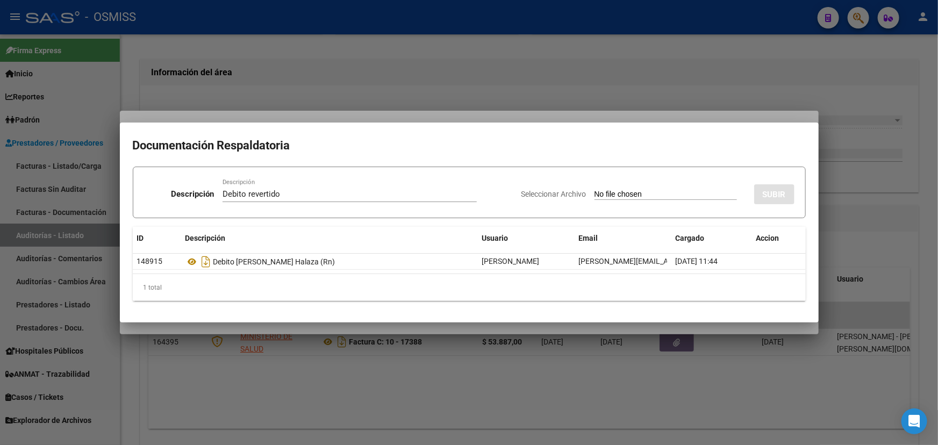
type input "C:\fakepath\Xerox Scan_22092025110811.PDF"
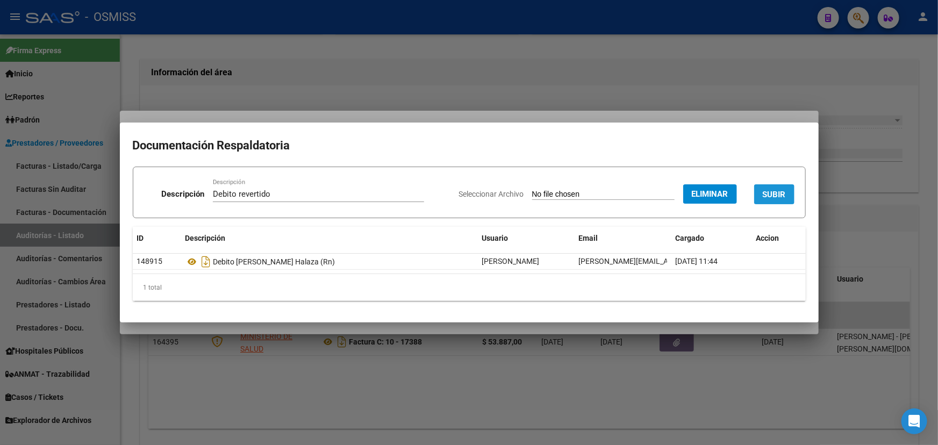
click at [781, 193] on span "SUBIR" at bounding box center [774, 195] width 23 height 10
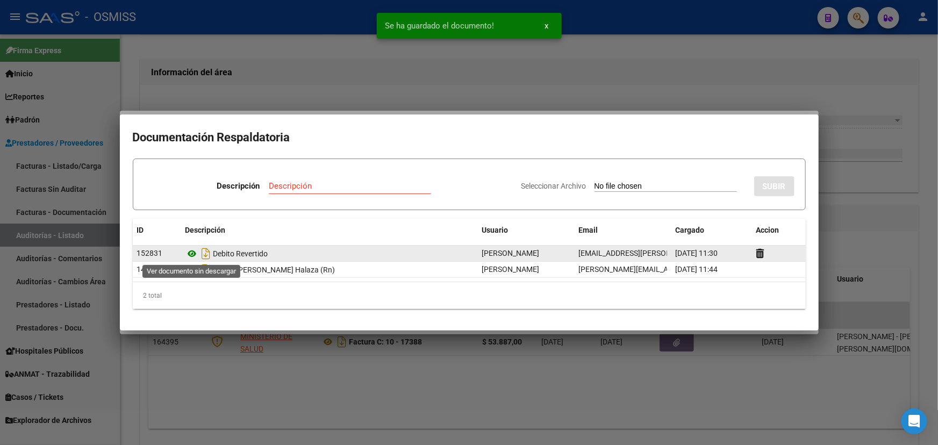
click at [190, 255] on icon at bounding box center [192, 253] width 14 height 13
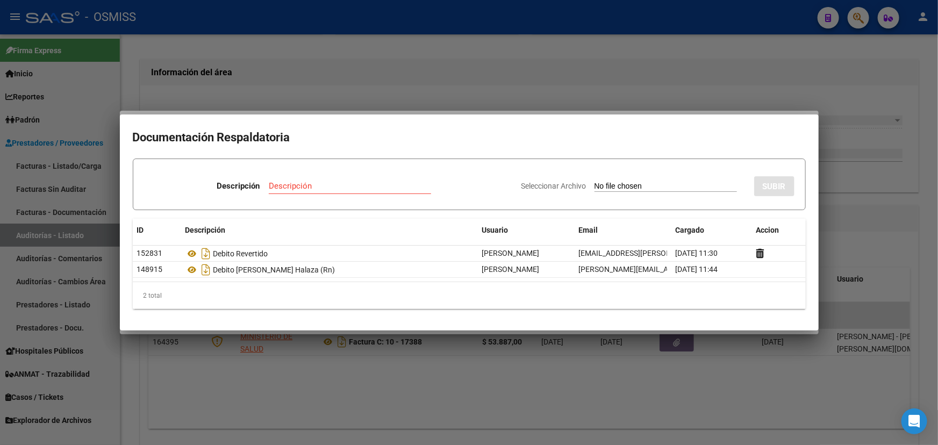
click at [361, 58] on div at bounding box center [469, 222] width 938 height 445
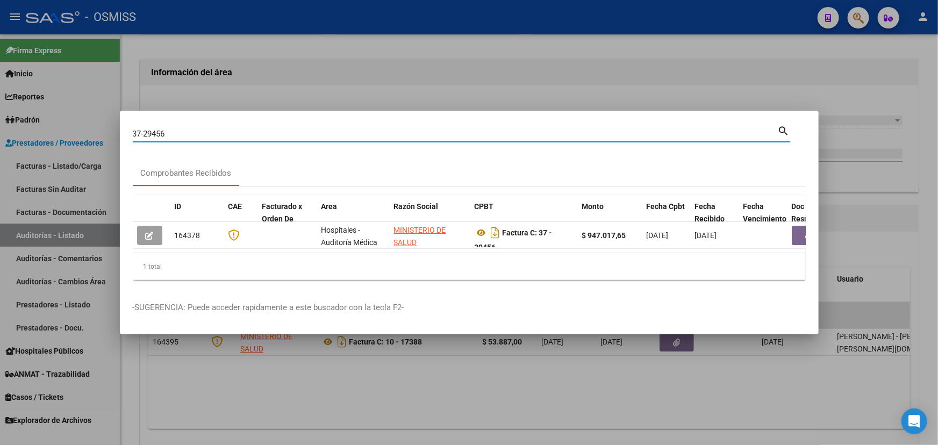
drag, startPoint x: 177, startPoint y: 128, endPoint x: 71, endPoint y: 119, distance: 106.8
click at [71, 119] on div "37-29456 Buscar (apellido, dni, cuil, nro traspaso, cuit, obra social) search C…" at bounding box center [469, 222] width 938 height 445
type input "5-18756"
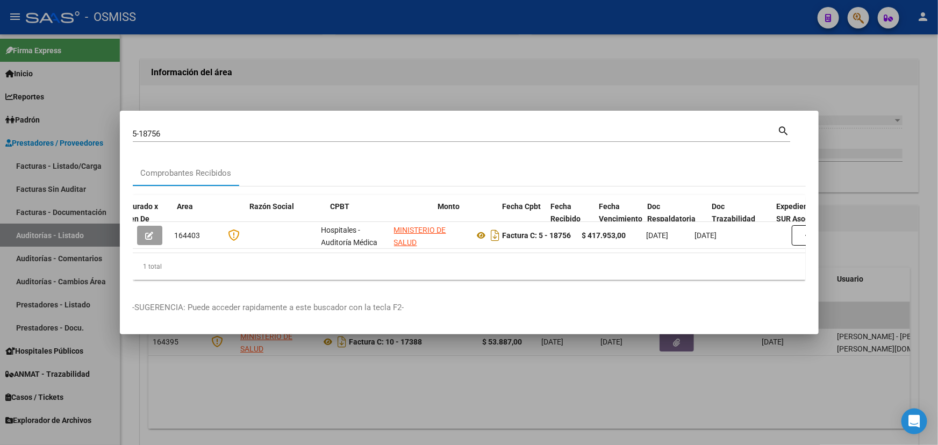
scroll to position [0, 310]
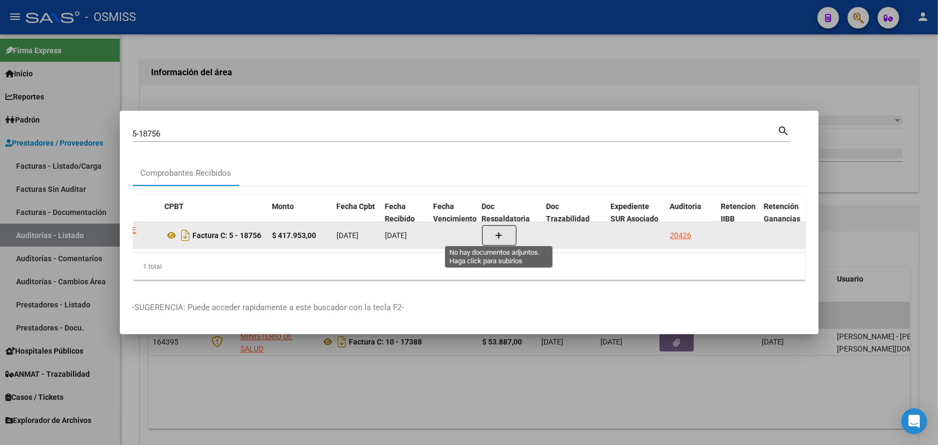
click at [498, 235] on icon "button" at bounding box center [499, 236] width 8 height 8
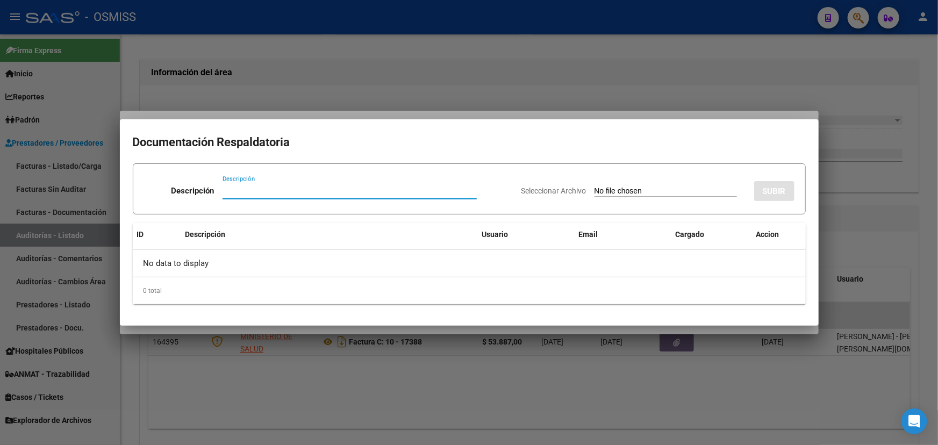
click at [249, 190] on input "Descripción" at bounding box center [349, 191] width 254 height 10
type input "Debito revertido"
click at [557, 191] on span "Seleccionar Archivo" at bounding box center [553, 190] width 65 height 9
click at [594, 191] on input "Seleccionar Archivo" at bounding box center [665, 191] width 142 height 10
type input "C:\fakepath\Xerox Scan_22092025110811.PDF"
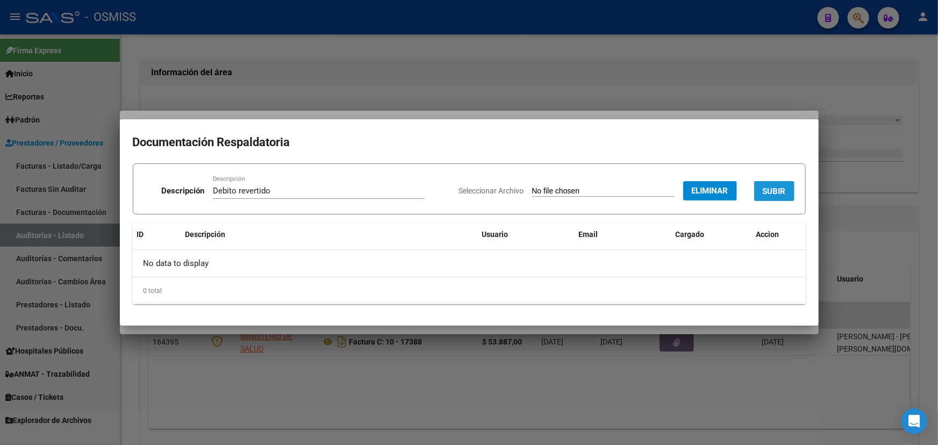
click at [761, 190] on button "SUBIR" at bounding box center [774, 191] width 40 height 20
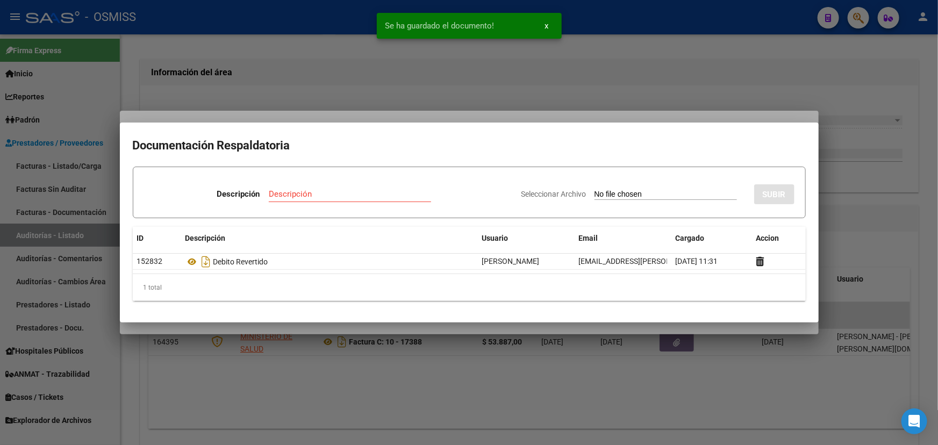
click at [423, 88] on div at bounding box center [469, 222] width 938 height 445
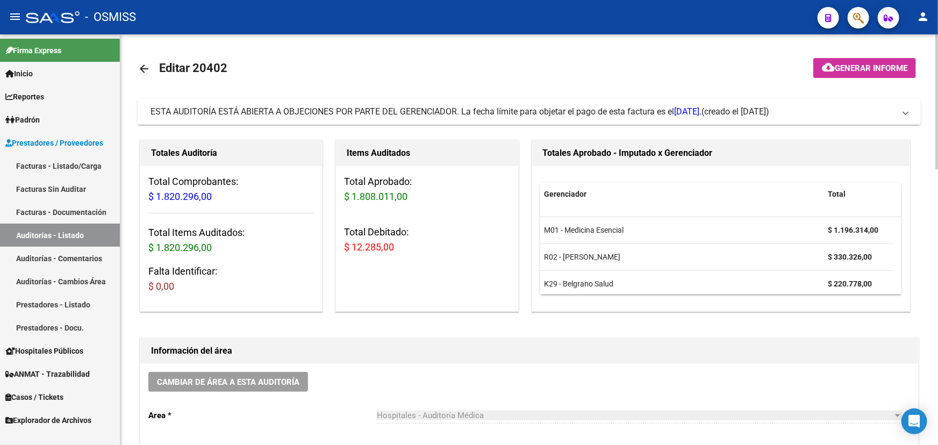
click at [901, 114] on span "ESTA AUDITORÍA ESTÁ ABIERTA A OBJECIONES POR PARTE DEL GERENCIADOR. La fecha lí…" at bounding box center [526, 112] width 753 height 12
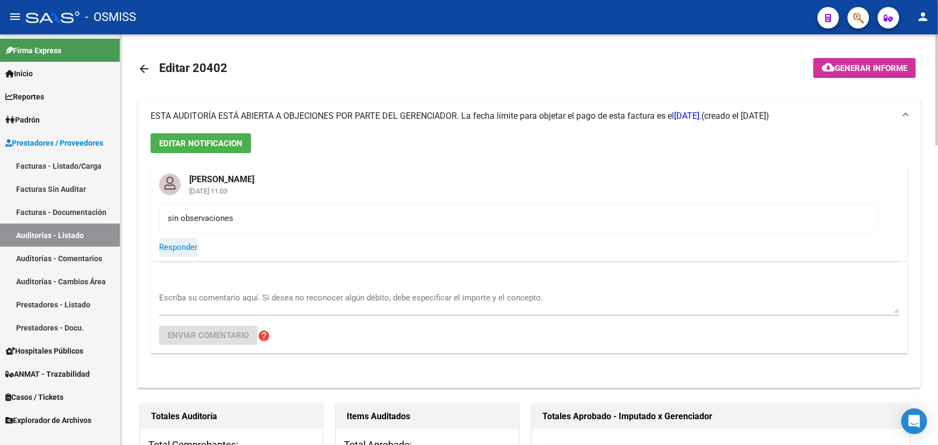
click at [185, 251] on button "Responder" at bounding box center [178, 247] width 38 height 19
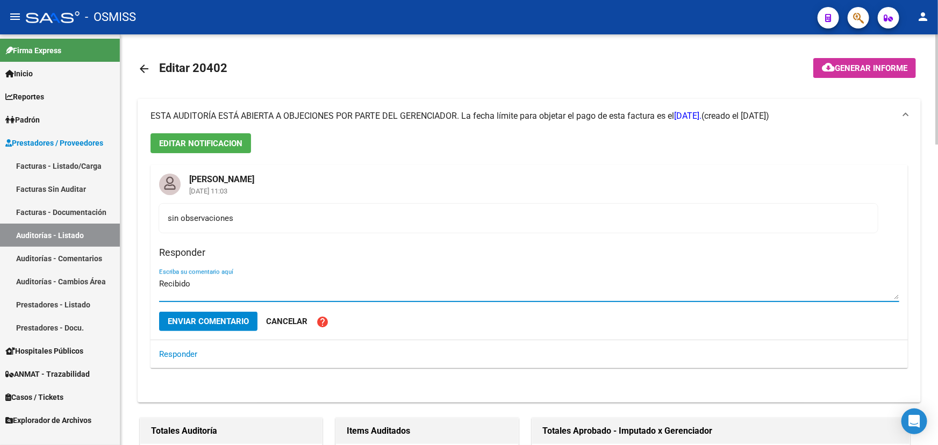
type textarea "Recibido"
click at [213, 322] on span "Enviar comentario" at bounding box center [208, 322] width 81 height 10
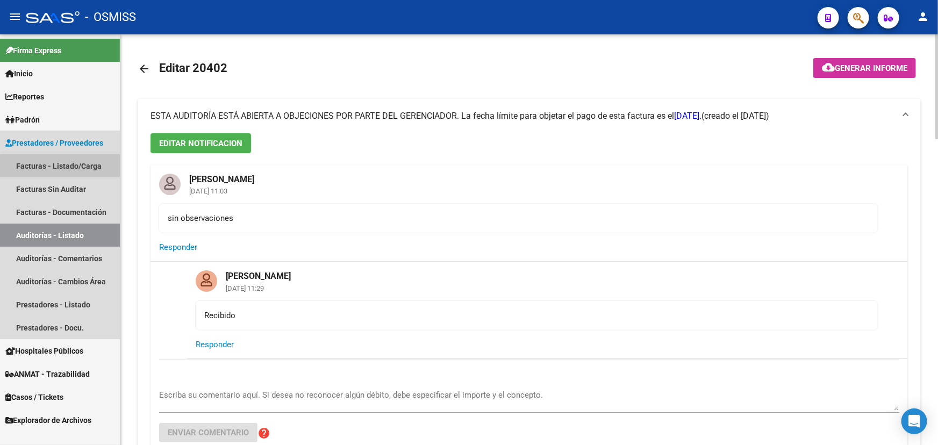
click at [64, 167] on link "Facturas - Listado/Carga" at bounding box center [60, 165] width 120 height 23
